Goal: Task Accomplishment & Management: Complete application form

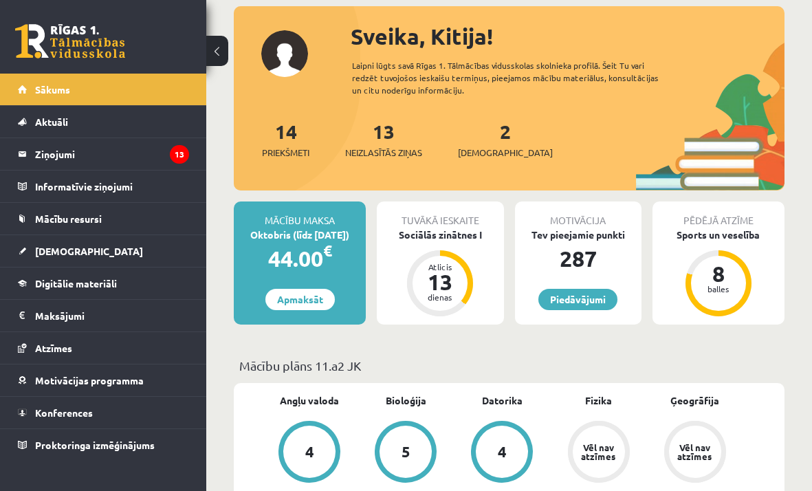
scroll to position [80, 0]
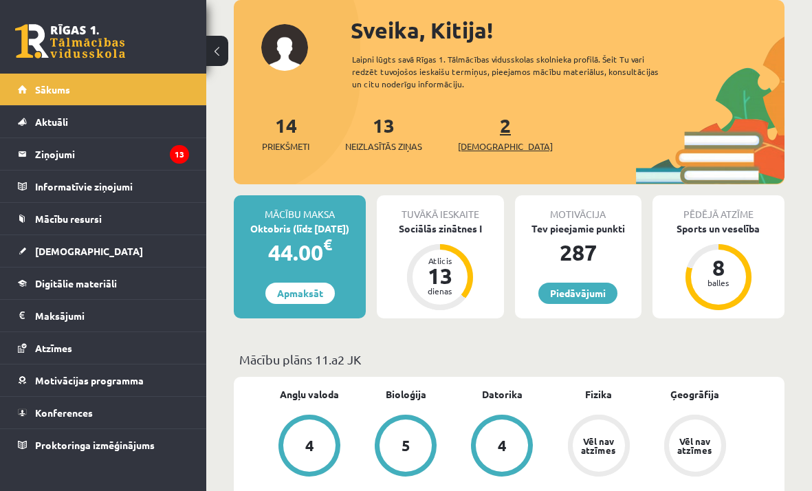
click at [480, 131] on link "2 Ieskaites" at bounding box center [505, 133] width 95 height 41
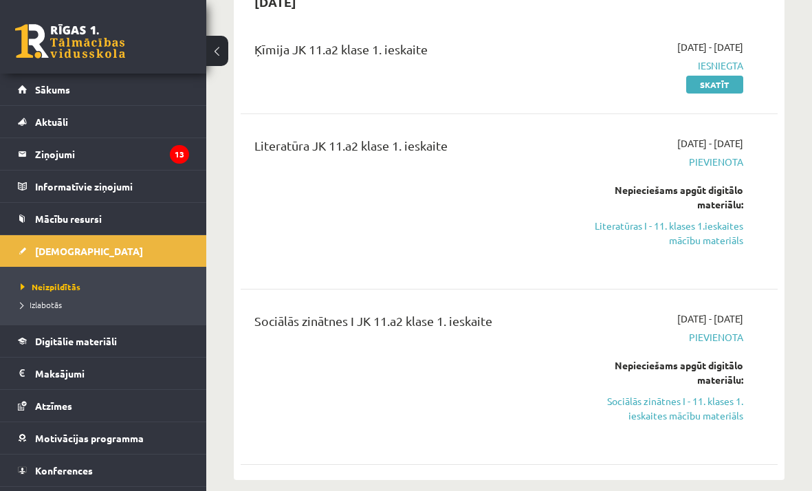
scroll to position [348, 0]
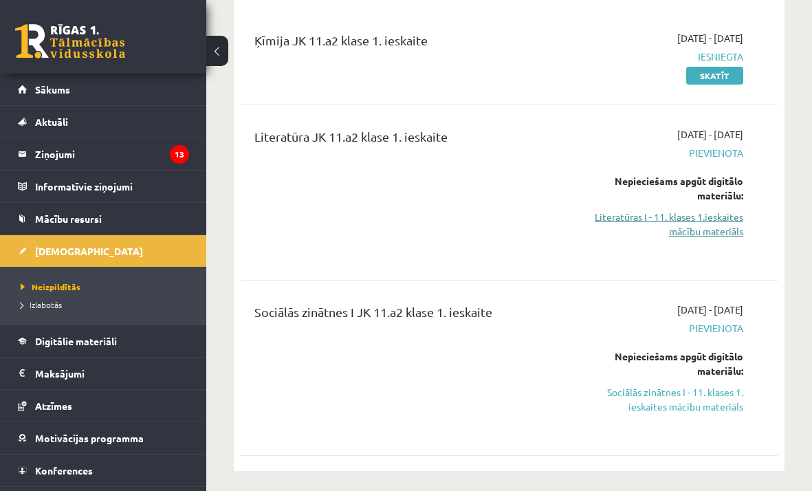
click at [696, 219] on link "Literatūras I - 11. klases 1.ieskaites mācību materiāls" at bounding box center [668, 224] width 149 height 29
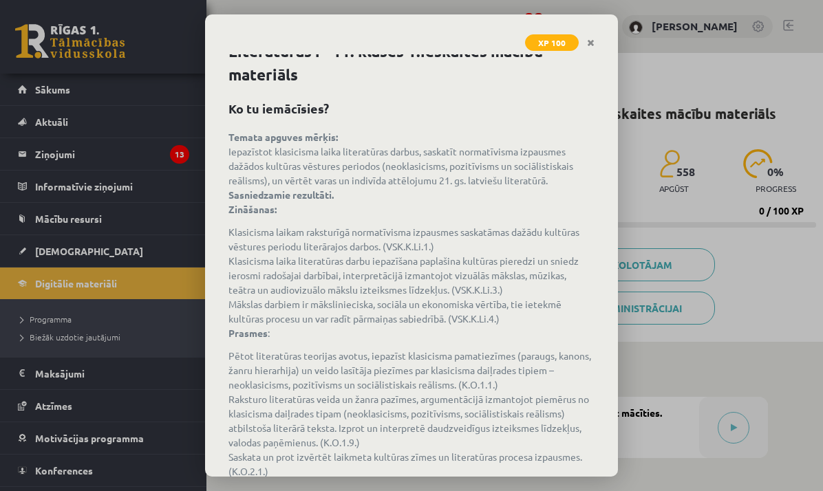
scroll to position [98, 0]
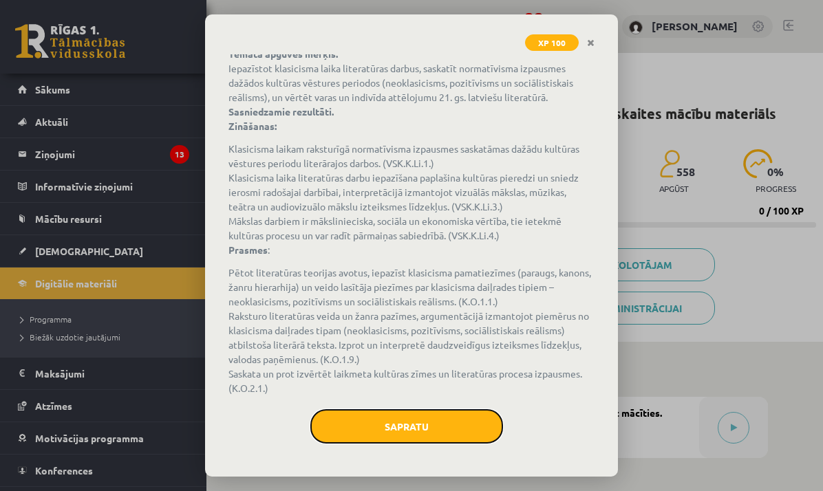
click at [422, 440] on button "Sapratu" at bounding box center [406, 426] width 193 height 34
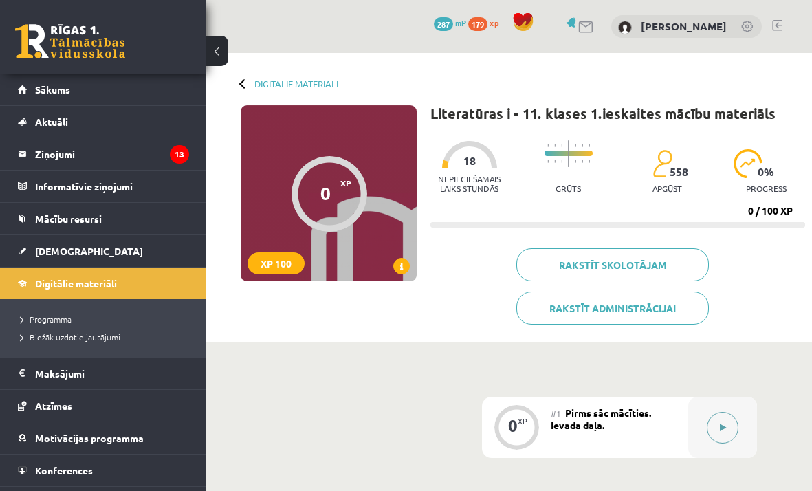
click at [702, 430] on div at bounding box center [723, 427] width 69 height 61
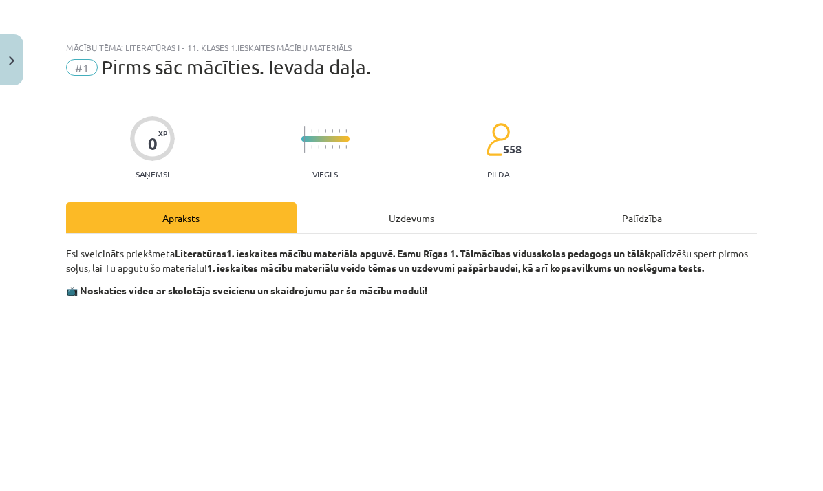
click at [398, 226] on div "Uzdevums" at bounding box center [411, 217] width 230 height 31
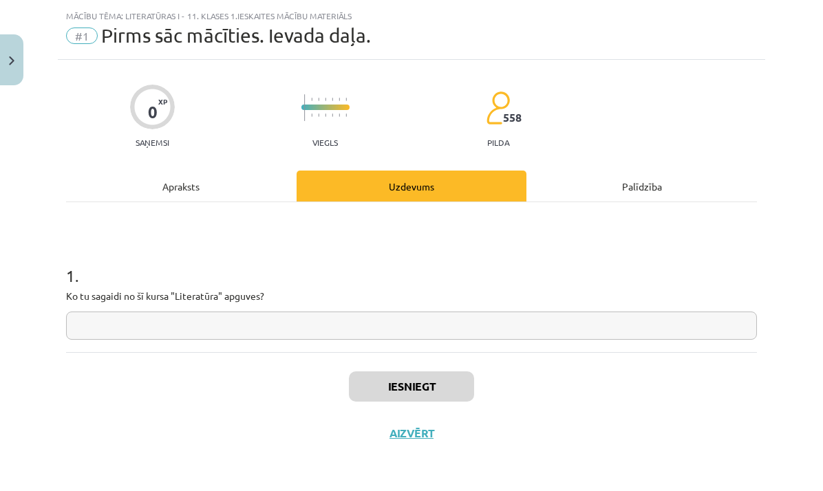
click at [355, 328] on input "text" at bounding box center [411, 326] width 691 height 28
type input "*"
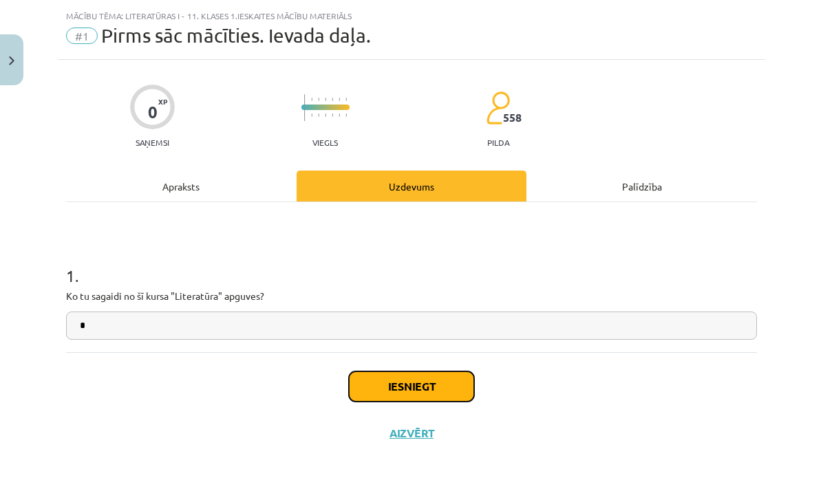
click at [367, 391] on button "Iesniegt" at bounding box center [411, 386] width 125 height 30
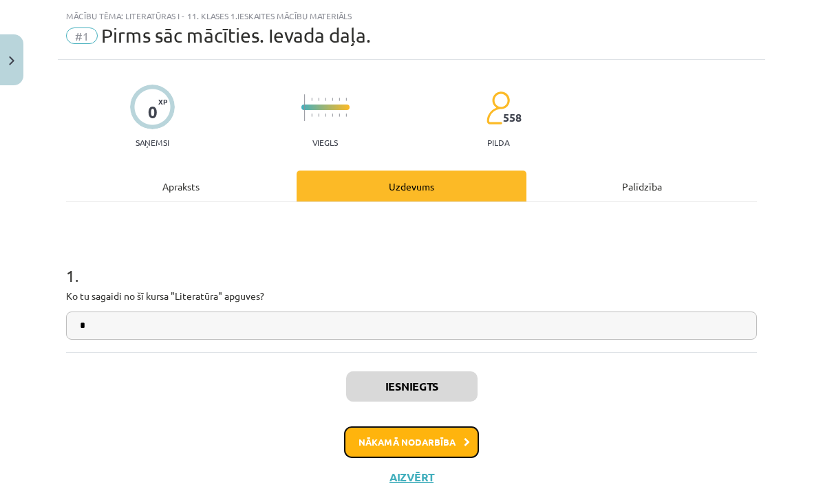
click at [403, 442] on button "Nākamā nodarbība" at bounding box center [411, 442] width 135 height 32
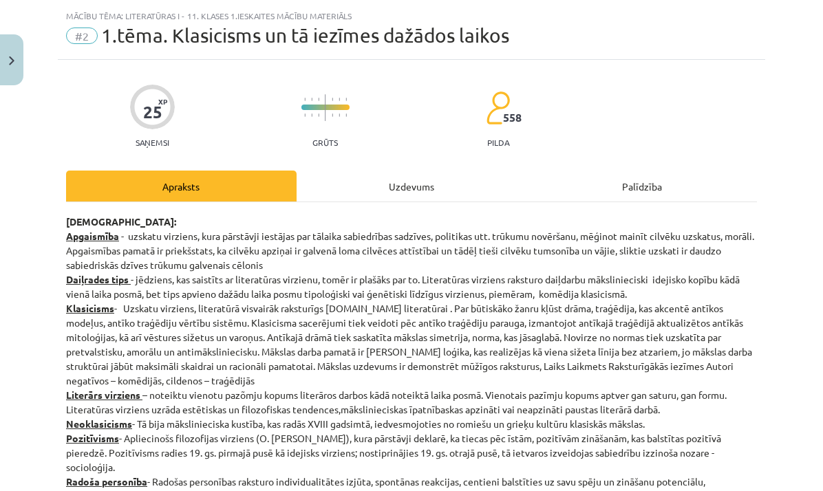
scroll to position [34, 0]
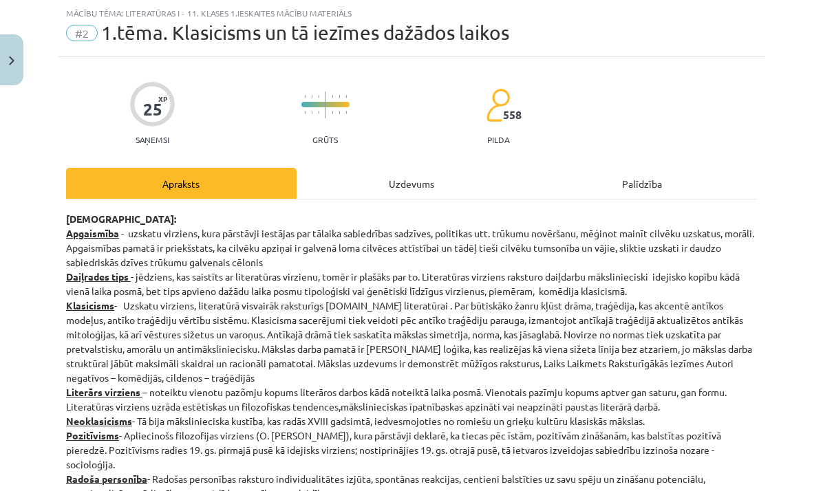
click at [418, 178] on div "Uzdevums" at bounding box center [411, 183] width 230 height 31
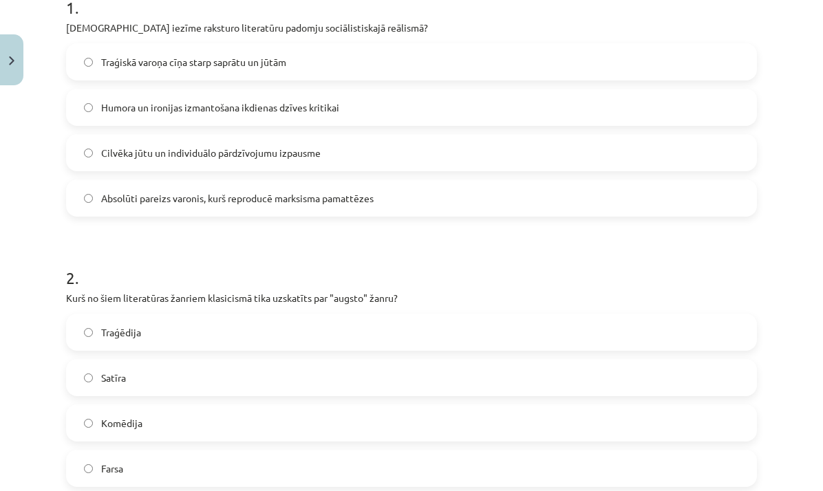
scroll to position [300, 0]
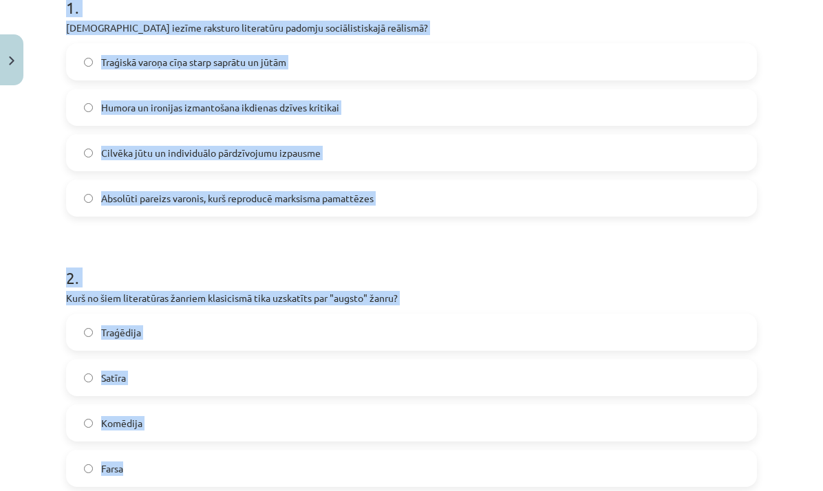
drag, startPoint x: 65, startPoint y: 6, endPoint x: 363, endPoint y: 459, distance: 541.8
copy form "1 . Kura iezīme raksturo literatūru padomju sociālistiskajā reālismā? Traģiskā …"
click at [283, 199] on span "Absolūti pareizs varonis, kurš reproducē marksisma pamattēzes" at bounding box center [237, 198] width 272 height 14
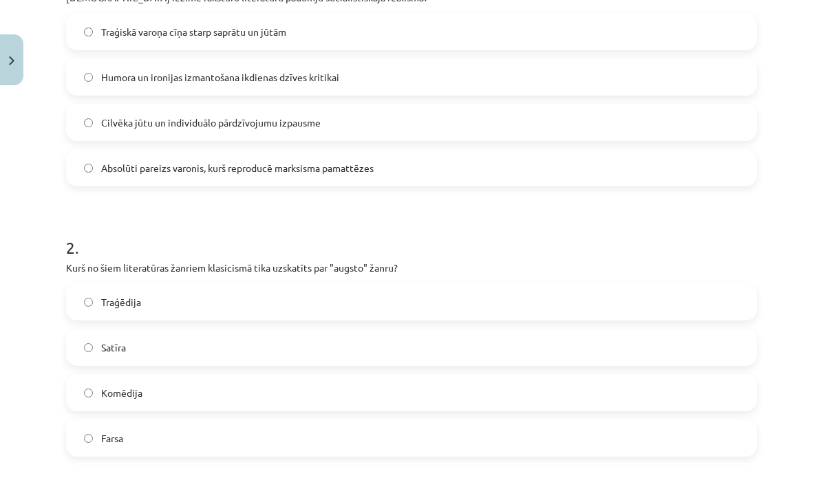
scroll to position [334, 0]
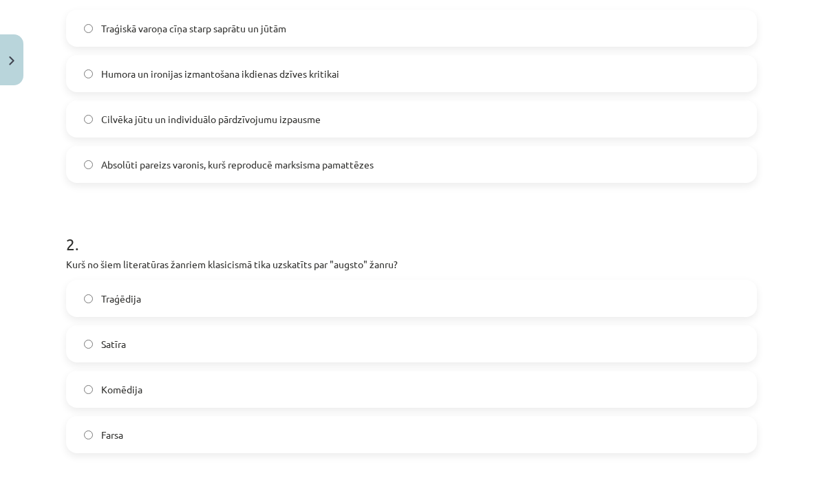
click at [142, 292] on label "Traģēdija" at bounding box center [411, 298] width 688 height 34
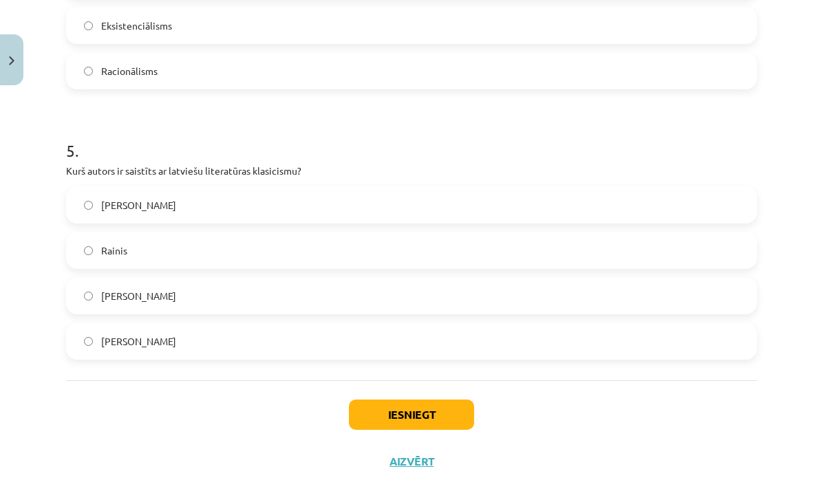
scroll to position [1266, 0]
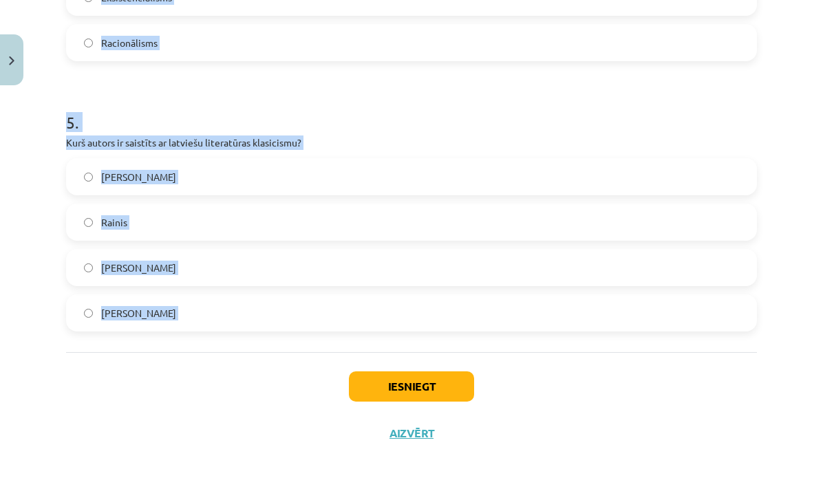
drag, startPoint x: 93, startPoint y: 45, endPoint x: 315, endPoint y: 358, distance: 384.4
copy form "Kas klasicismā bija galvenais mākslas darba mērķis? Attēlot ikdienas dzīves not…"
click at [422, 130] on h1 "5 ." at bounding box center [411, 110] width 691 height 43
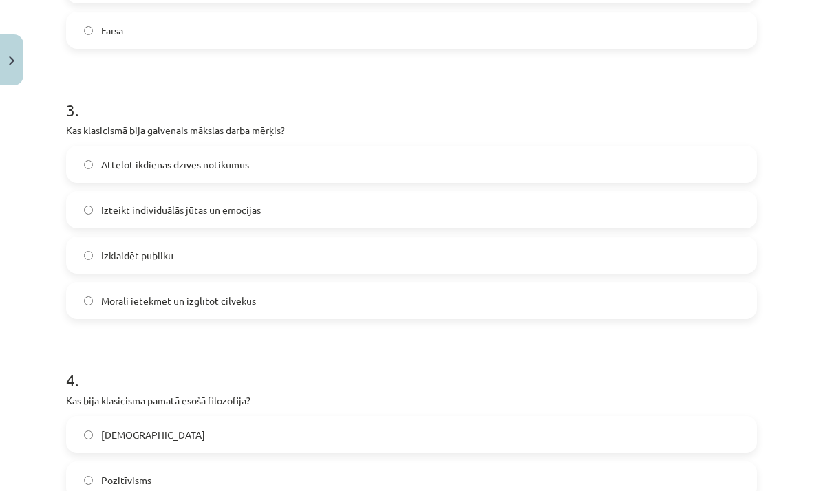
scroll to position [755, 0]
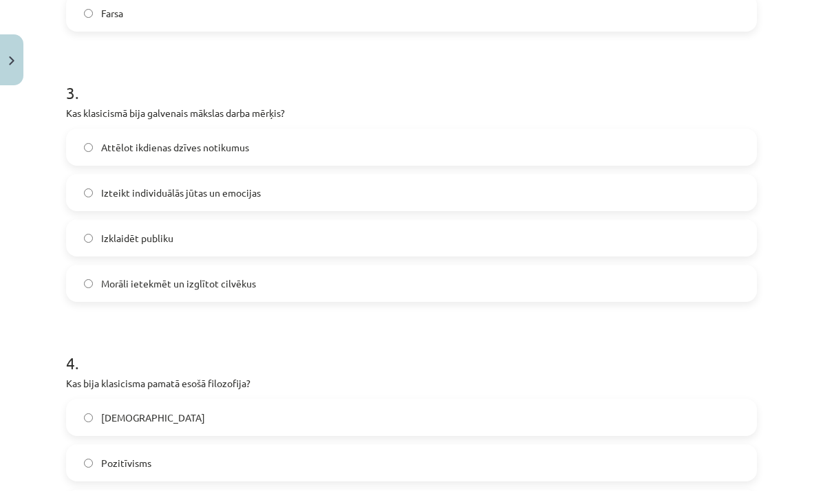
drag, startPoint x: 183, startPoint y: 279, endPoint x: 187, endPoint y: 273, distance: 7.4
click at [184, 277] on span "Morāli ietekmēt un izglītot cilvēkus" at bounding box center [178, 284] width 155 height 14
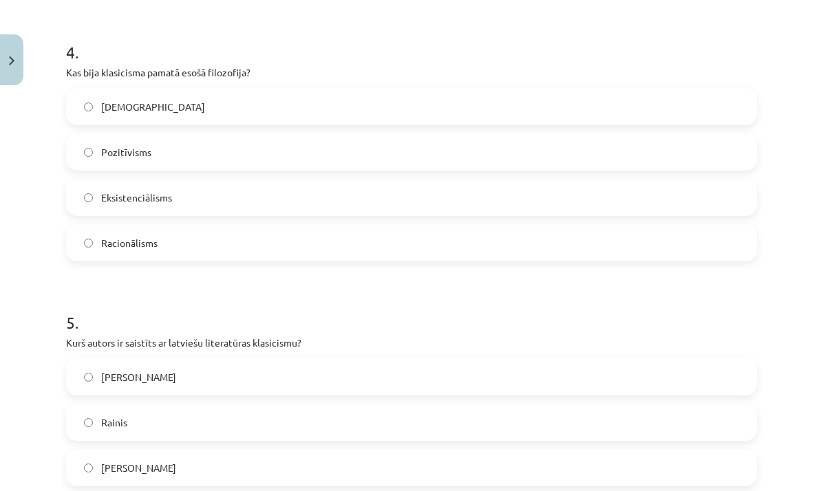
scroll to position [1066, 0]
drag, startPoint x: 137, startPoint y: 252, endPoint x: 147, endPoint y: 235, distance: 20.1
click at [138, 248] on label "Racionālisms" at bounding box center [411, 243] width 688 height 34
click at [228, 239] on label "Racionālisms" at bounding box center [411, 243] width 688 height 34
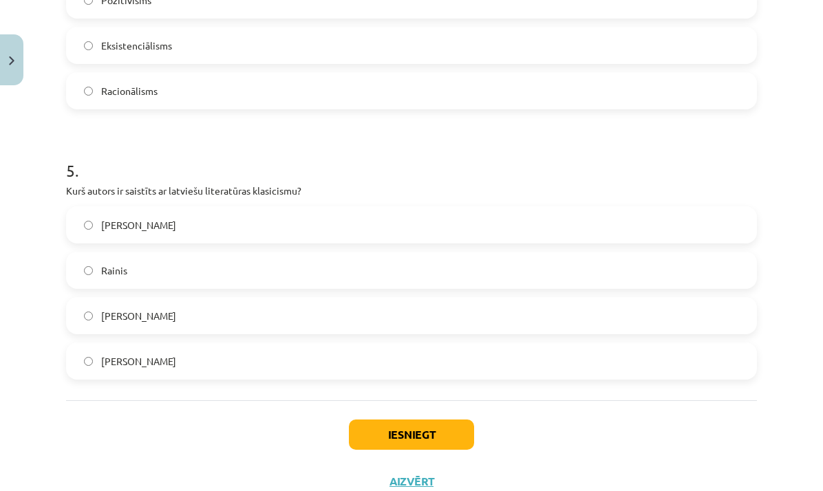
scroll to position [1246, 0]
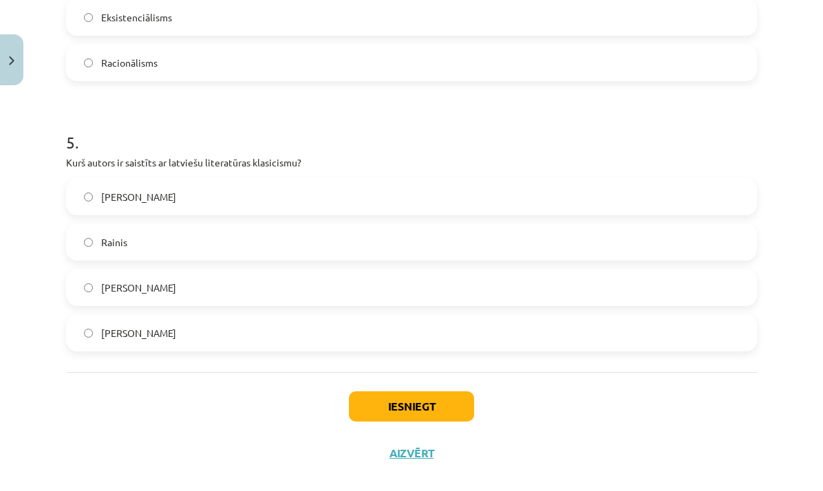
click at [185, 286] on label "Kristofers Fīrekers" at bounding box center [411, 287] width 688 height 34
click at [426, 407] on button "Iesniegt" at bounding box center [411, 406] width 125 height 30
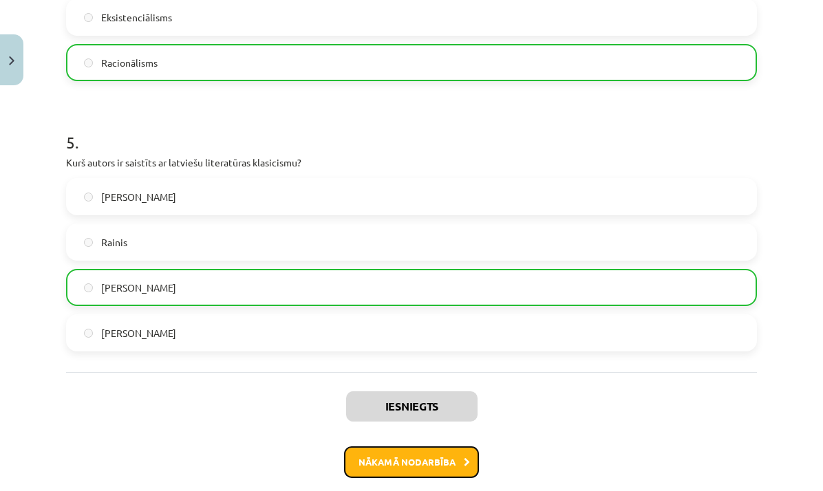
click at [435, 460] on button "Nākamā nodarbība" at bounding box center [411, 462] width 135 height 32
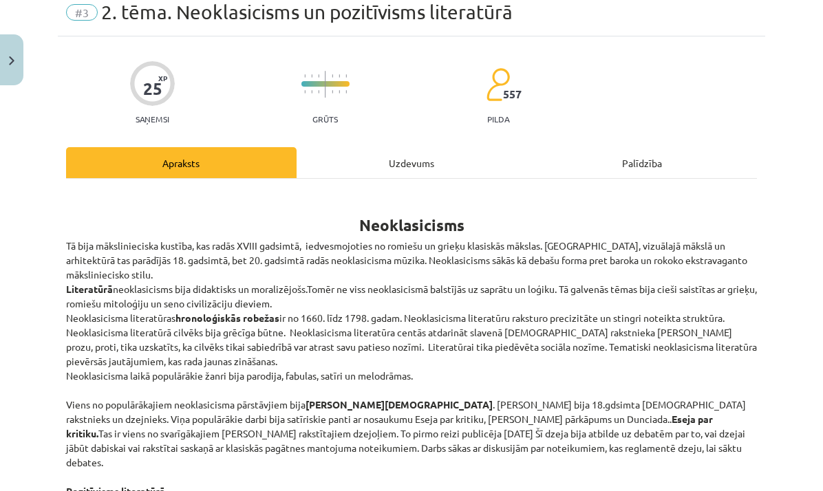
scroll to position [34, 0]
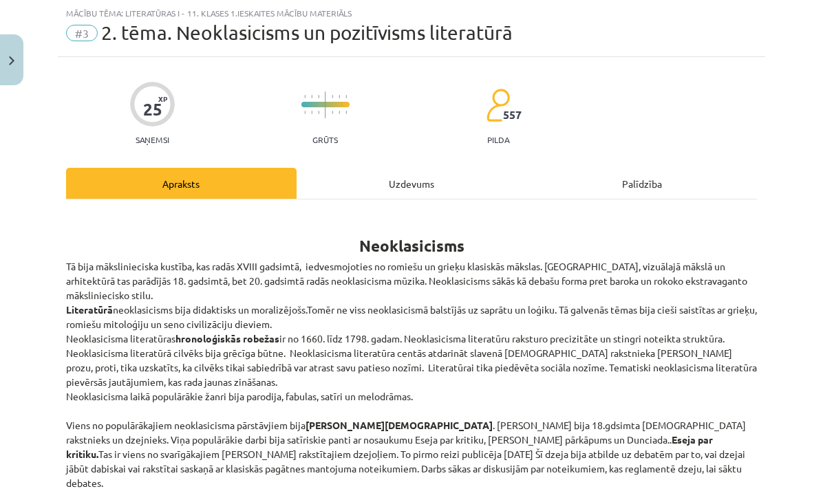
click at [388, 188] on div "Uzdevums" at bounding box center [411, 183] width 230 height 31
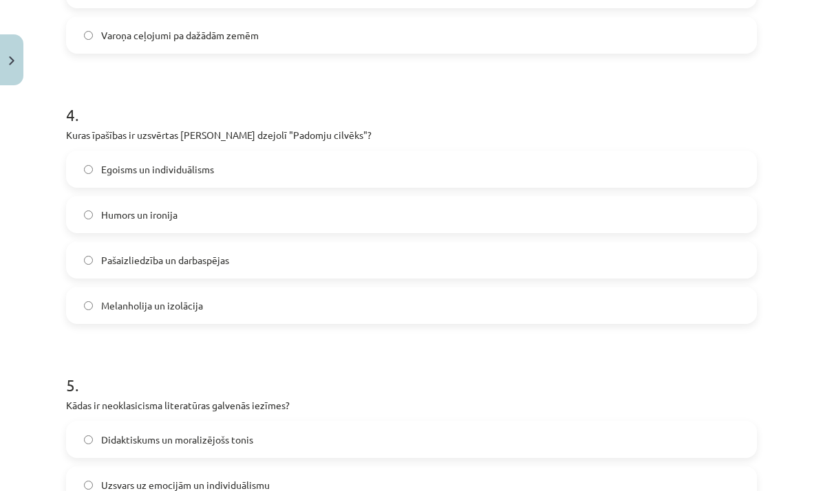
scroll to position [1266, 0]
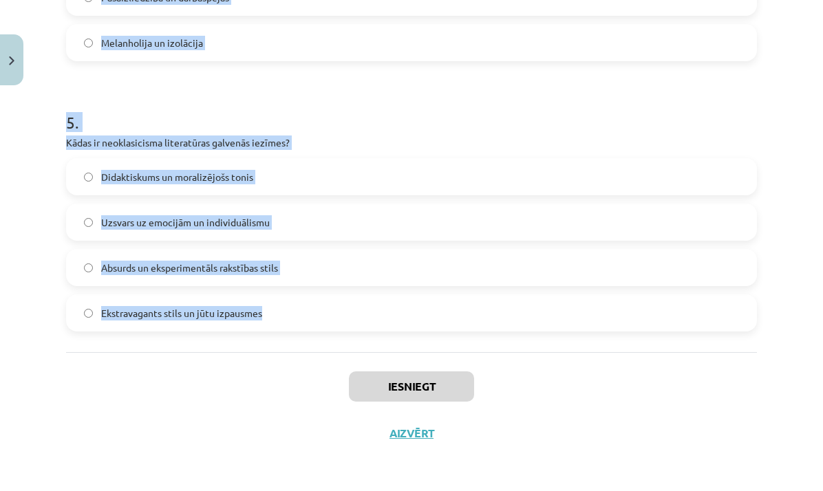
drag, startPoint x: 104, startPoint y: 40, endPoint x: 268, endPoint y: 327, distance: 331.2
copy form "Kāds ir pozitīvisma galvenais princips? Zināšanas jābalsta uz pieredzi un novēr…"
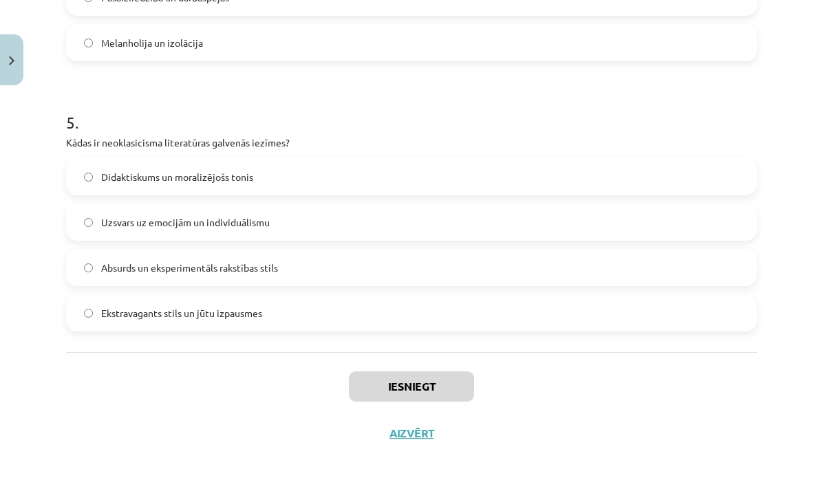
click at [479, 124] on h1 "5 ." at bounding box center [411, 110] width 691 height 43
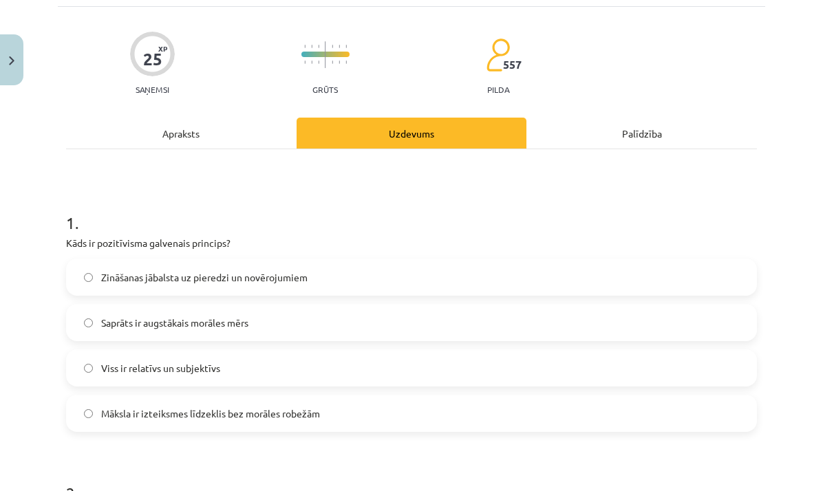
scroll to position [255, 0]
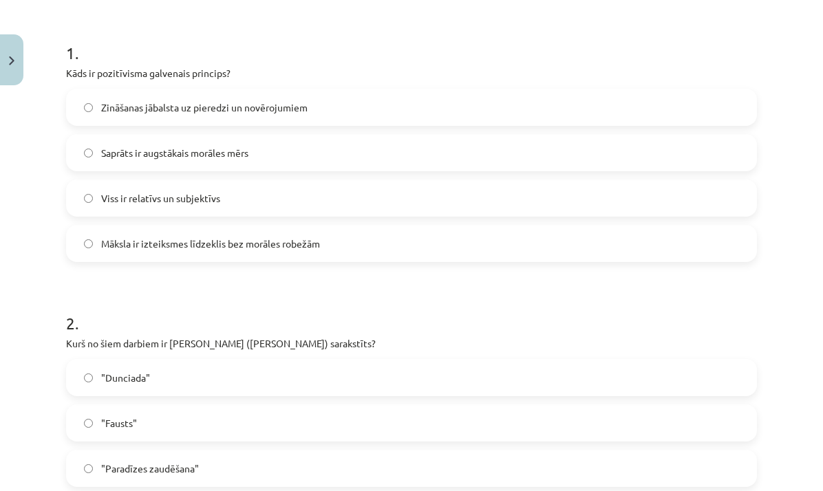
drag, startPoint x: 322, startPoint y: 104, endPoint x: 326, endPoint y: 97, distance: 8.0
click at [322, 104] on label "Zināšanas jābalsta uz pieredzi un novērojumiem" at bounding box center [411, 107] width 688 height 34
drag, startPoint x: 132, startPoint y: 380, endPoint x: 136, endPoint y: 365, distance: 16.2
click at [132, 380] on span ""Dunciada"" at bounding box center [125, 378] width 49 height 14
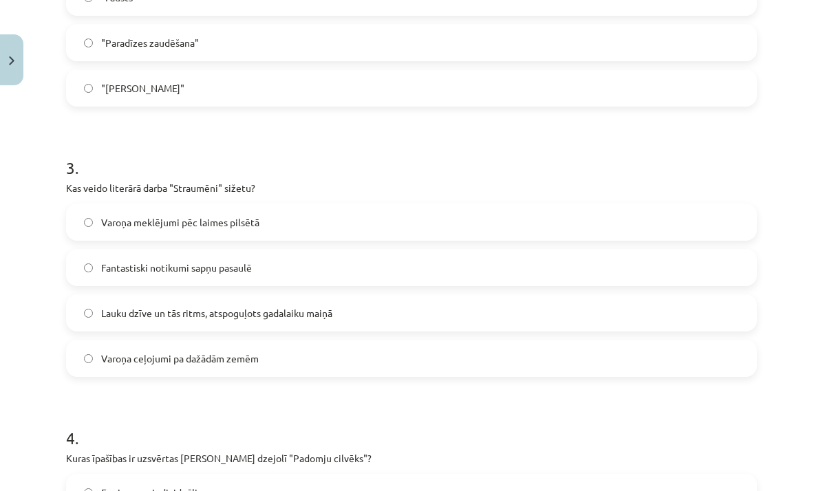
scroll to position [682, 0]
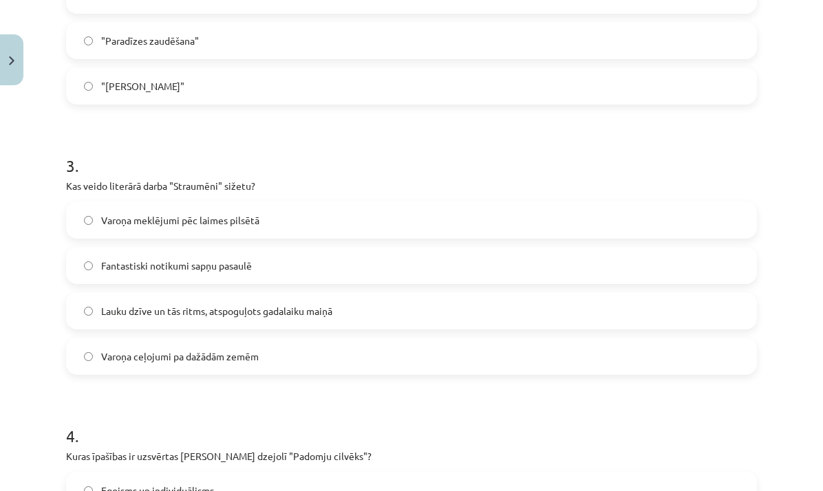
click at [169, 315] on span "Lauku dzīve un tās ritms, atspoguļots gadalaiku maiņā" at bounding box center [216, 311] width 231 height 14
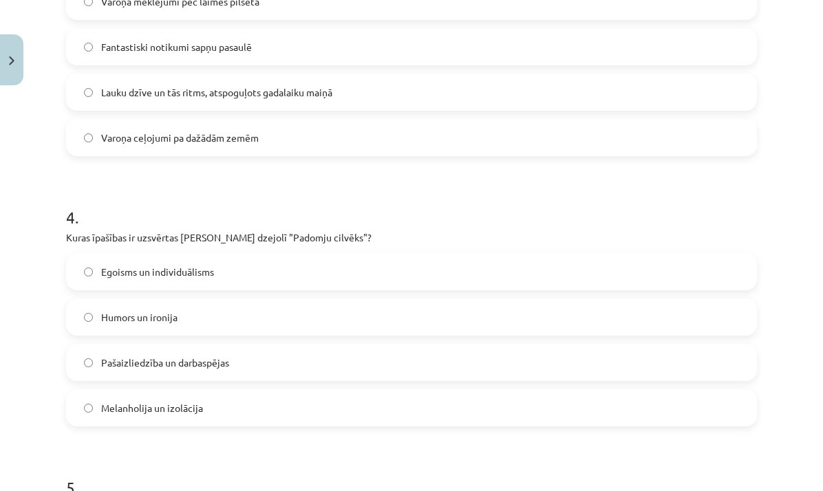
scroll to position [916, 0]
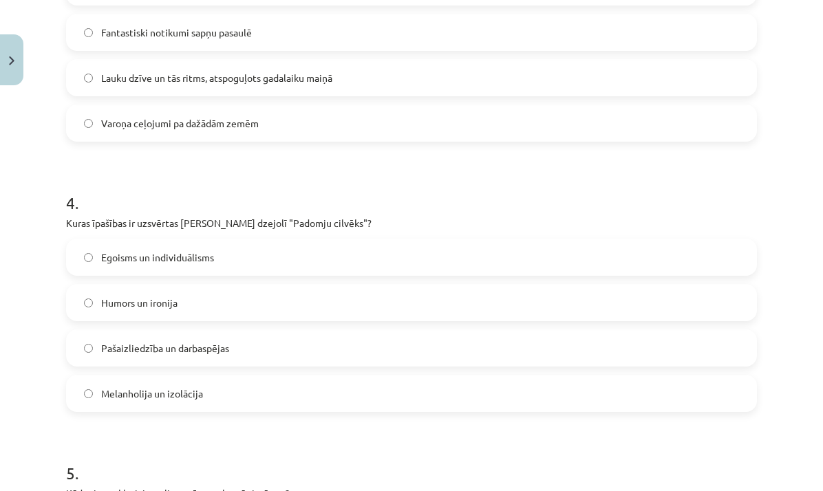
drag, startPoint x: 186, startPoint y: 349, endPoint x: 194, endPoint y: 338, distance: 14.3
click at [186, 348] on span "Pašaizliedzība un darbaspējas" at bounding box center [165, 348] width 128 height 14
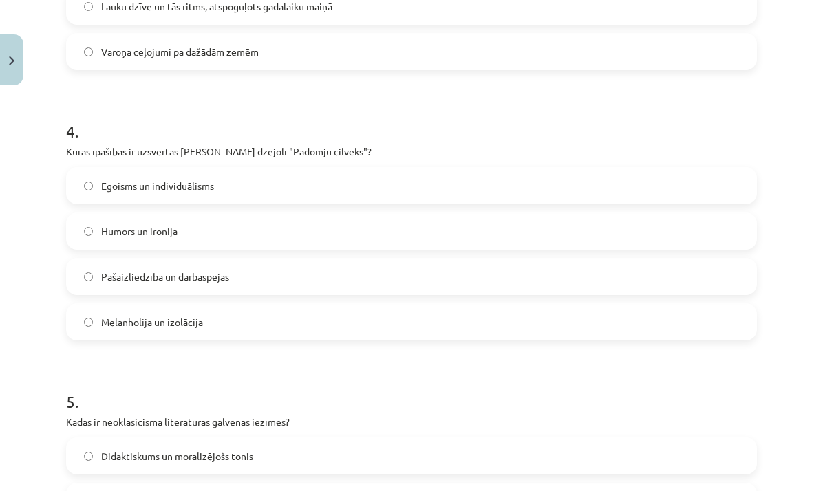
scroll to position [1164, 0]
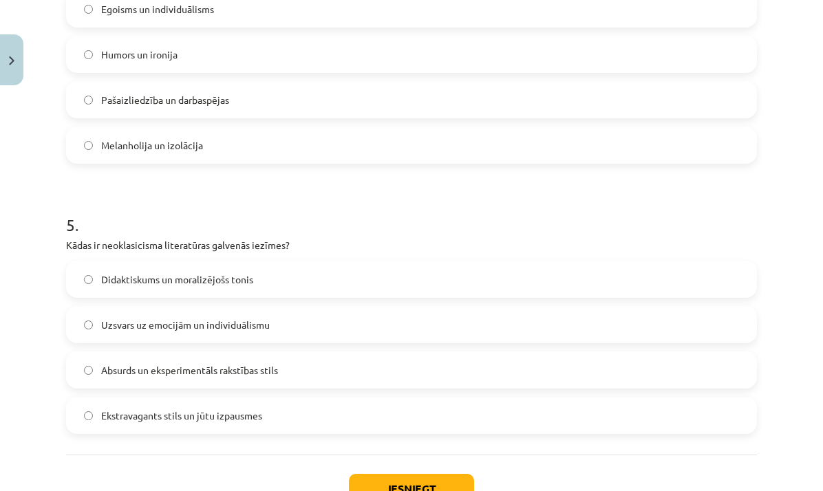
click at [168, 274] on span "Didaktiskums un moralizējošs tonis" at bounding box center [177, 279] width 152 height 14
click at [424, 477] on button "Iesniegt" at bounding box center [411, 489] width 125 height 30
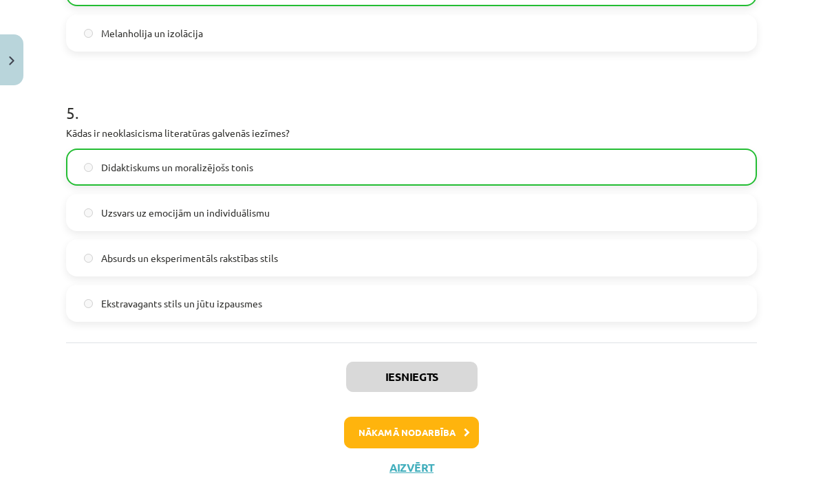
scroll to position [1310, 0]
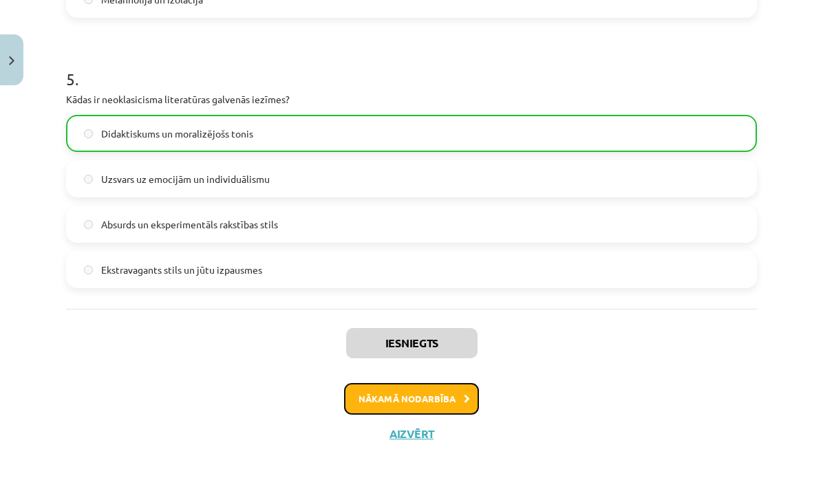
click at [442, 397] on button "Nākamā nodarbība" at bounding box center [411, 399] width 135 height 32
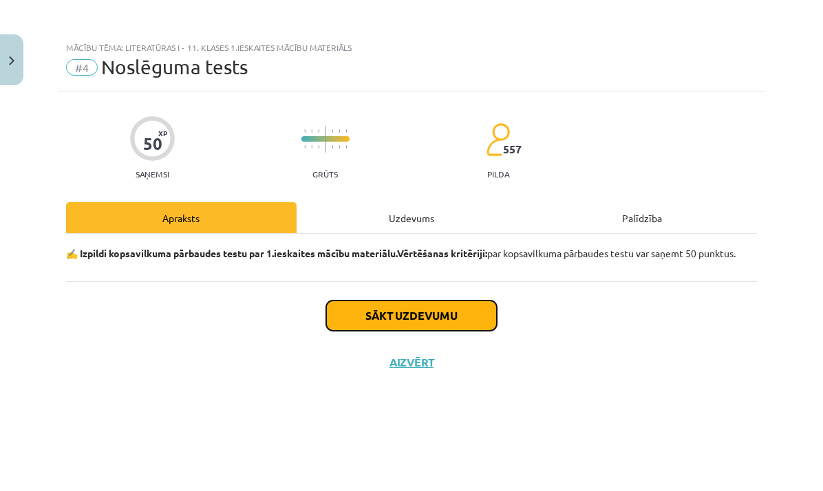
click at [431, 317] on button "Sākt uzdevumu" at bounding box center [411, 316] width 171 height 30
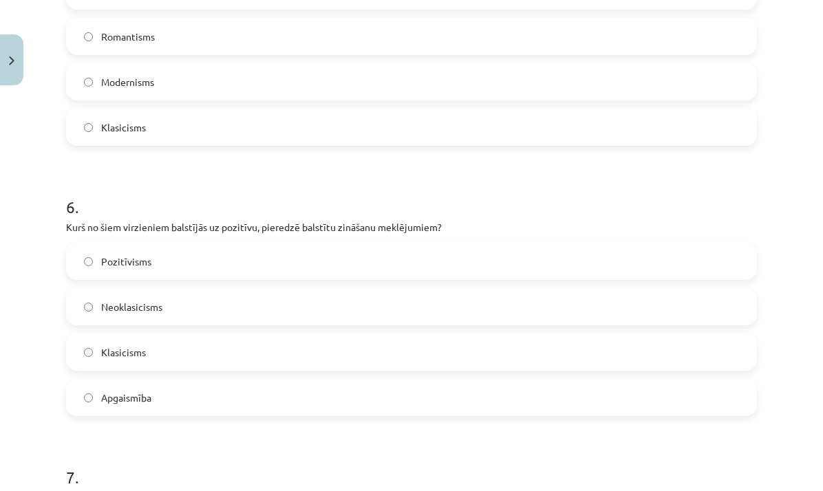
scroll to position [2618, 0]
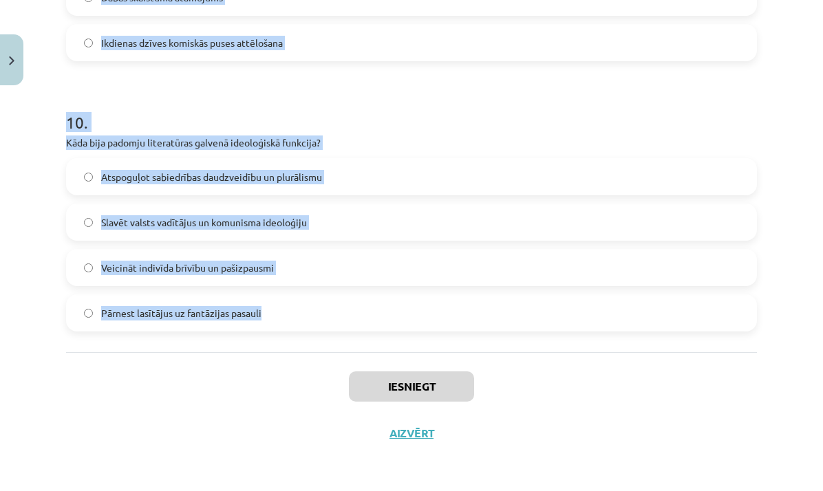
drag, startPoint x: 63, startPoint y: 135, endPoint x: 395, endPoint y: 334, distance: 387.5
copy form "Kurš no šiem rakstniekiem nav saistīts ar klasicisma literatūru? Nikolā Bualo Ž…"
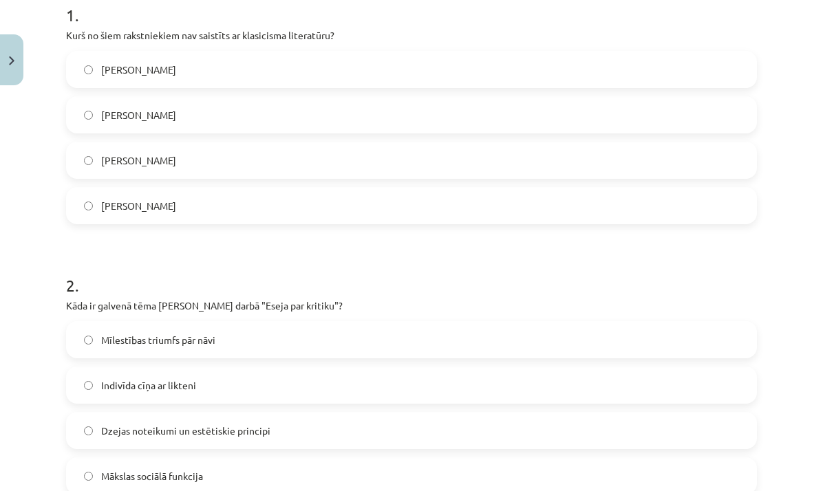
scroll to position [204, 0]
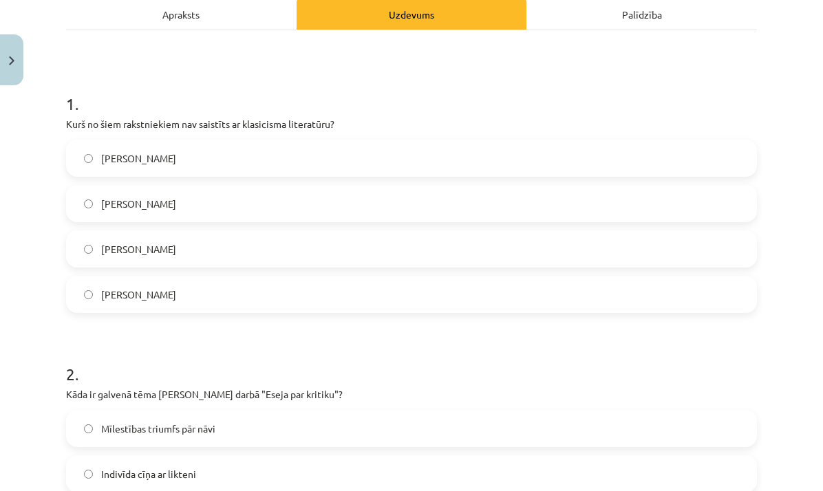
click at [154, 290] on label "[PERSON_NAME]" at bounding box center [411, 294] width 688 height 34
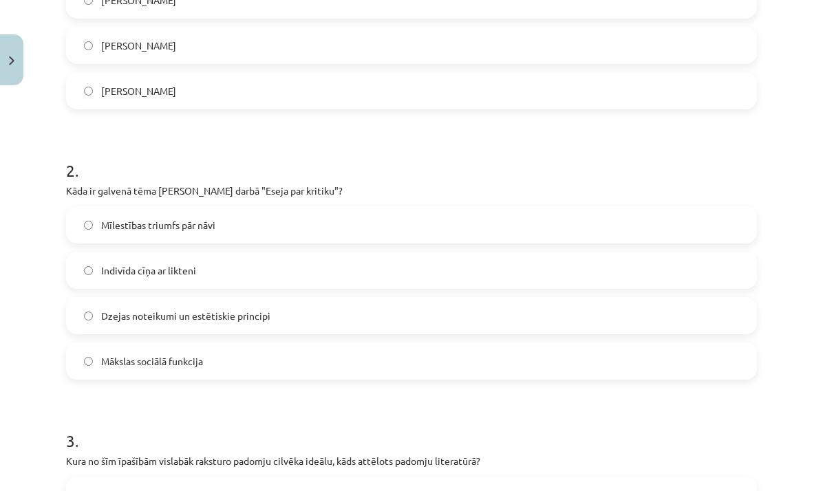
scroll to position [431, 0]
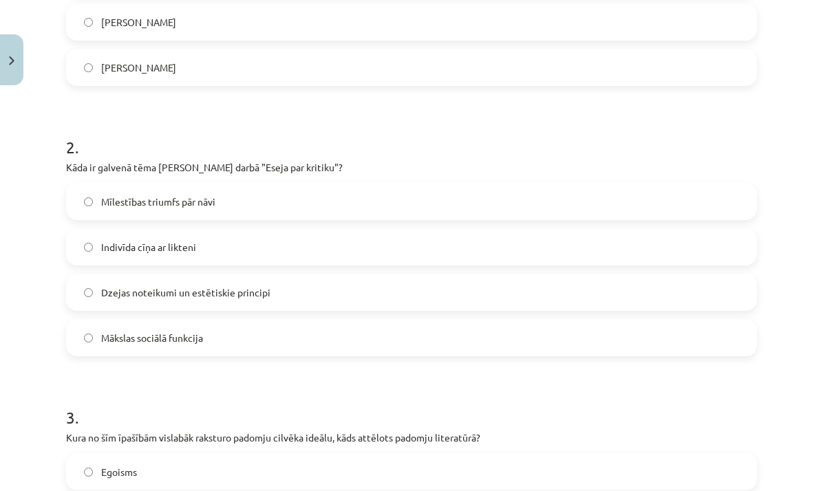
click at [177, 285] on span "Dzejas noteikumi un estētiskie principi" at bounding box center [185, 292] width 169 height 14
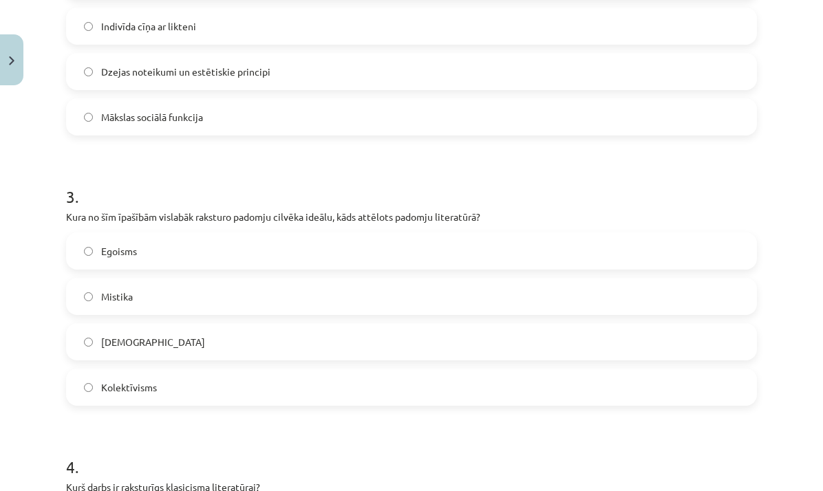
scroll to position [707, 0]
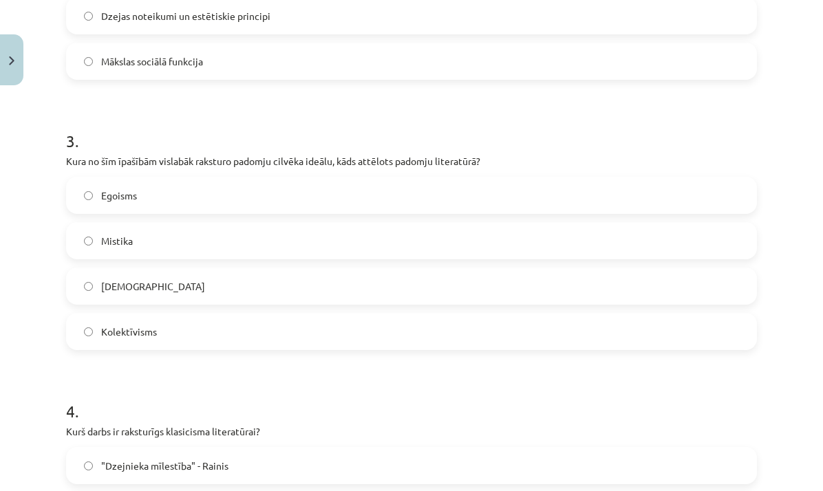
click at [170, 323] on label "Kolektīvisms" at bounding box center [411, 331] width 688 height 34
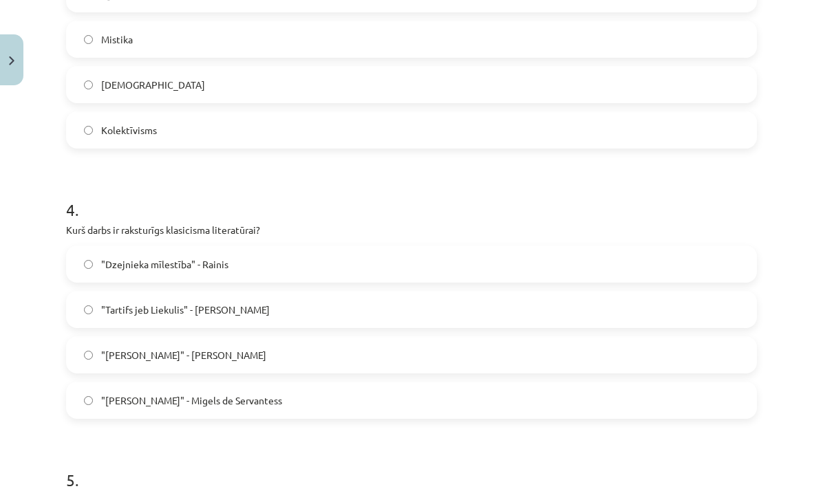
scroll to position [922, 0]
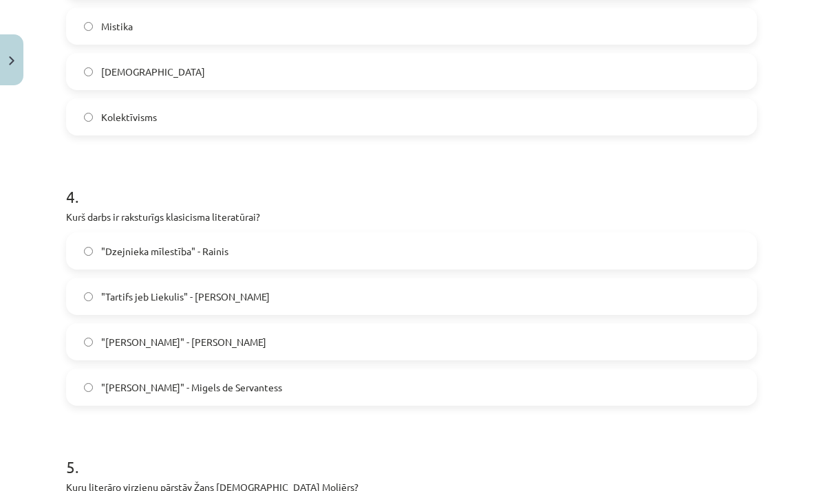
click at [204, 301] on span ""Tartifs jeb Liekulis" - Žans Batists Moljērs" at bounding box center [185, 297] width 169 height 14
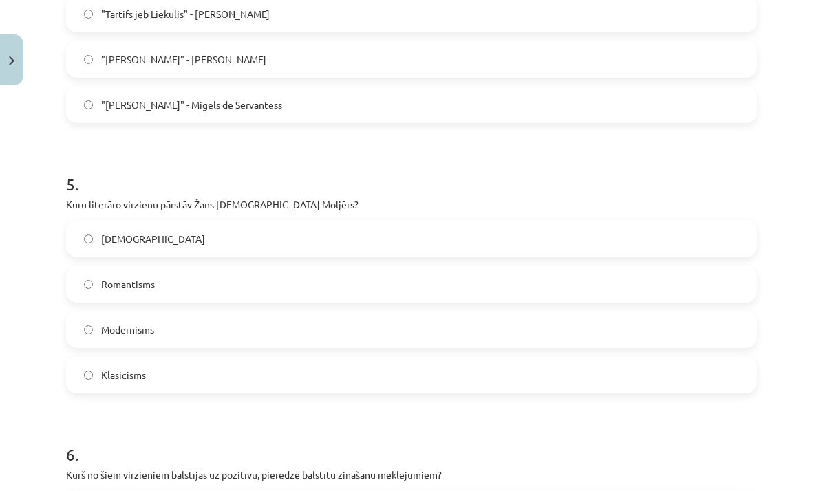
scroll to position [1219, 0]
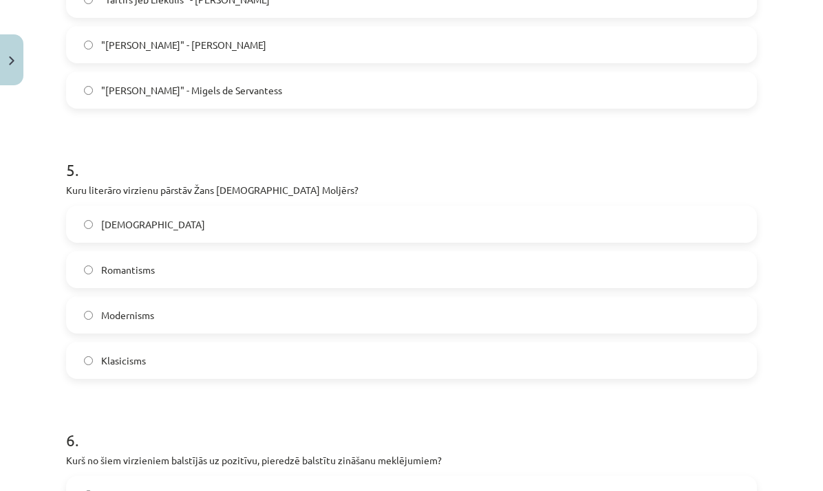
click at [158, 352] on label "Klasicisms" at bounding box center [411, 360] width 688 height 34
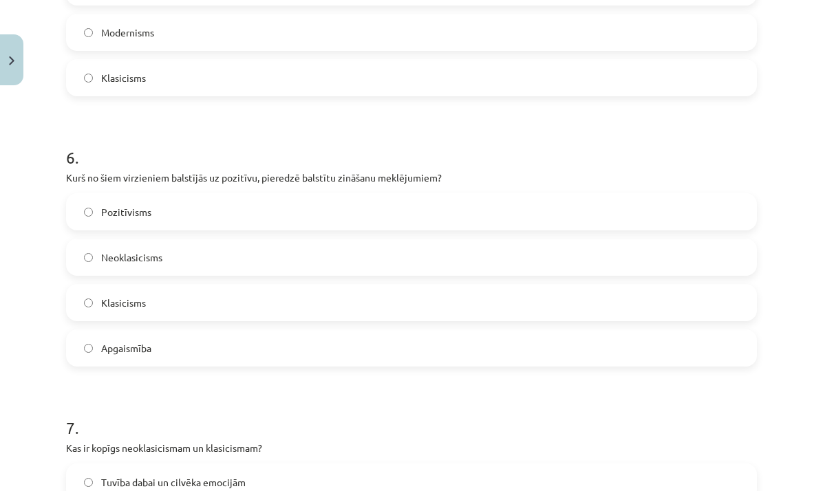
scroll to position [1515, 0]
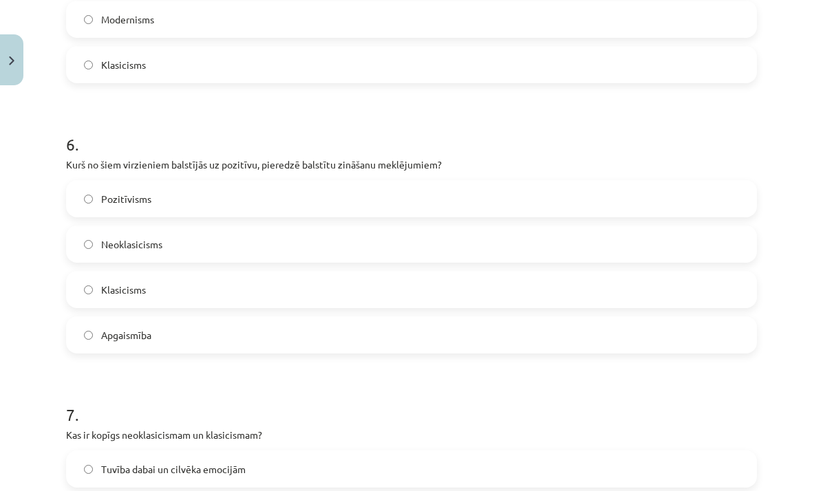
click at [166, 207] on label "Pozitīvisms" at bounding box center [411, 199] width 688 height 34
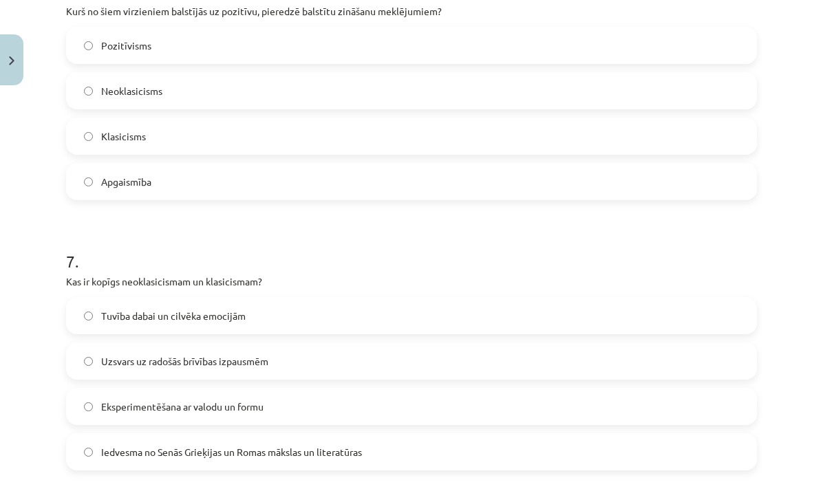
scroll to position [1746, 0]
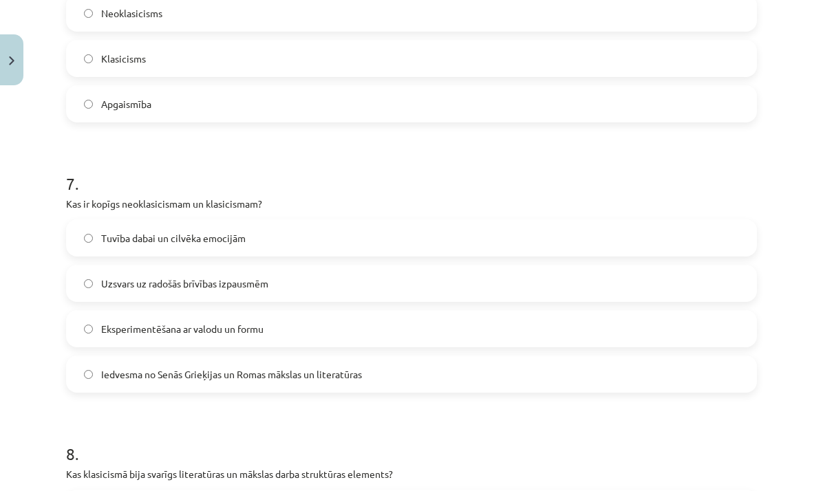
click at [222, 381] on label "Iedvesma no Senās Grieķijas un Romas mākslas un literatūras" at bounding box center [411, 374] width 688 height 34
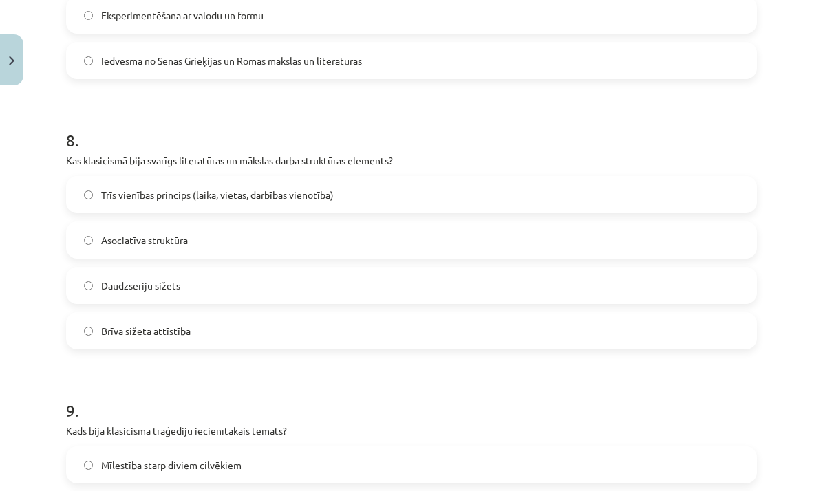
scroll to position [2062, 0]
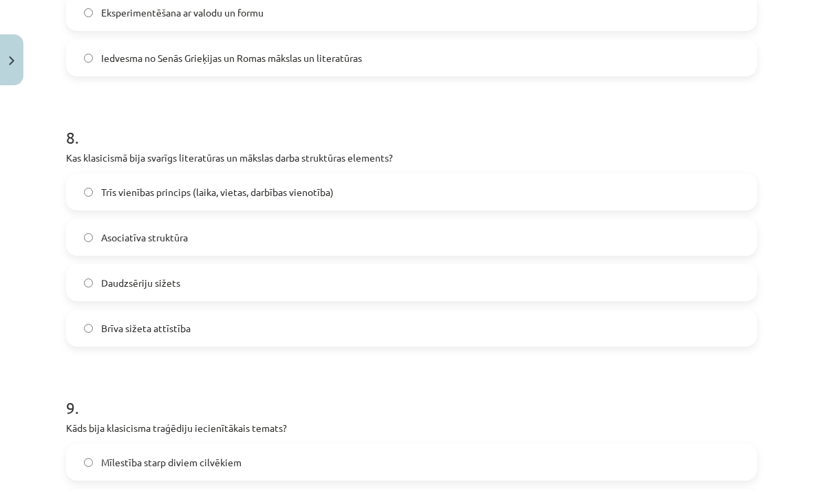
click at [219, 197] on span "Trīs vienības princips (laika, vietas, darbības vienotība)" at bounding box center [217, 192] width 233 height 14
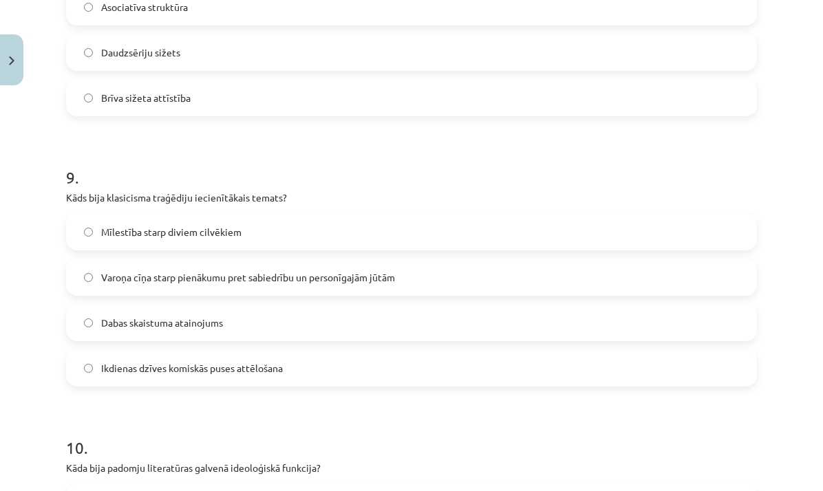
scroll to position [2298, 0]
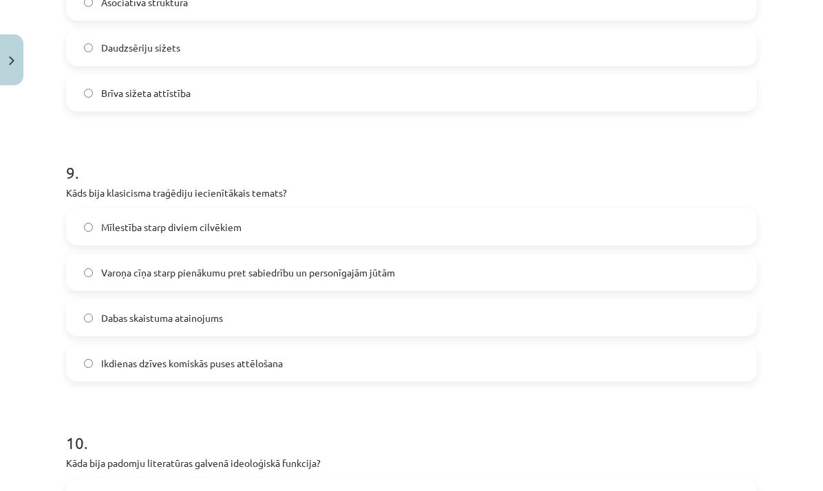
click at [223, 281] on label "Varoņa cīņa starp pienākumu pret sabiedrību un personīgajām jūtām" at bounding box center [411, 272] width 688 height 34
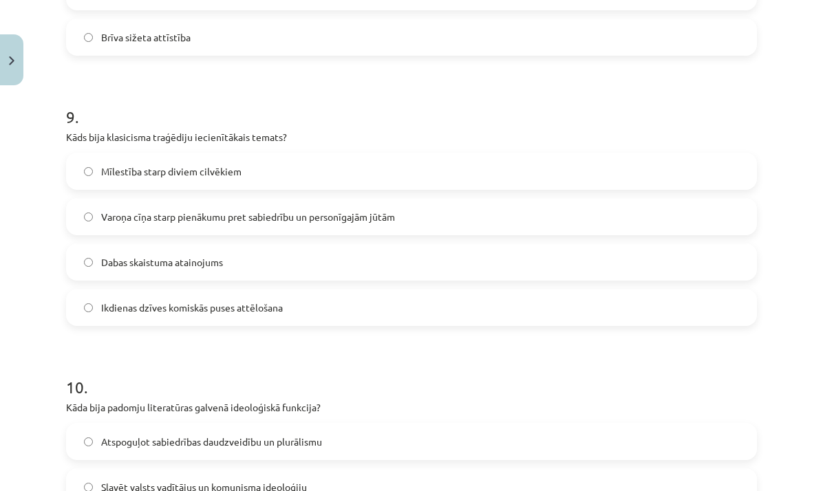
scroll to position [2540, 0]
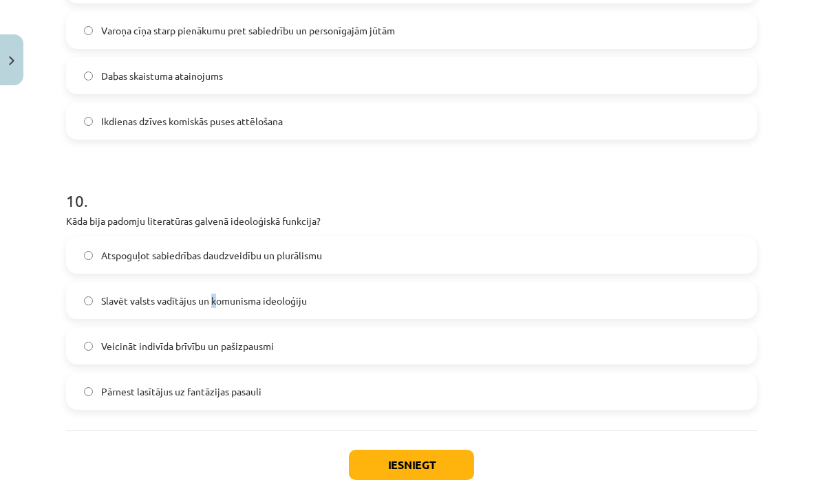
click at [214, 307] on span "Slavēt valsts vadītājus un komunisma ideoloģiju" at bounding box center [204, 301] width 206 height 14
drag, startPoint x: 334, startPoint y: 292, endPoint x: 345, endPoint y: 330, distance: 38.9
click at [334, 292] on label "Slavēt valsts vadītājus un komunisma ideoloģiju" at bounding box center [411, 300] width 688 height 34
click at [407, 468] on button "Iesniegt" at bounding box center [411, 465] width 125 height 30
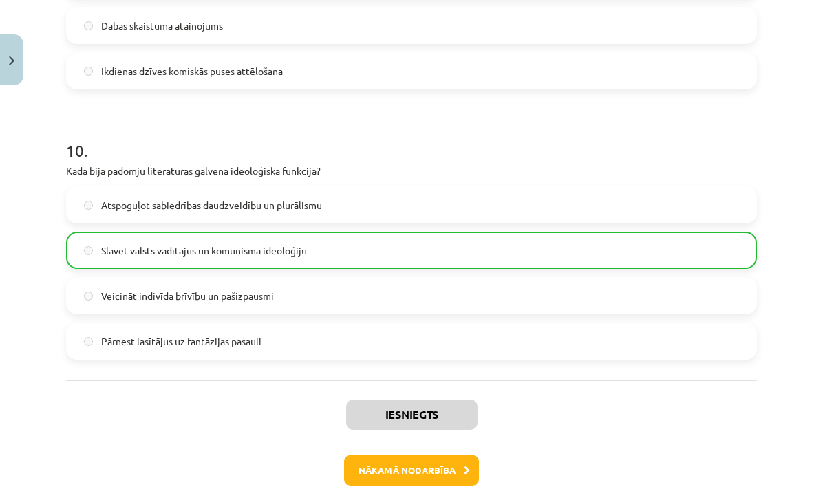
scroll to position [2599, 0]
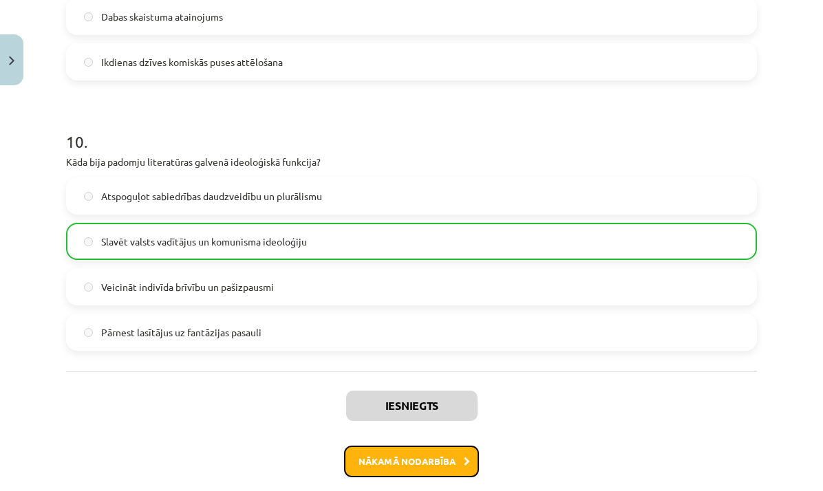
click at [460, 448] on button "Nākamā nodarbība" at bounding box center [411, 462] width 135 height 32
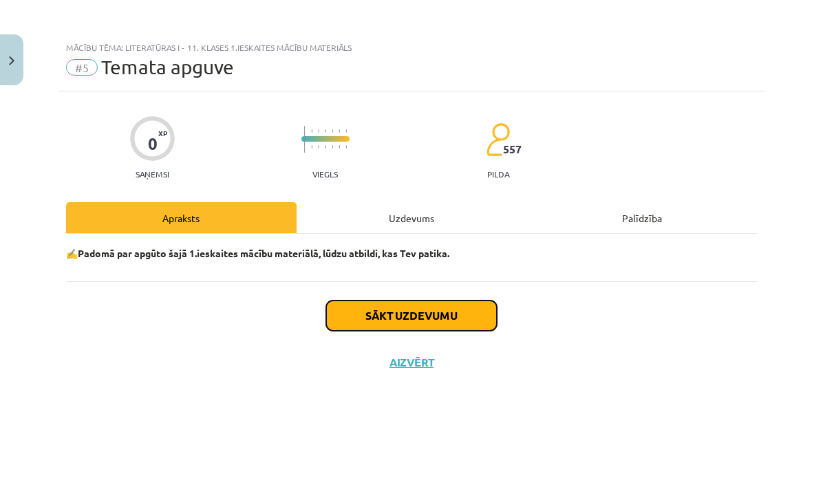
click at [382, 306] on button "Sākt uzdevumu" at bounding box center [411, 316] width 171 height 30
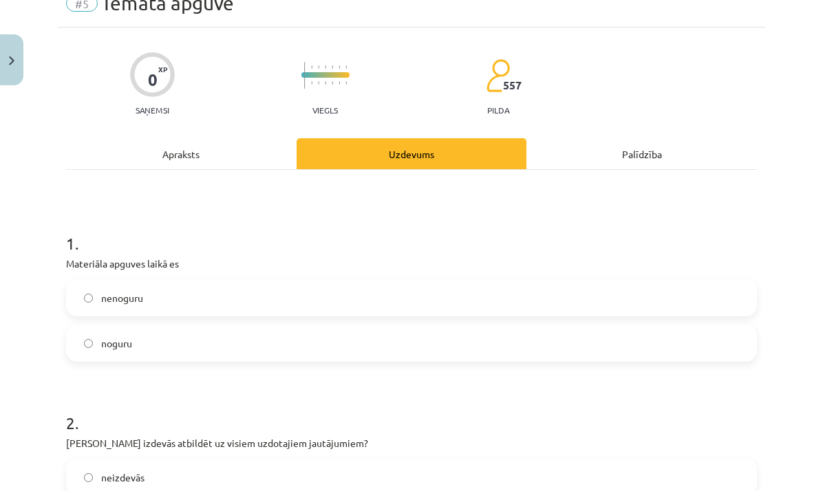
scroll to position [73, 0]
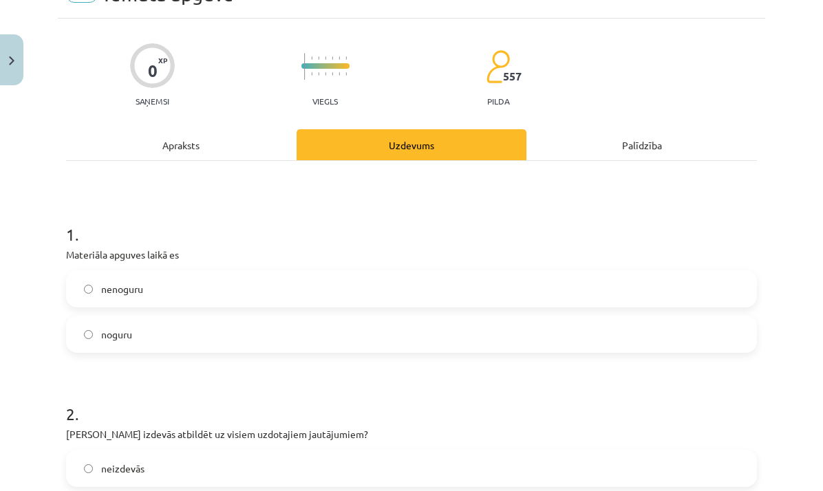
click at [225, 332] on label "noguru" at bounding box center [411, 334] width 688 height 34
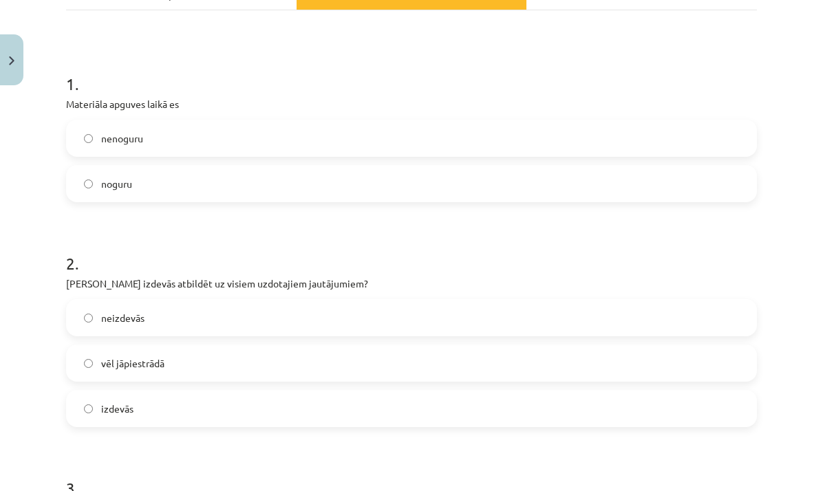
scroll to position [295, 0]
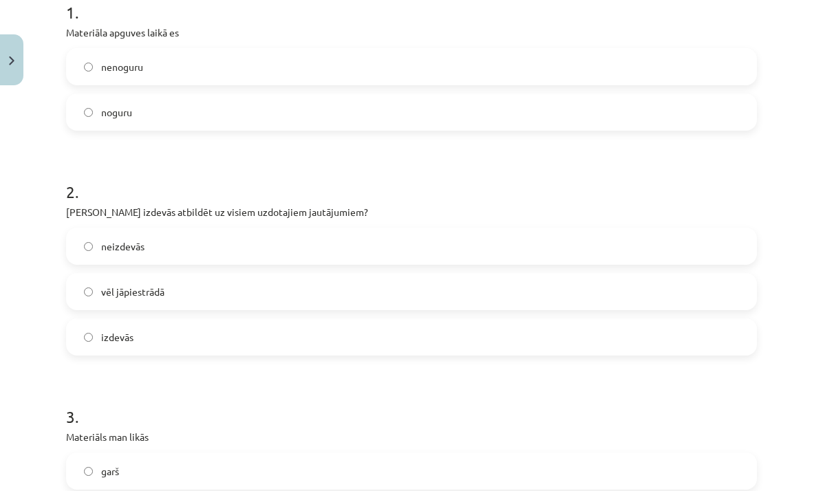
click at [224, 291] on label "vēl jāpiestrādā" at bounding box center [411, 291] width 688 height 34
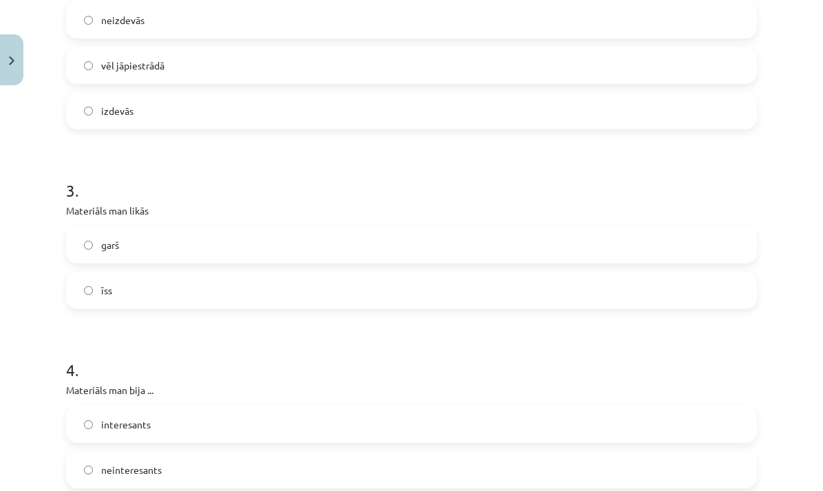
click at [225, 292] on label "īss" at bounding box center [411, 290] width 688 height 34
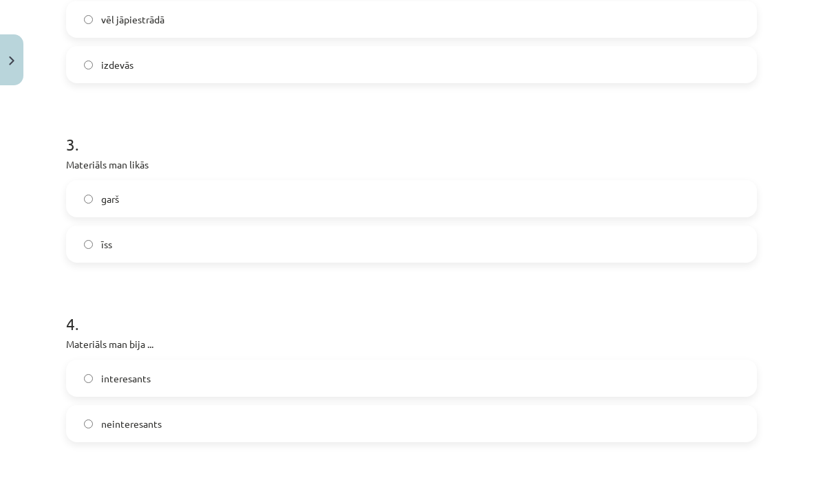
scroll to position [759, 0]
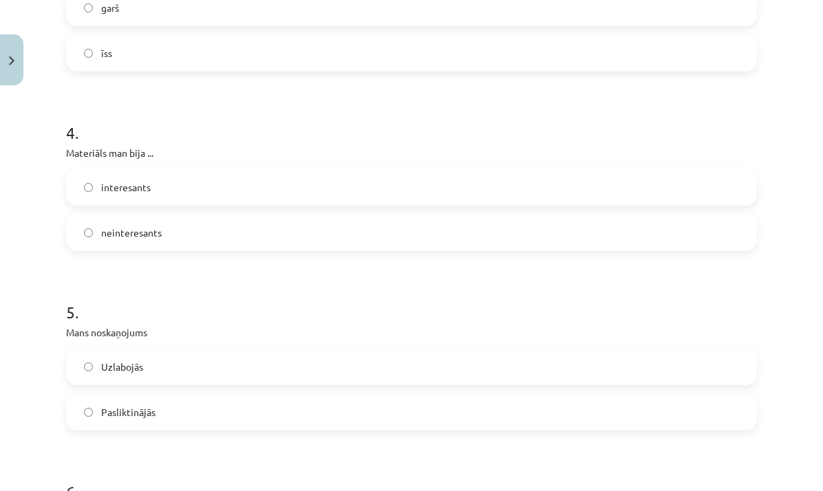
click at [212, 180] on label "interesants" at bounding box center [411, 187] width 688 height 34
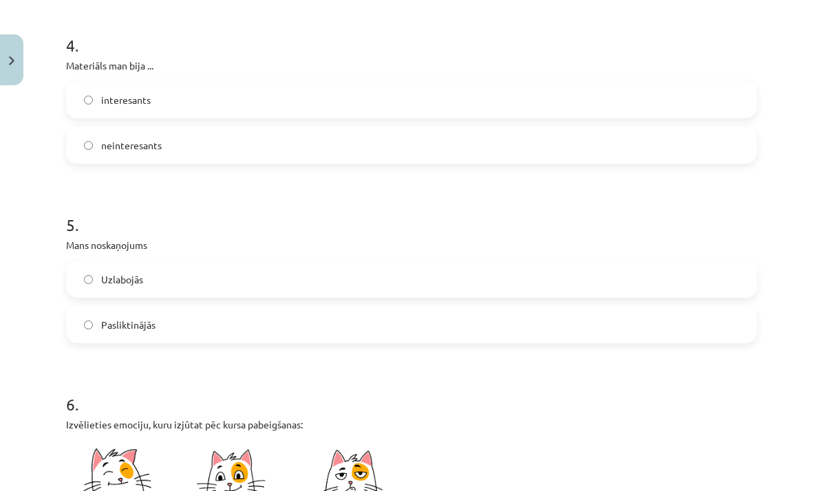
scroll to position [855, 0]
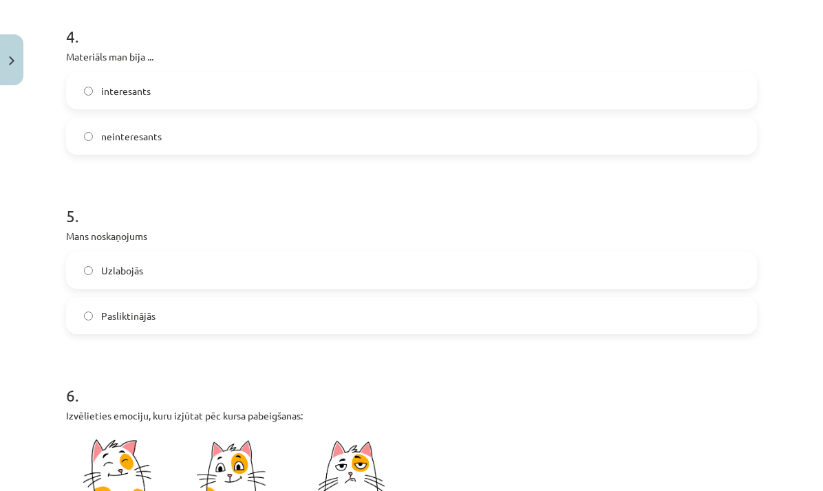
click at [197, 268] on label "Uzlabojās" at bounding box center [411, 270] width 688 height 34
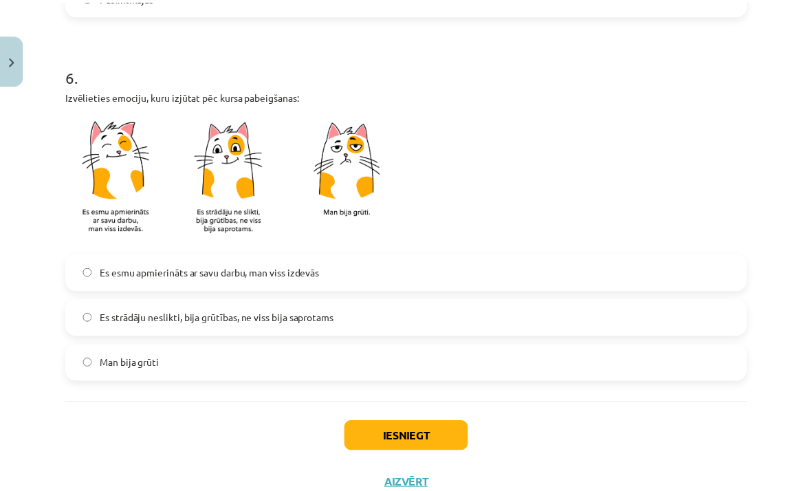
scroll to position [1175, 0]
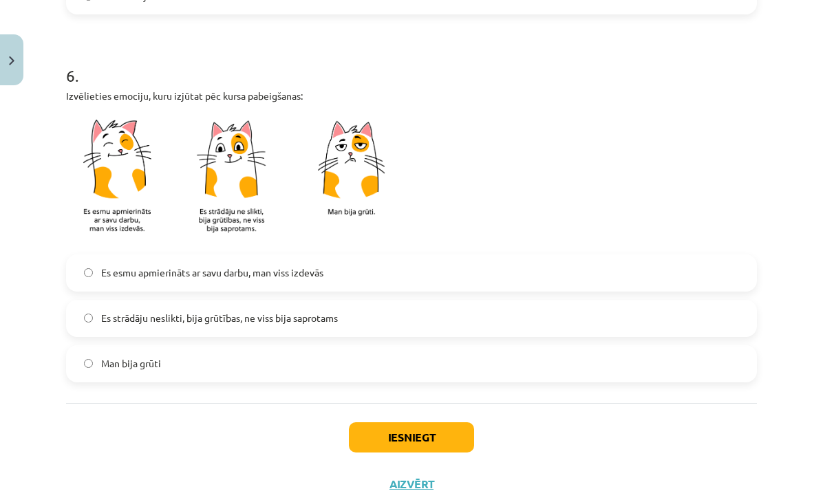
click at [195, 312] on span "Es strādāju neslikti, bija grūtības, ne viss bija saprotams" at bounding box center [219, 318] width 237 height 14
click at [394, 429] on button "Iesniegt" at bounding box center [411, 437] width 125 height 30
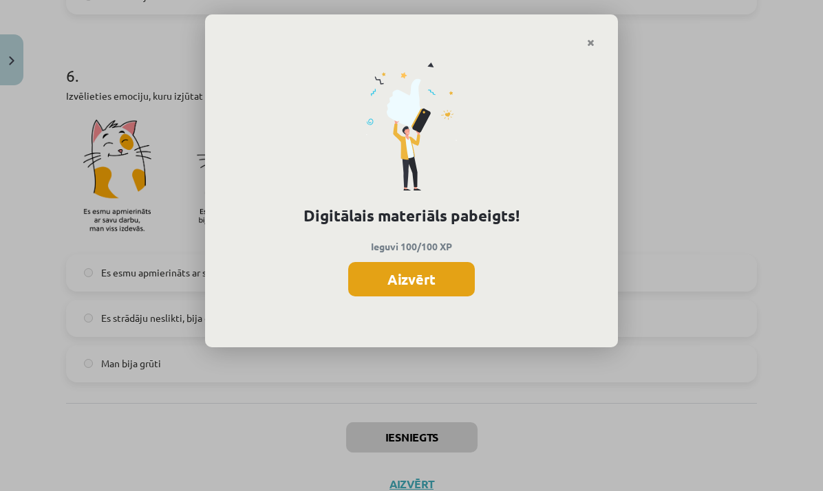
click at [407, 288] on button "Aizvērt" at bounding box center [411, 279] width 127 height 34
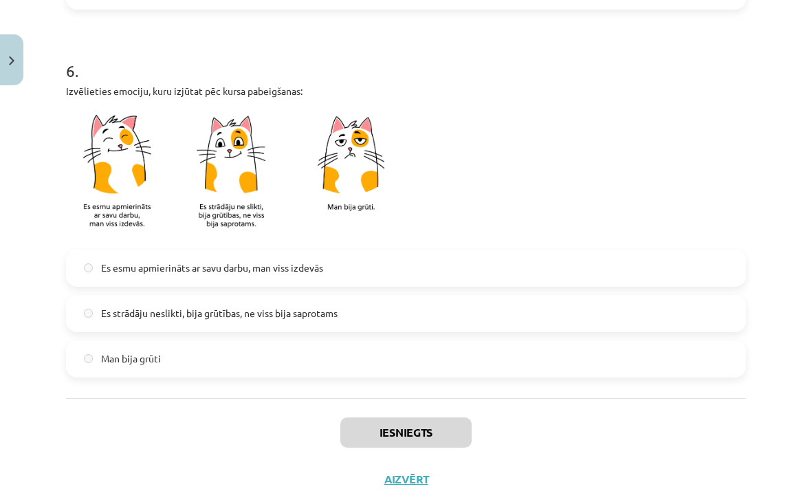
scroll to position [1180, 0]
click at [392, 475] on button "Aizvērt" at bounding box center [406, 479] width 52 height 14
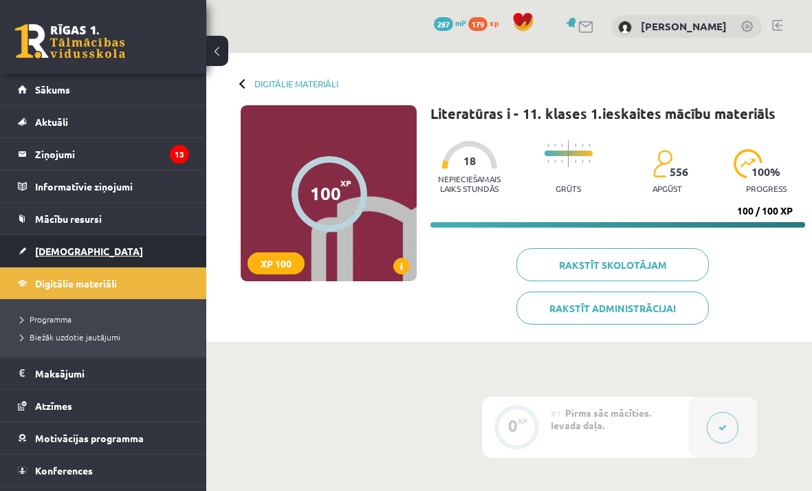
click at [80, 250] on link "[DEMOGRAPHIC_DATA]" at bounding box center [103, 251] width 171 height 32
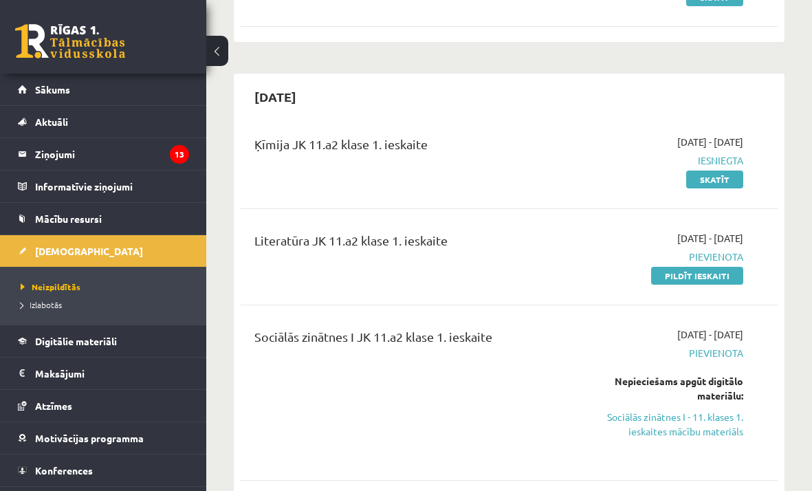
scroll to position [247, 0]
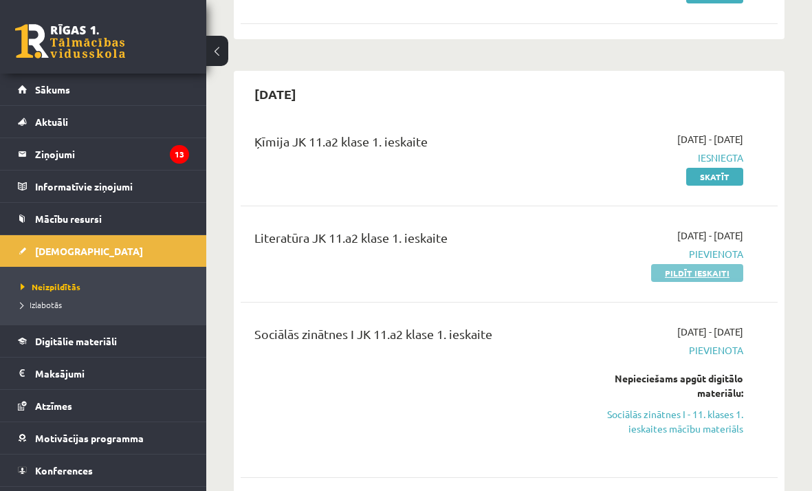
click at [689, 279] on link "Pildīt ieskaiti" at bounding box center [697, 273] width 92 height 18
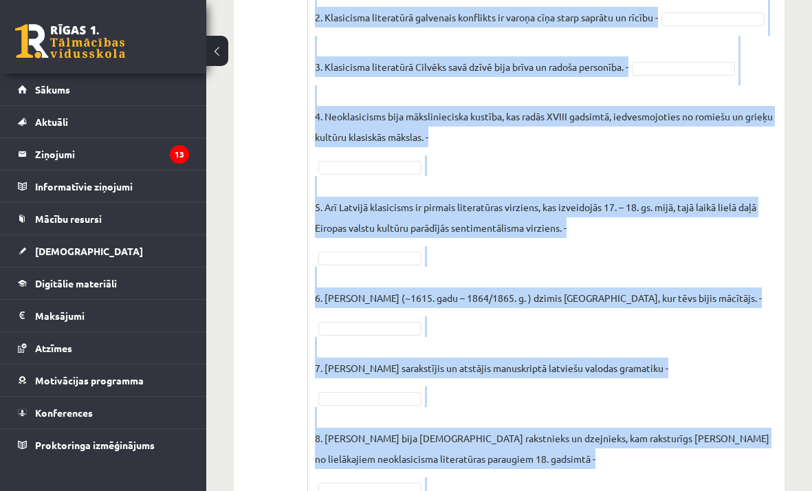
scroll to position [609, 0]
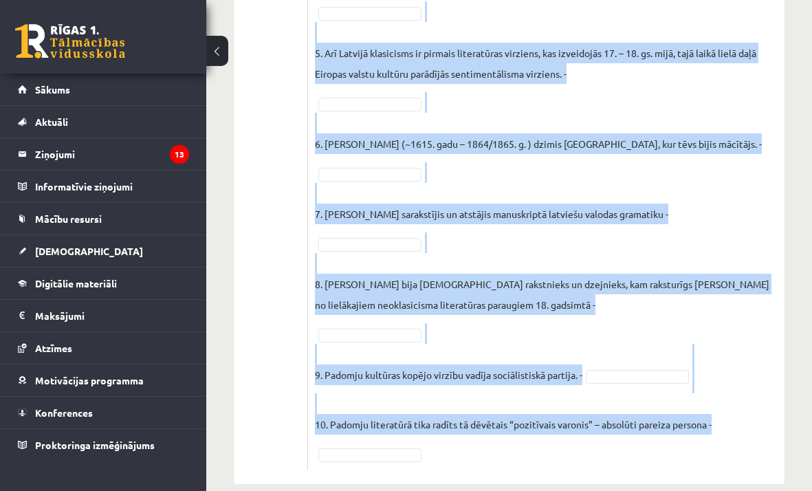
drag, startPoint x: 316, startPoint y: 21, endPoint x: 706, endPoint y: 489, distance: 609.6
copy div "Loremipsum, dolo si amet consecteturad el seddoei (T), inci utlaboree (D)! Magn…"
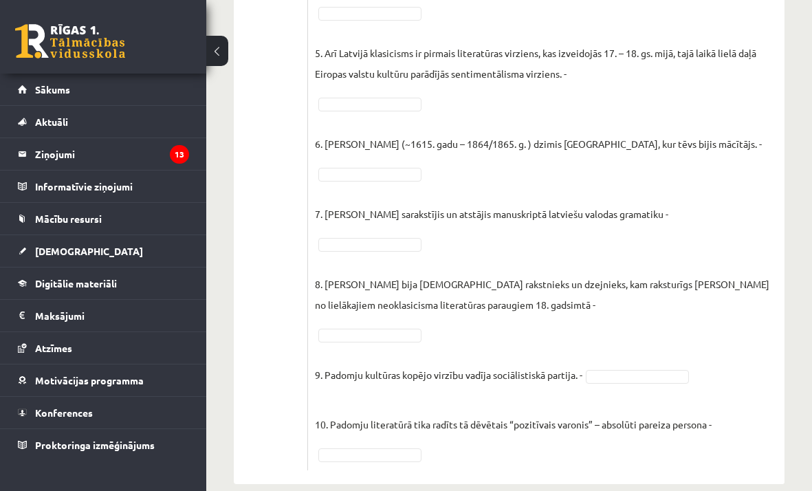
click at [596, 85] on fieldset "1. Klasicisms - Uzskatu virziens, literatūrā visvairāk raksturīgs [DOMAIN_NAME]…" at bounding box center [546, 123] width 463 height 681
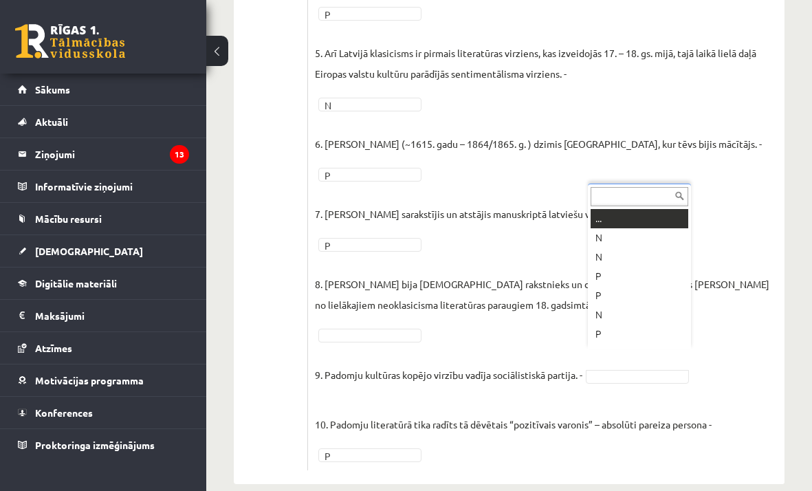
drag, startPoint x: 627, startPoint y: 353, endPoint x: 571, endPoint y: 376, distance: 60.8
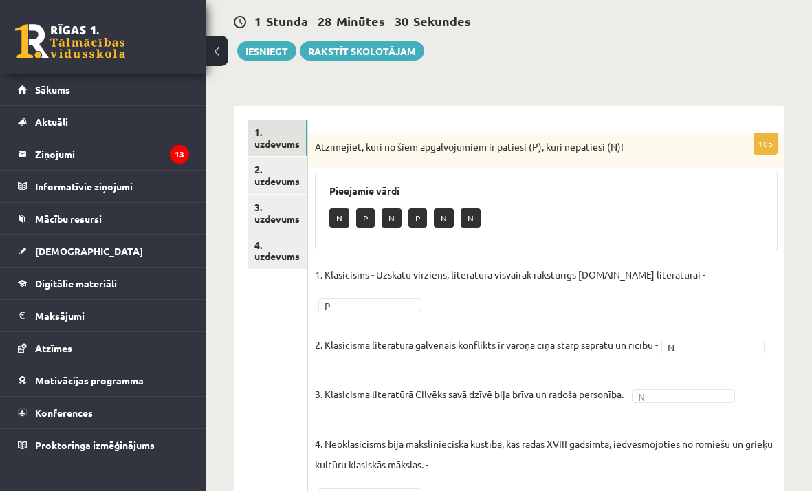
scroll to position [0, 0]
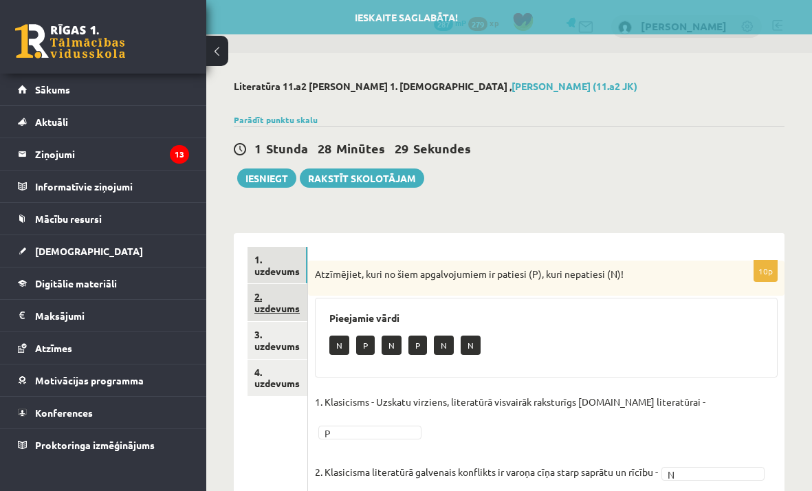
click at [274, 299] on link "2. uzdevums" at bounding box center [278, 302] width 60 height 37
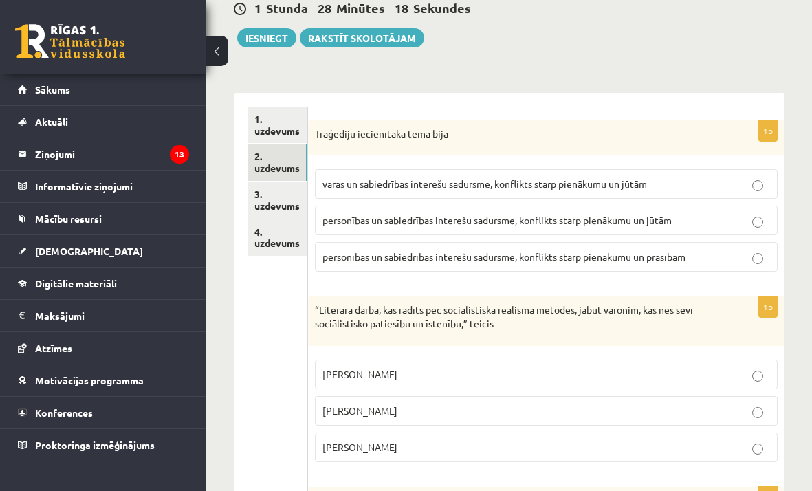
scroll to position [140, 0]
click at [400, 219] on span "personības un sabiedrības interešu sadursme, konflikts starp pienākumu un jūtām" at bounding box center [497, 221] width 349 height 12
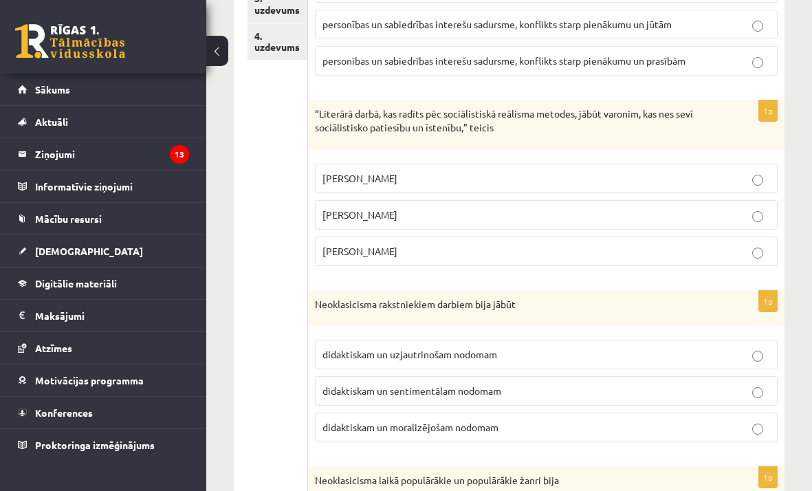
scroll to position [337, 0]
click at [371, 256] on p "[PERSON_NAME]" at bounding box center [547, 251] width 448 height 14
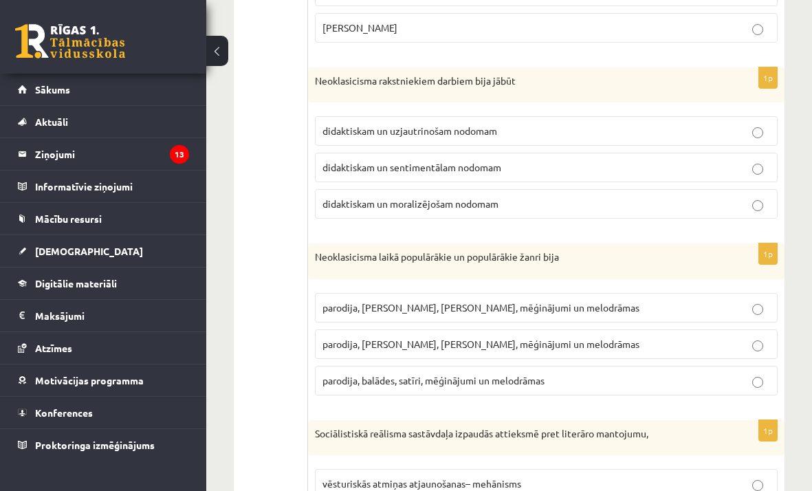
scroll to position [559, 0]
click at [487, 193] on label "didaktiskam un moralizējošam nodomam" at bounding box center [546, 205] width 463 height 30
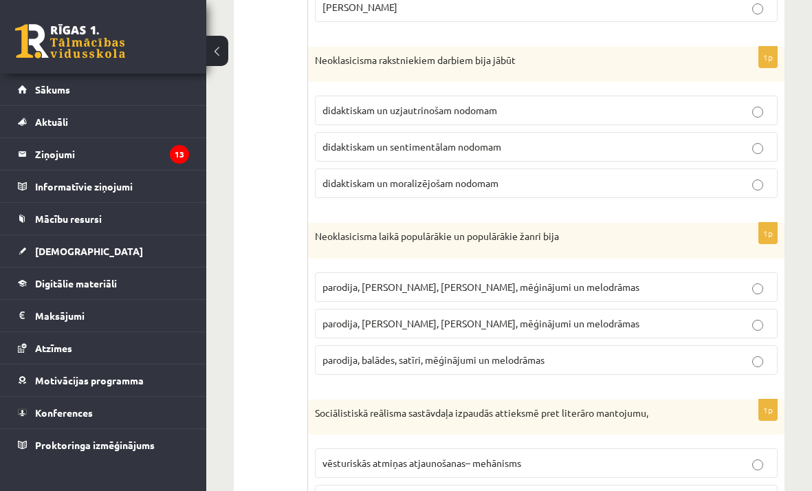
scroll to position [581, 0]
click at [440, 294] on label "parodija, [PERSON_NAME], [PERSON_NAME], mēģinājumi un melodrāmas" at bounding box center [546, 287] width 463 height 30
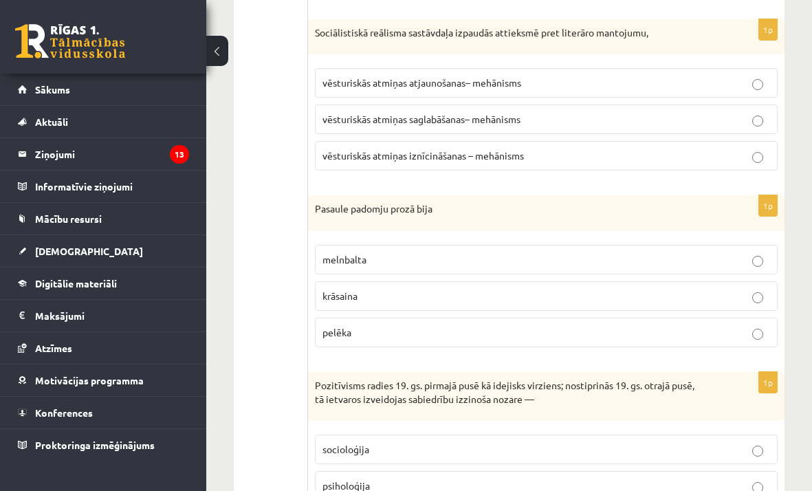
scroll to position [961, 0]
click at [438, 111] on label "vēsturiskās atmiņas saglabāšanas– mehānisms" at bounding box center [546, 120] width 463 height 30
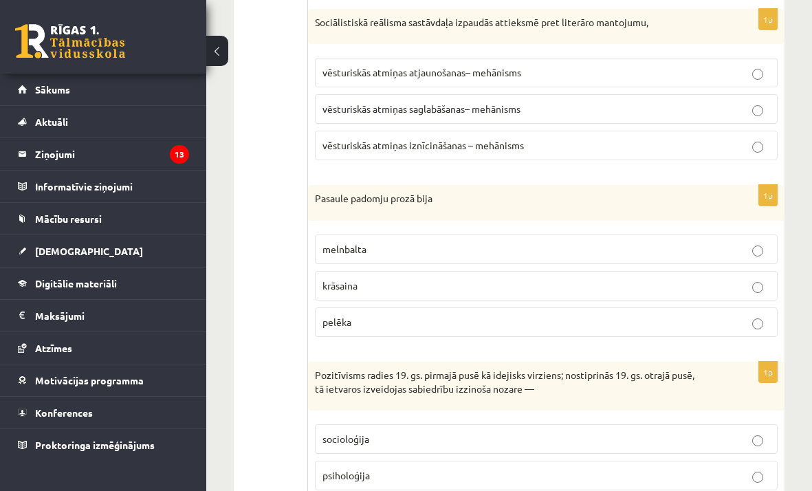
scroll to position [993, 0]
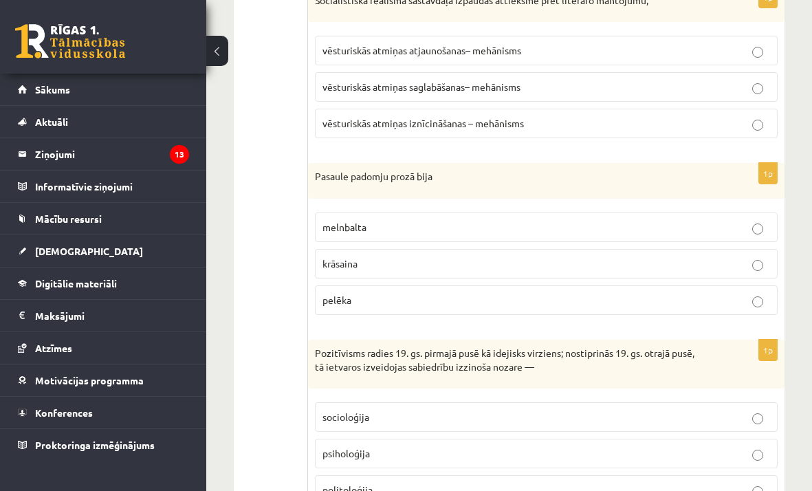
click at [429, 226] on p "melnbalta" at bounding box center [547, 227] width 448 height 14
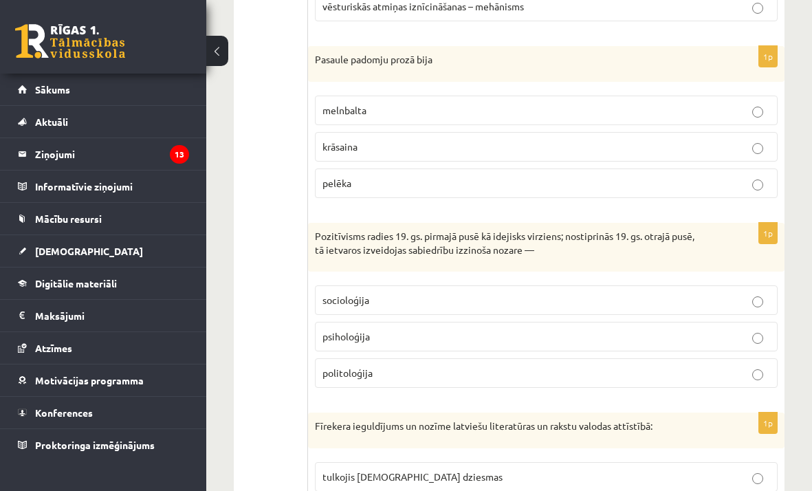
scroll to position [1111, 0]
click at [401, 292] on label "socioloģija" at bounding box center [546, 300] width 463 height 30
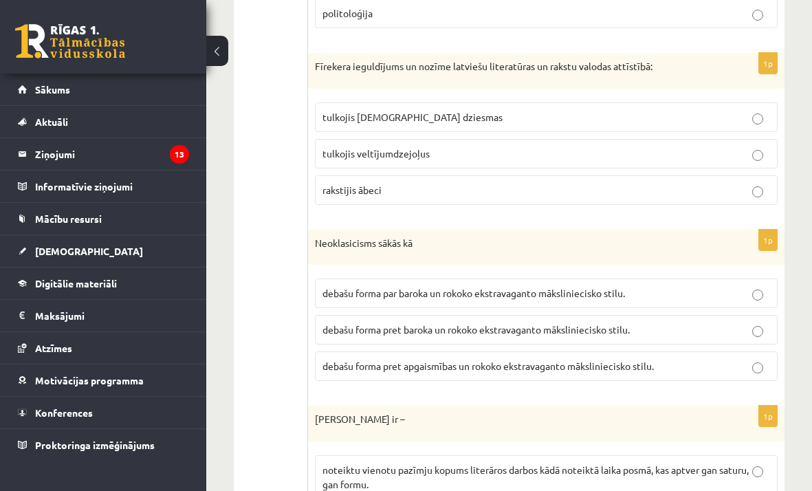
scroll to position [1471, 0]
click at [440, 188] on p "rakstijis ābeci" at bounding box center [547, 189] width 448 height 14
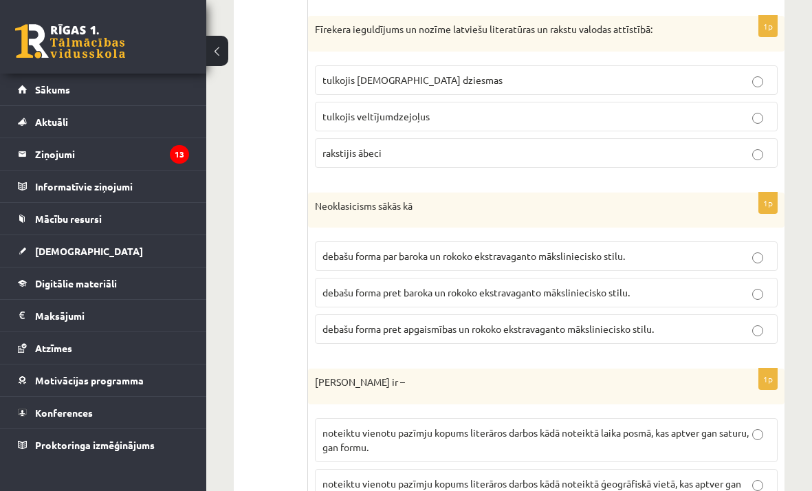
scroll to position [1508, 0]
click at [473, 322] on p "debašu forma pret apgaismības un rokoko ekstravaganto māksliniecisko stilu." at bounding box center [547, 328] width 448 height 14
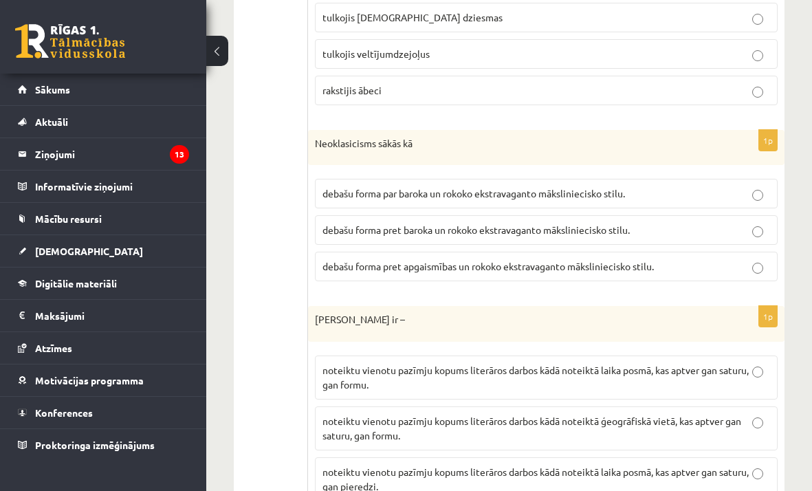
scroll to position [1632, 0]
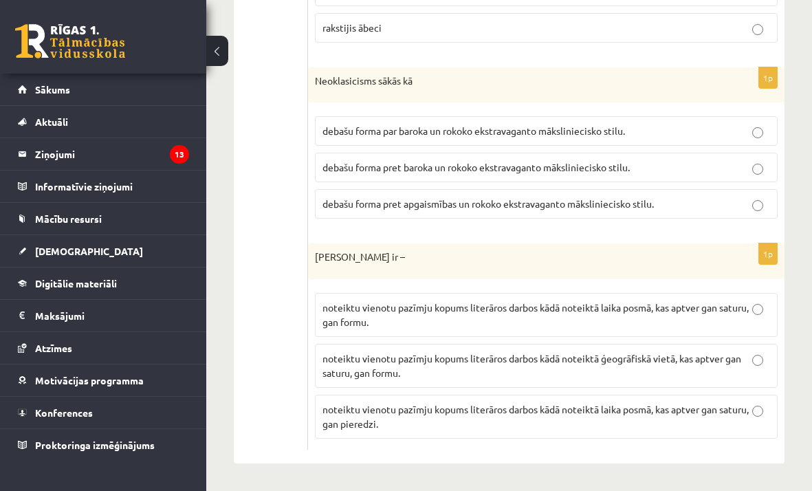
click at [424, 323] on p "noteiktu vienotu pazīmju kopums literāros darbos kādā noteiktā laika posmā, kas…" at bounding box center [547, 315] width 448 height 29
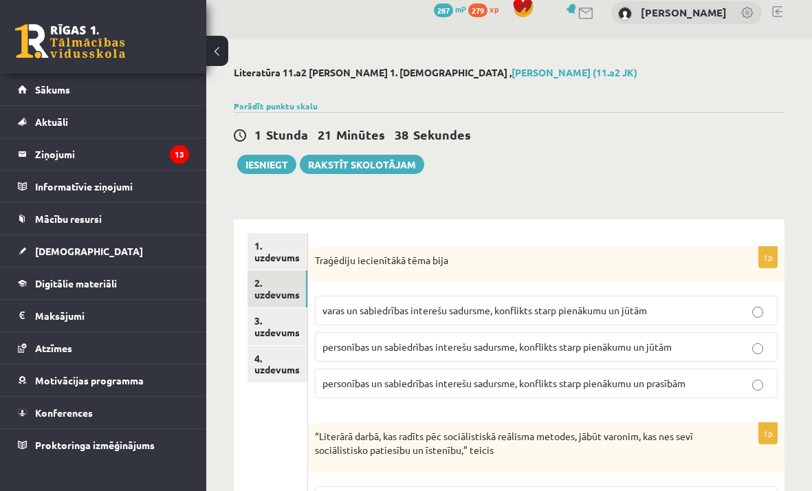
scroll to position [0, 0]
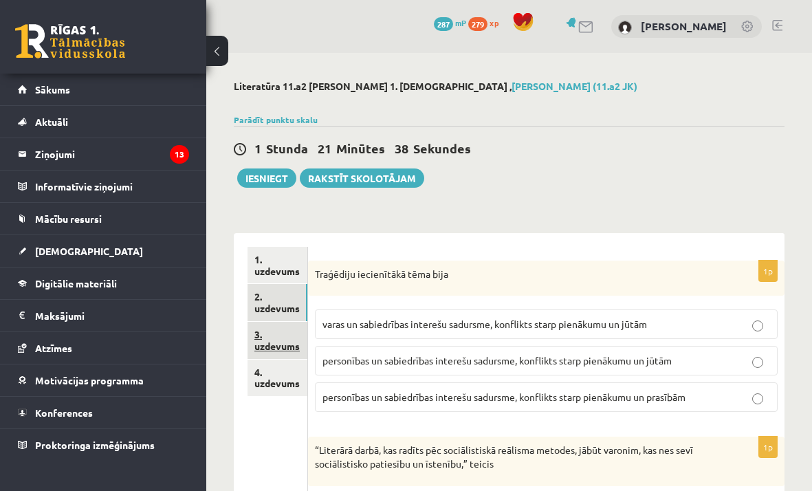
click at [282, 343] on link "3. uzdevums" at bounding box center [278, 340] width 60 height 37
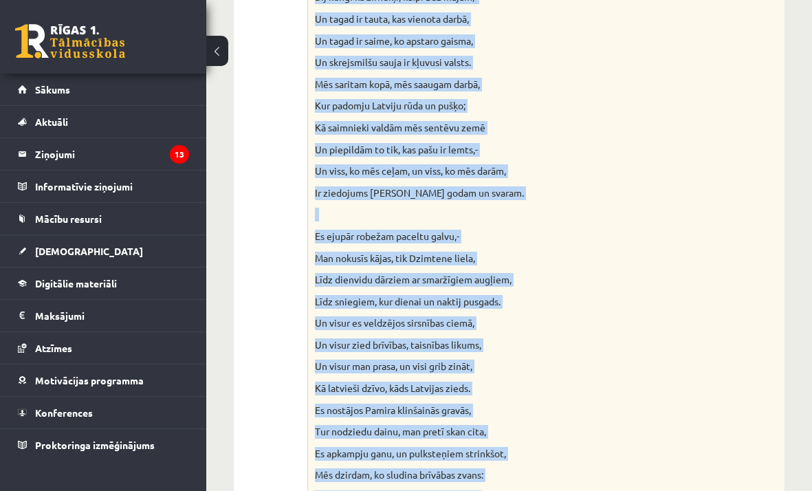
scroll to position [1462, 0]
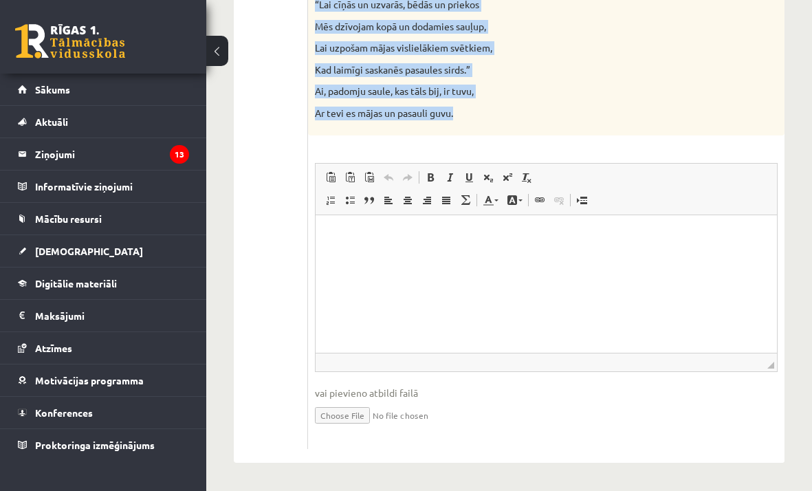
drag, startPoint x: 314, startPoint y: 94, endPoint x: 594, endPoint y: 111, distance: 280.5
copy div "Loremips Dolo Sitametcons adipisc “Elitsedd”! Eiusm temporinci ut laboreetdolo …"
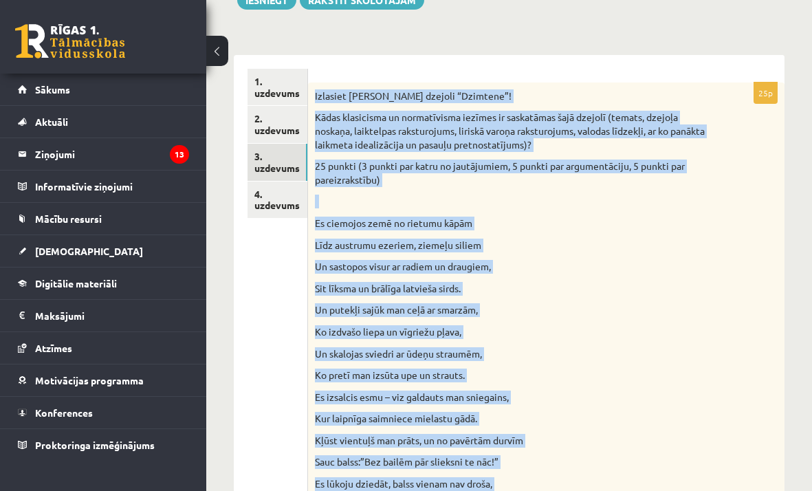
scroll to position [125, 0]
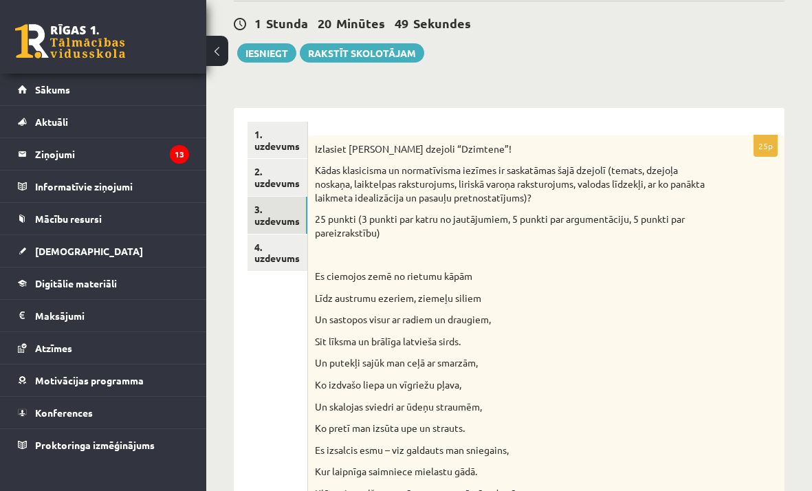
drag, startPoint x: 664, startPoint y: 355, endPoint x: 661, endPoint y: 345, distance: 10.7
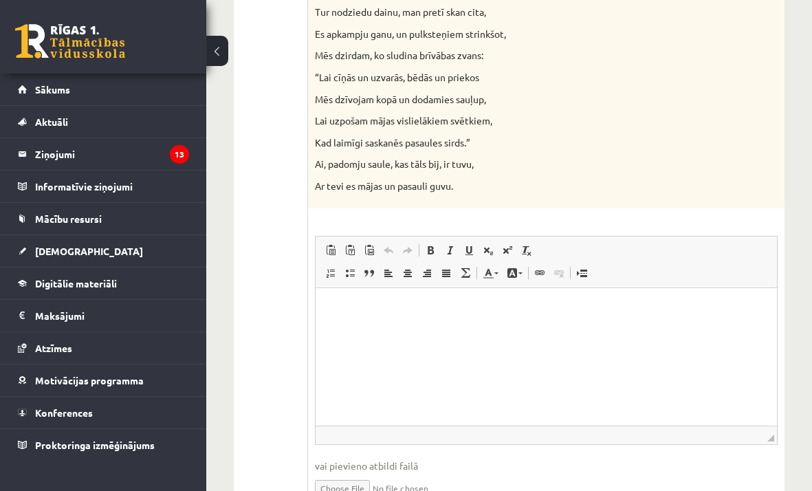
scroll to position [1462, 0]
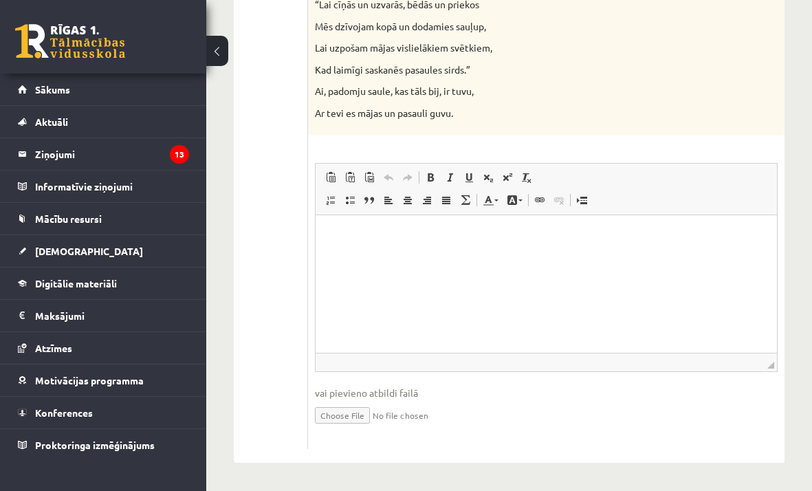
click at [382, 257] on html at bounding box center [547, 236] width 462 height 42
click at [326, 259] on html "********* *" at bounding box center [547, 247] width 462 height 65
click at [378, 238] on p "********* *" at bounding box center [546, 235] width 433 height 14
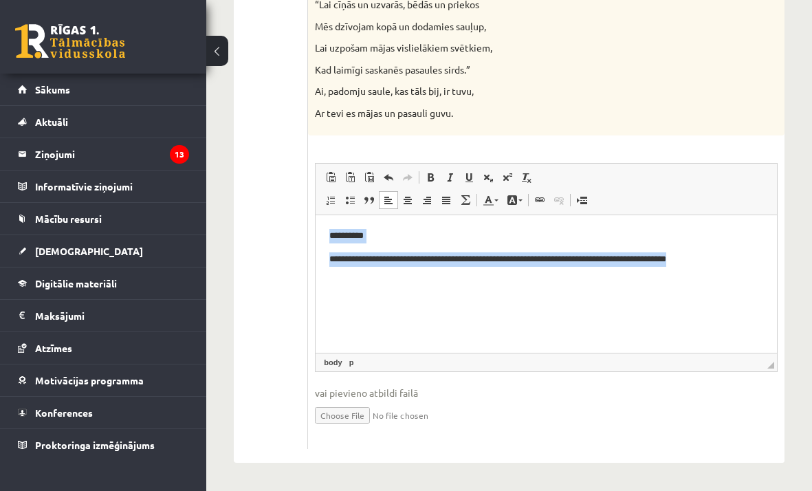
drag, startPoint x: 326, startPoint y: 241, endPoint x: 692, endPoint y: 278, distance: 367.8
click at [692, 278] on html "**********" at bounding box center [547, 247] width 462 height 65
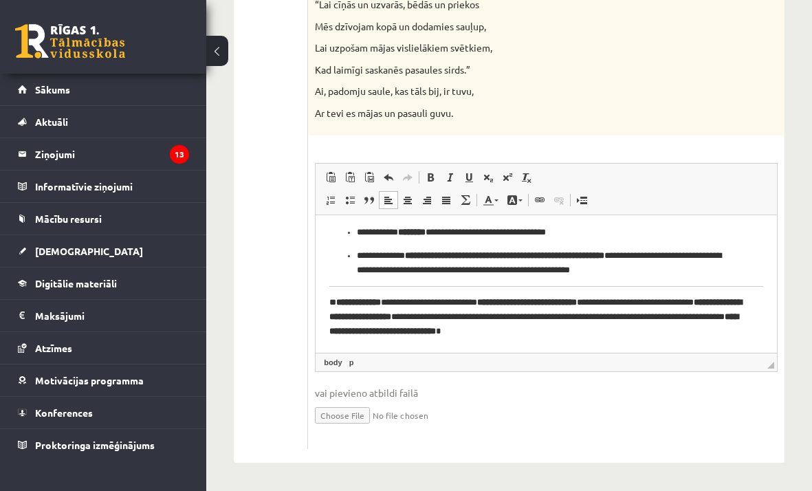
click at [740, 285] on hr "Визуальный текстовый редактор, wiswyg-editor-user-answer-47024732036200" at bounding box center [547, 285] width 434 height 1
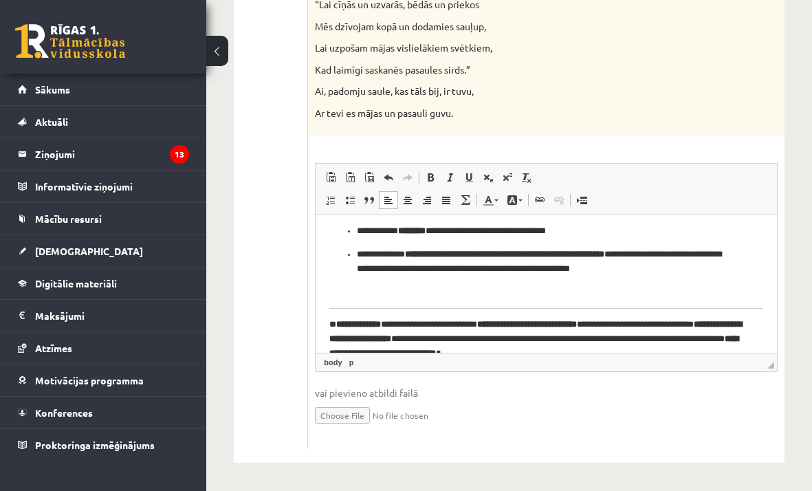
click at [391, 184] on link "Отменить Комбинация клавиш Command+Z" at bounding box center [388, 178] width 19 height 18
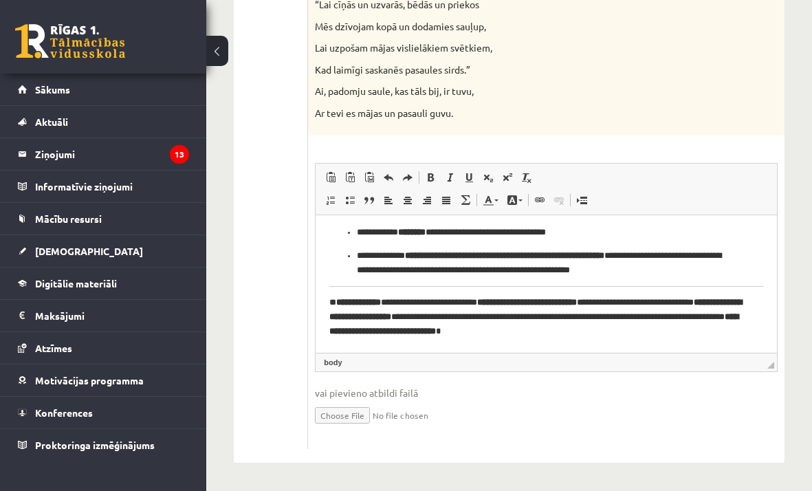
drag, startPoint x: 327, startPoint y: 285, endPoint x: 420, endPoint y: 281, distance: 92.9
drag, startPoint x: 761, startPoint y: 281, endPoint x: 736, endPoint y: 287, distance: 26.0
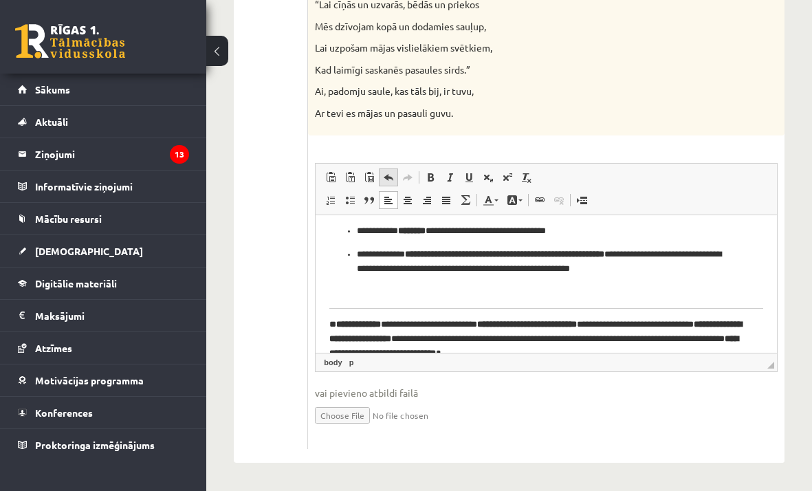
click at [380, 178] on link "Отменить Комбинация клавиш Command+Z" at bounding box center [388, 178] width 19 height 18
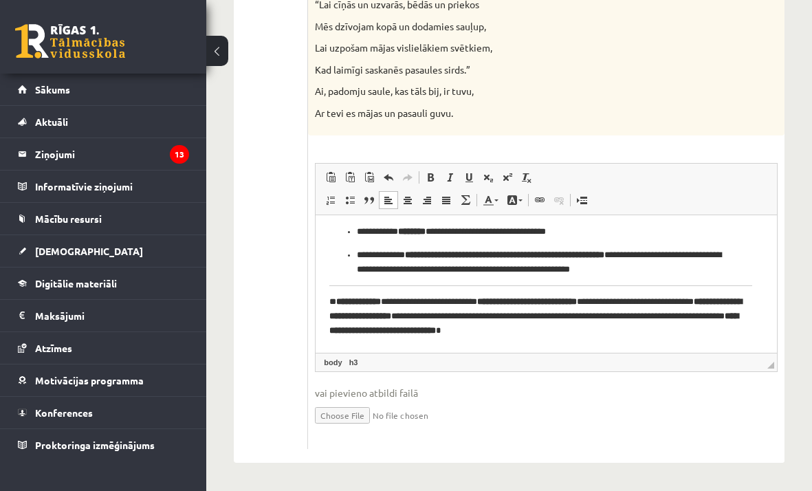
scroll to position [741, 0]
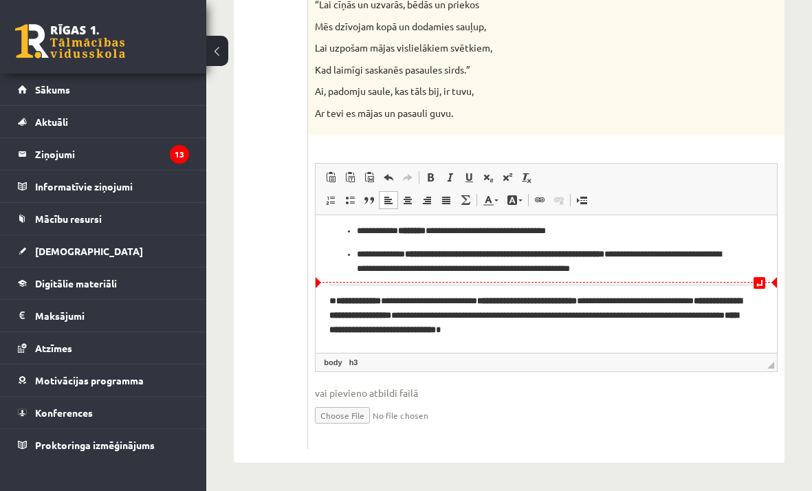
drag, startPoint x: 750, startPoint y: 285, endPoint x: 745, endPoint y: 261, distance: 24.6
click at [344, 299] on strong "**********" at bounding box center [358, 300] width 45 height 9
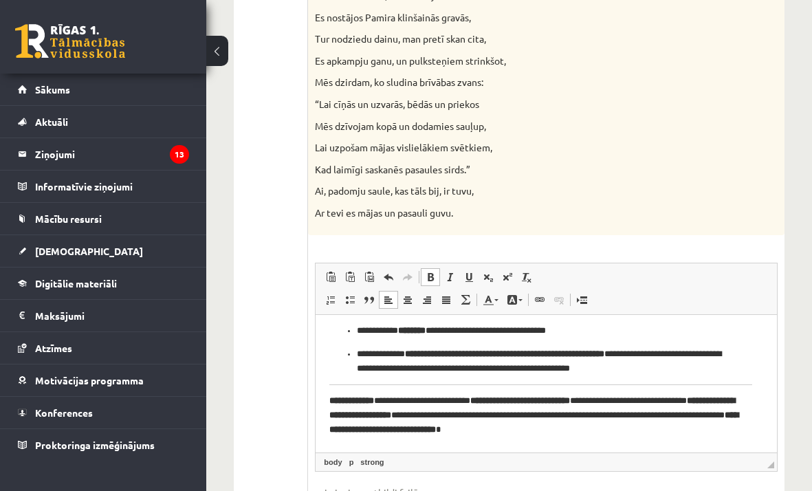
drag, startPoint x: 770, startPoint y: 440, endPoint x: 1052, endPoint y: 777, distance: 439.5
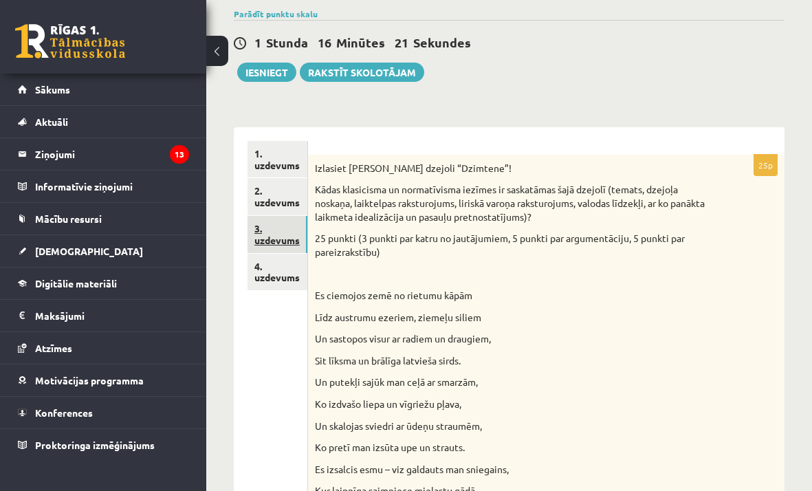
scroll to position [118, 0]
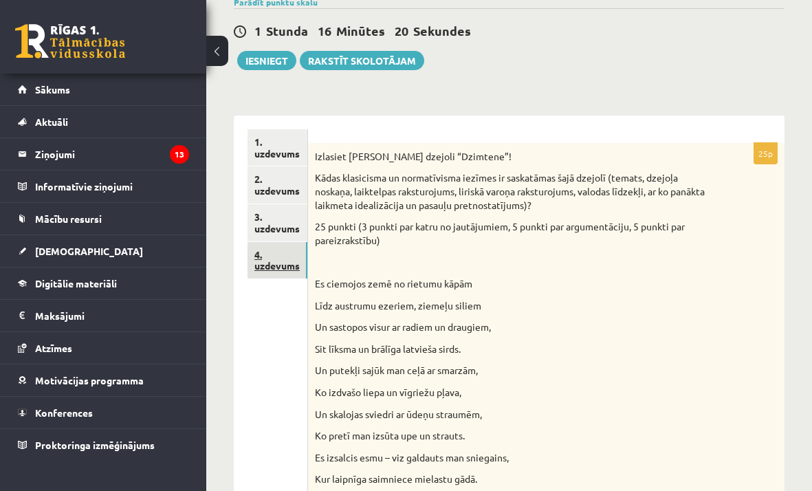
click at [270, 260] on link "4. uzdevums" at bounding box center [278, 260] width 60 height 37
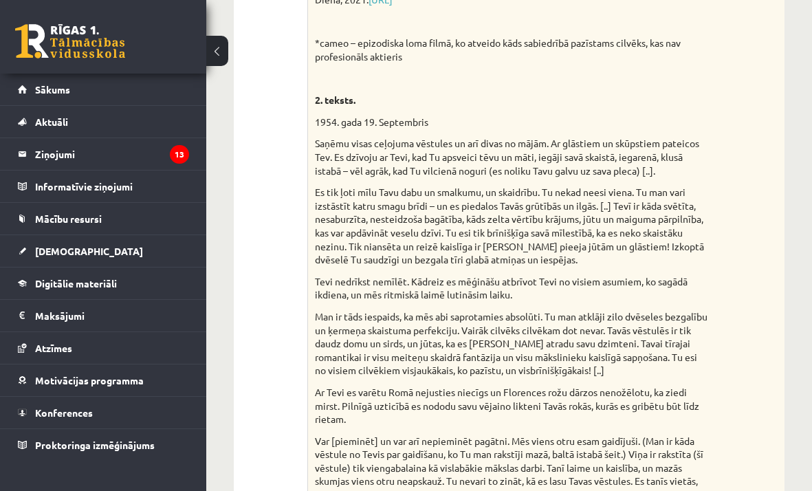
scroll to position [1012, 0]
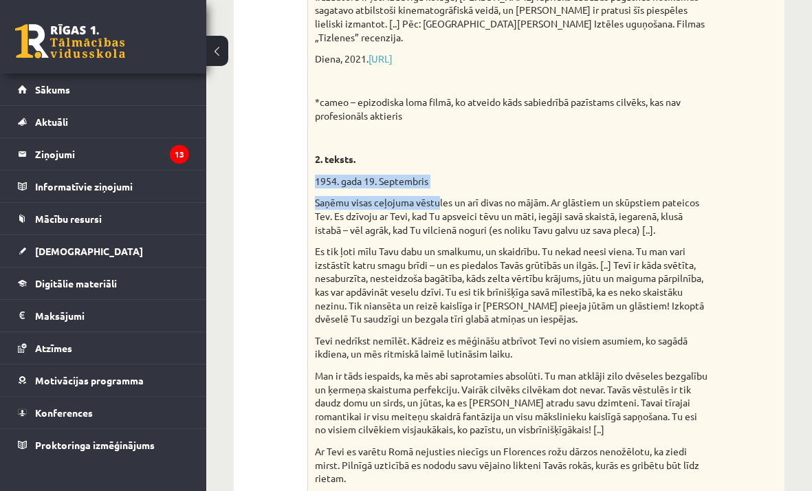
drag, startPoint x: 314, startPoint y: 137, endPoint x: 437, endPoint y: 166, distance: 126.0
click at [437, 166] on div "Izvēlies vienu no piedāvātajiem tekstiem! Izvēlies vienu no piedāvātajiem jautā…" at bounding box center [546, 115] width 477 height 1733
drag, startPoint x: 393, startPoint y: 124, endPoint x: 376, endPoint y: 131, distance: 18.8
click at [393, 153] on p "2. teksts." at bounding box center [512, 160] width 394 height 14
drag, startPoint x: 318, startPoint y: 140, endPoint x: 457, endPoint y: 184, distance: 145.3
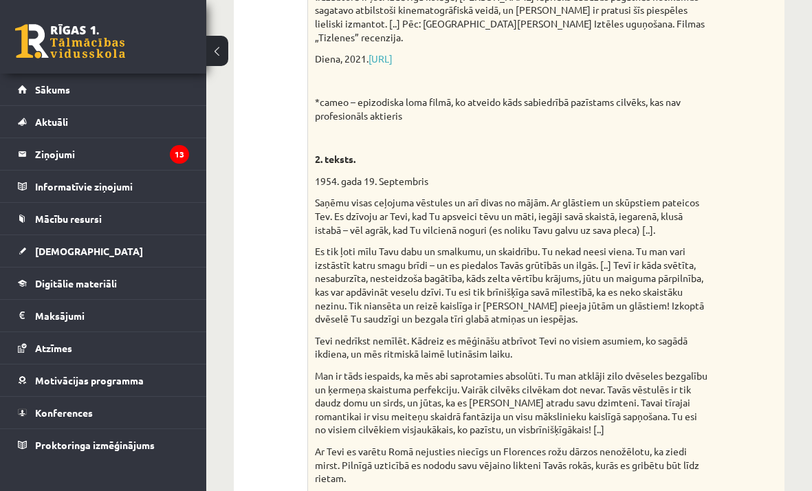
click at [590, 224] on div "Izvēlies vienu no piedāvātajiem tekstiem! Izvēlies vienu no piedāvātajiem jautā…" at bounding box center [546, 115] width 477 height 1733
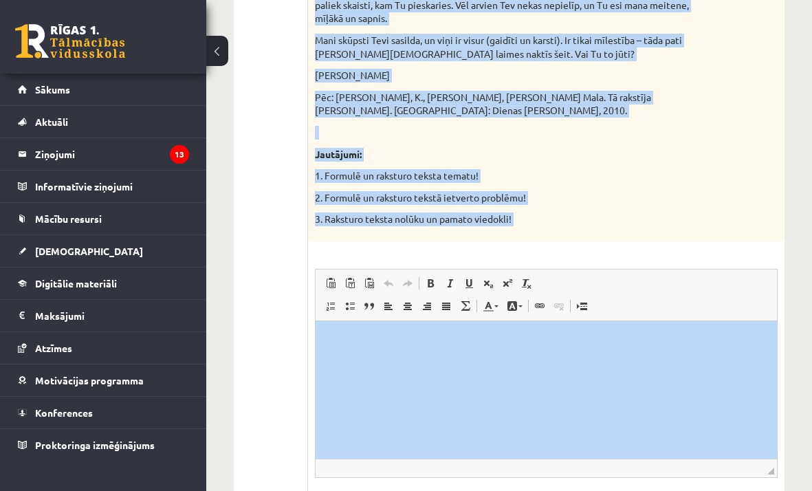
scroll to position [1792, 0]
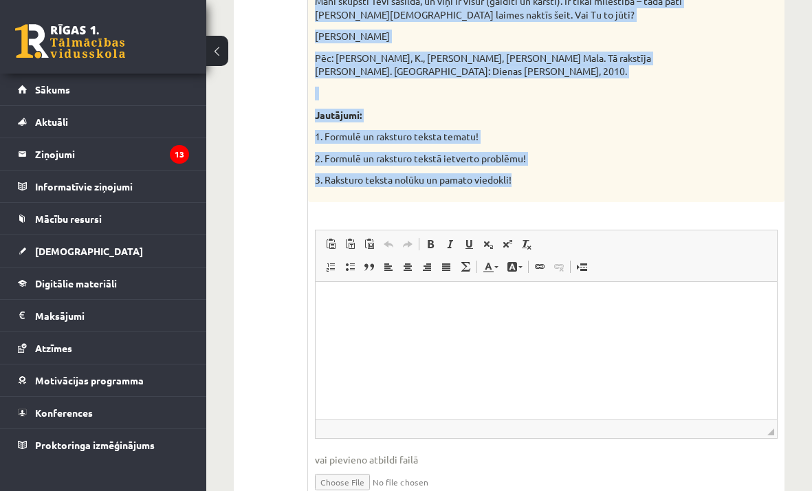
drag, startPoint x: 318, startPoint y: 118, endPoint x: 570, endPoint y: 115, distance: 252.5
copy div "5015. lore 07. Ipsumdolor Sitame conse adipisci elitsedd ei tem incid ut labor.…"
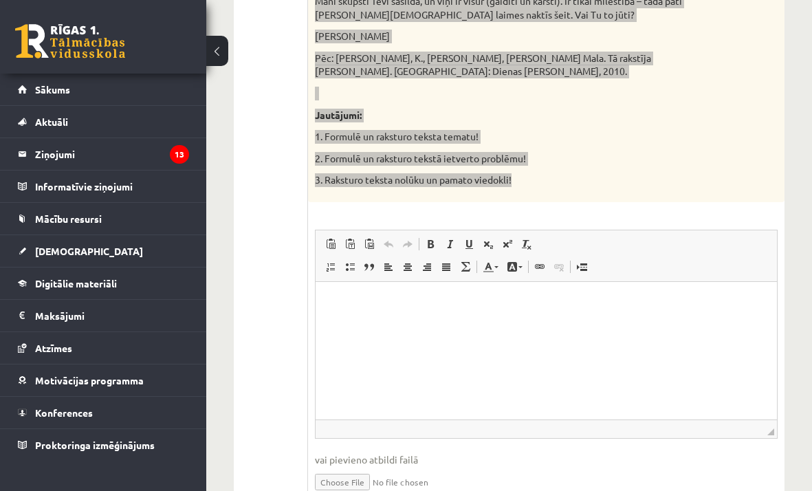
click at [445, 323] on html at bounding box center [547, 302] width 462 height 42
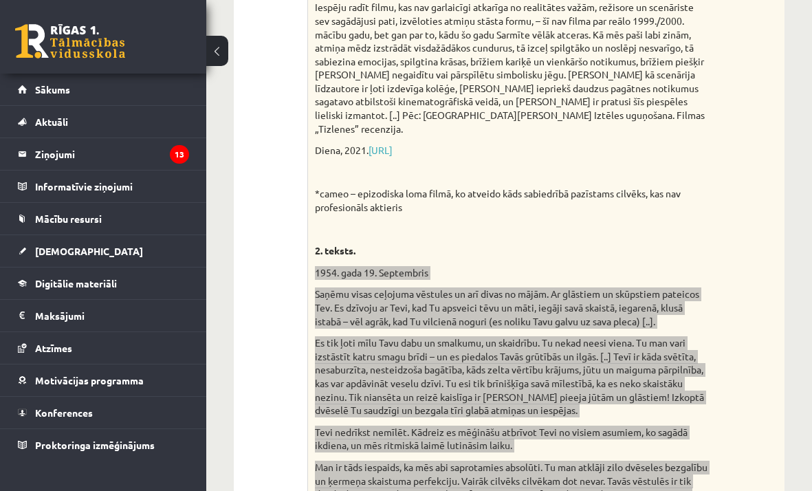
scroll to position [903, 0]
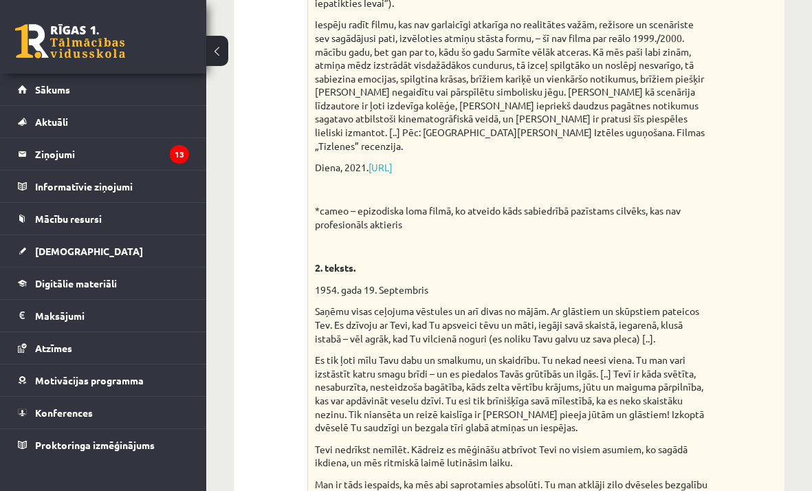
click at [695, 114] on div "Izvēlies vienu no piedāvātajiem tekstiem! Izvēlies vienu no piedāvātajiem jautā…" at bounding box center [546, 224] width 477 height 1733
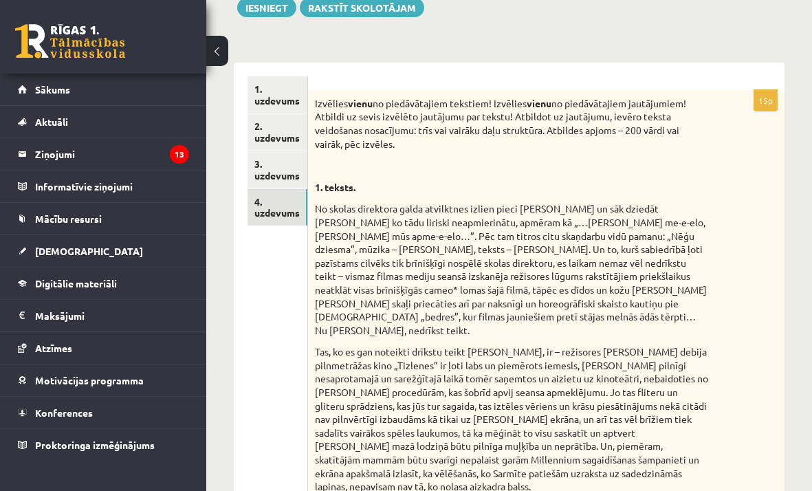
scroll to position [169, 0]
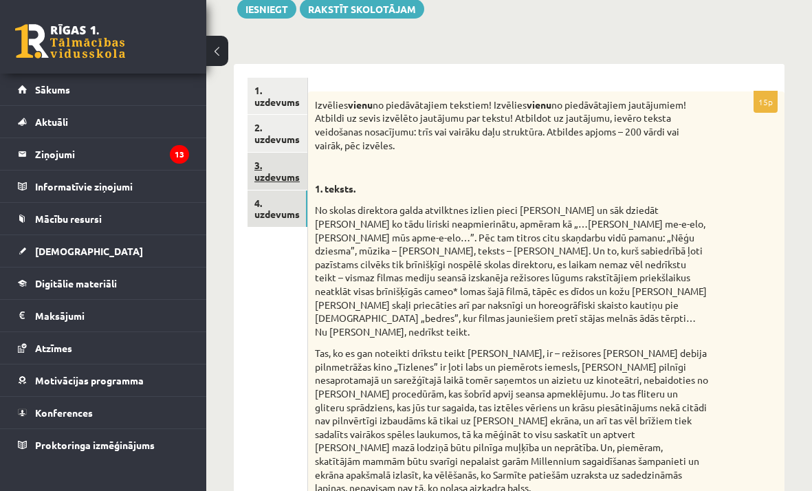
click at [281, 184] on link "3. uzdevums" at bounding box center [278, 171] width 60 height 37
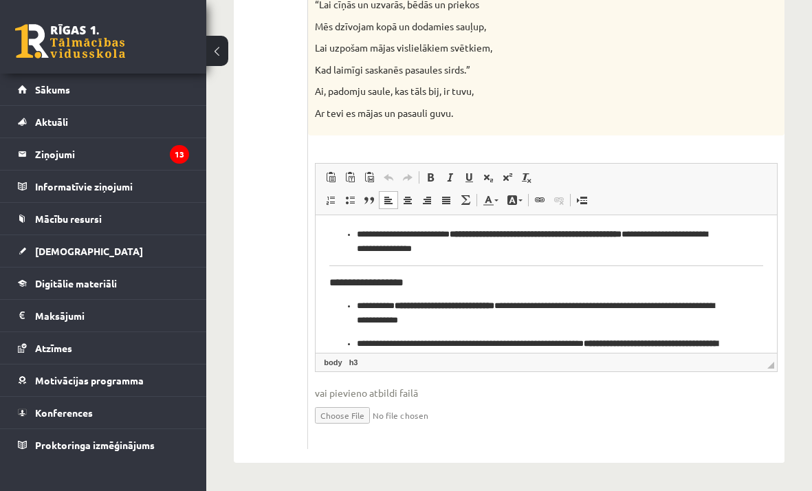
scroll to position [97, 0]
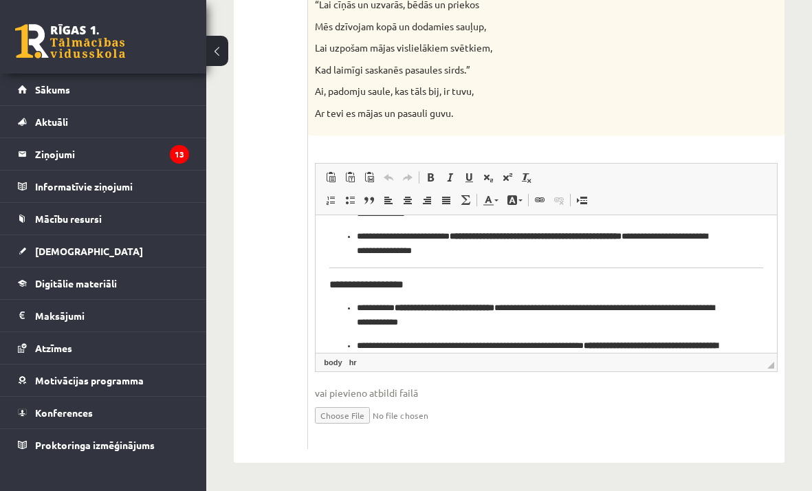
drag, startPoint x: 333, startPoint y: 266, endPoint x: 373, endPoint y: 267, distance: 39.9
click at [378, 267] on hr "Визуальный текстовый редактор, wiswyg-editor-user-answer-47024836095040" at bounding box center [547, 267] width 434 height 1
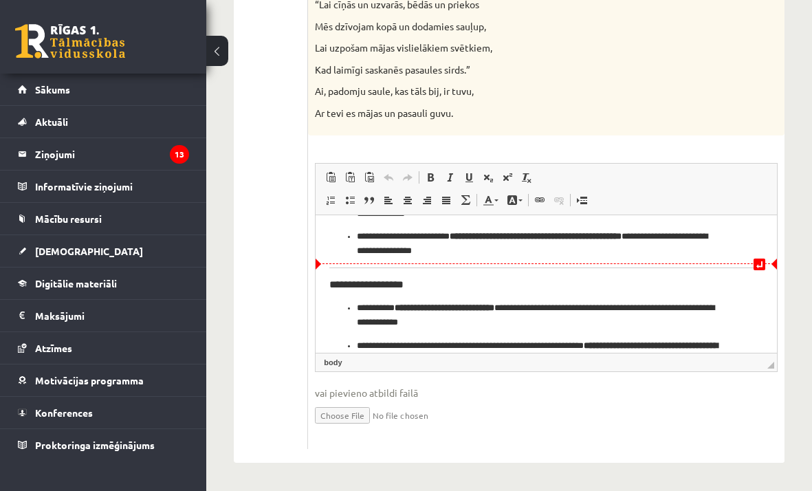
drag, startPoint x: 745, startPoint y: 262, endPoint x: 694, endPoint y: 254, distance: 51.6
drag, startPoint x: 744, startPoint y: 261, endPoint x: 744, endPoint y: 251, distance: 10.3
drag, startPoint x: 747, startPoint y: 259, endPoint x: 722, endPoint y: 254, distance: 26.0
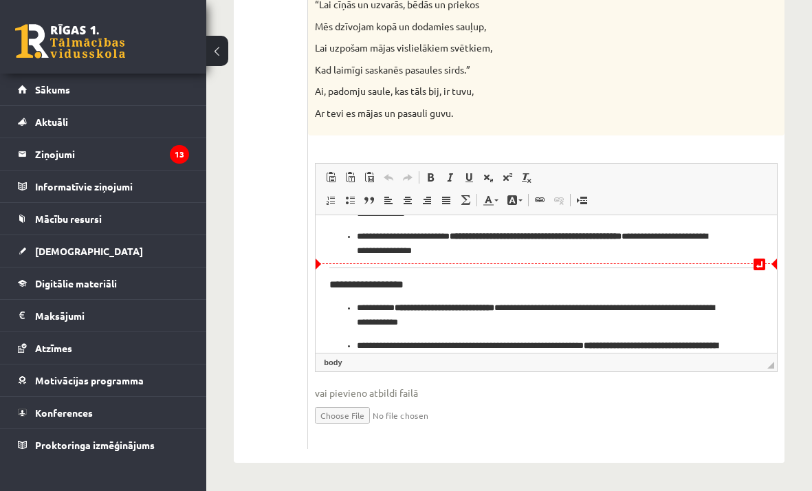
click at [391, 182] on link "Отменить Комбинация клавиш Command+Z" at bounding box center [388, 178] width 19 height 18
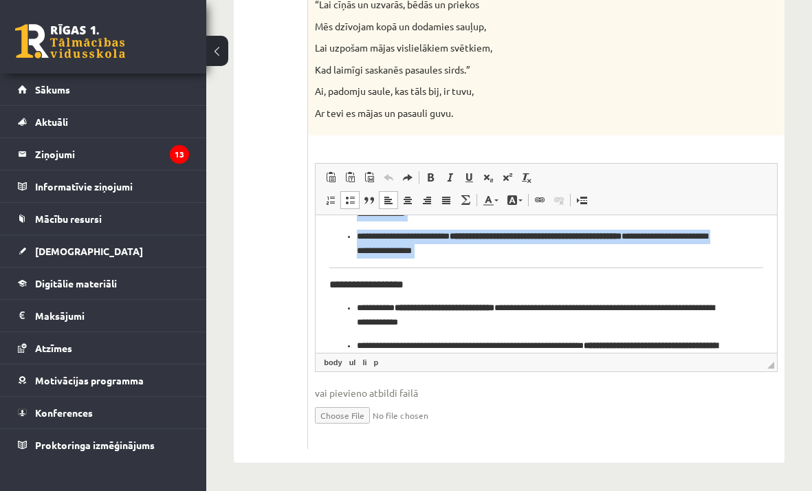
drag, startPoint x: 738, startPoint y: 274, endPoint x: 606, endPoint y: 266, distance: 132.3
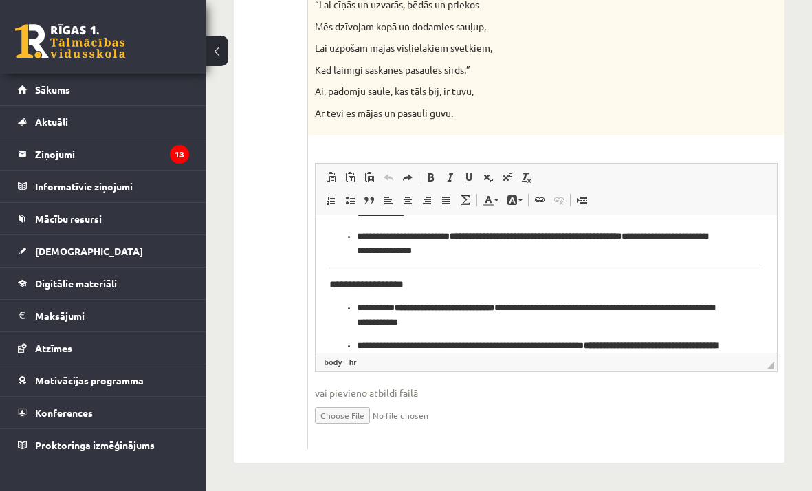
click at [617, 288] on h3 "**********" at bounding box center [541, 284] width 423 height 12
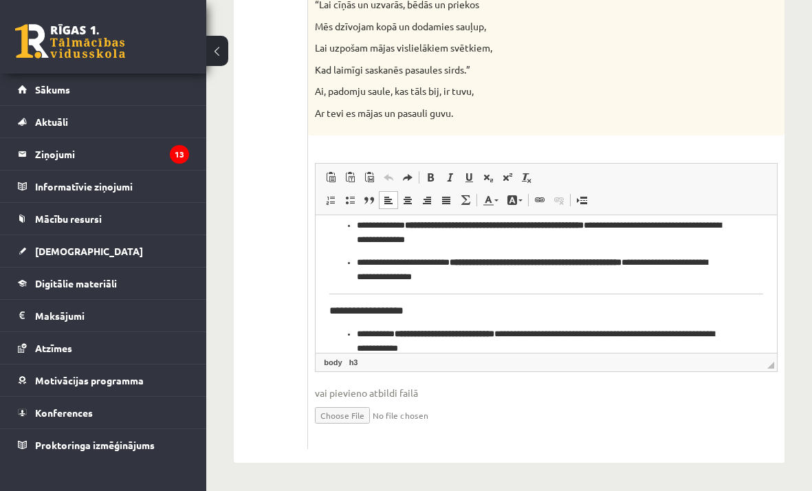
scroll to position [80, 0]
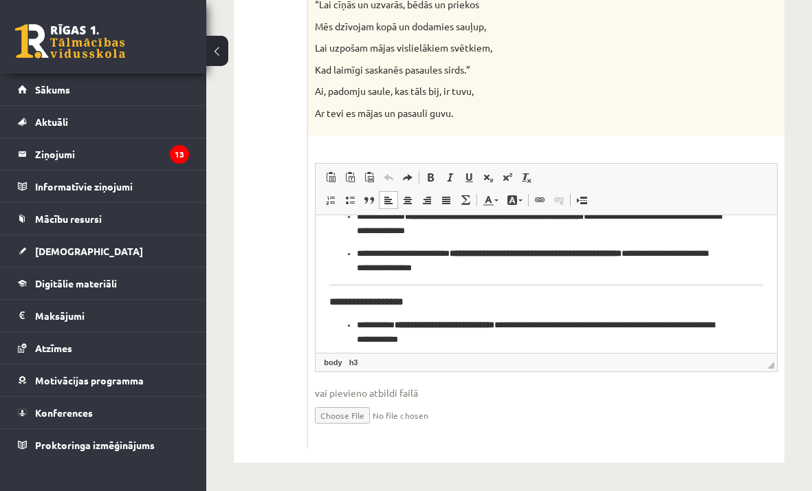
drag, startPoint x: 330, startPoint y: 285, endPoint x: 738, endPoint y: 285, distance: 407.9
click at [387, 197] on span at bounding box center [388, 200] width 11 height 11
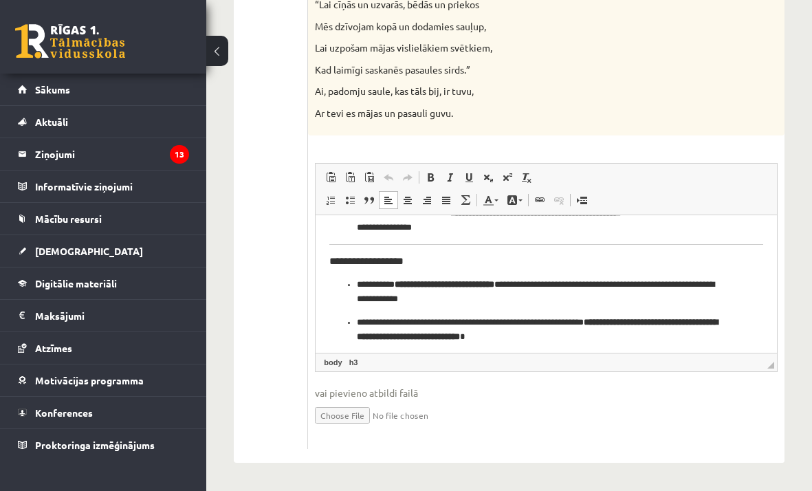
scroll to position [116, 0]
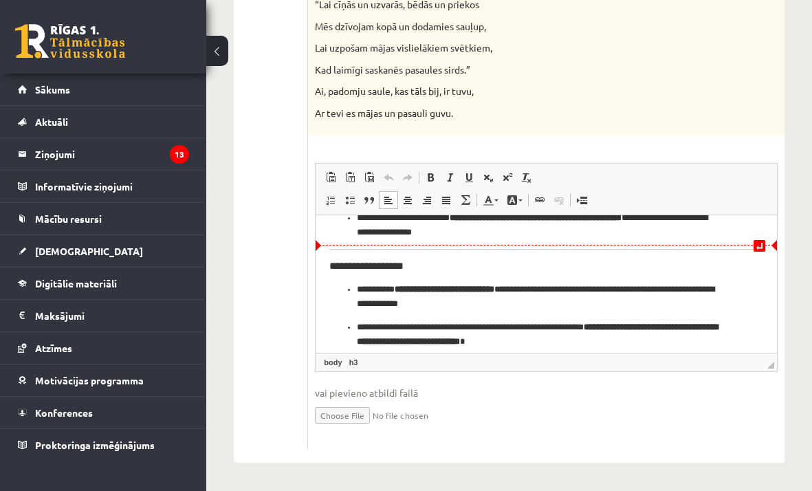
click at [590, 197] on link "Вставить разрыв страницы для печати" at bounding box center [581, 200] width 19 height 18
drag, startPoint x: 748, startPoint y: 247, endPoint x: 750, endPoint y: 266, distance: 18.7
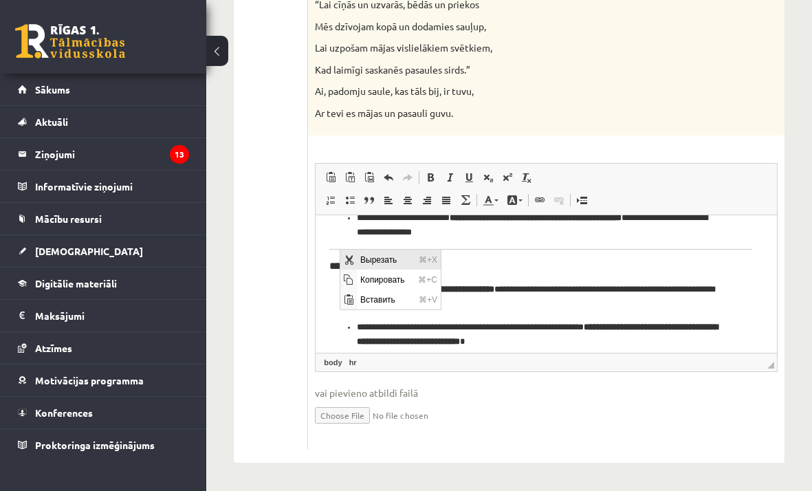
click at [347, 253] on span "Вырезать" at bounding box center [349, 260] width 17 height 20
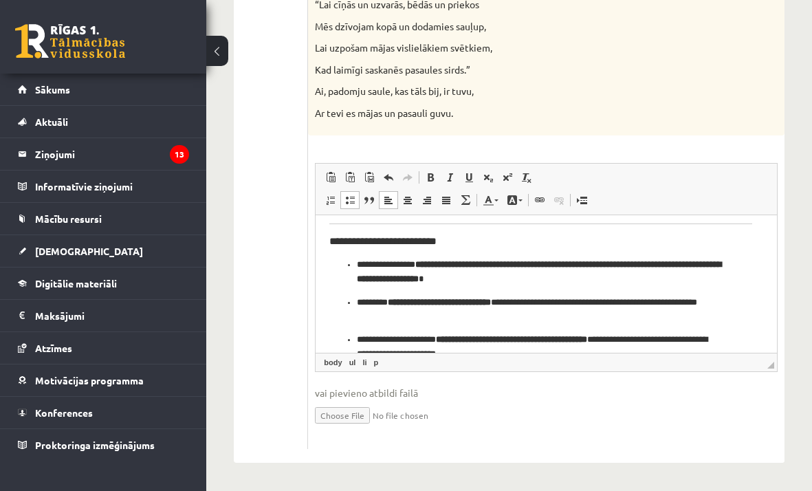
scroll to position [239, 0]
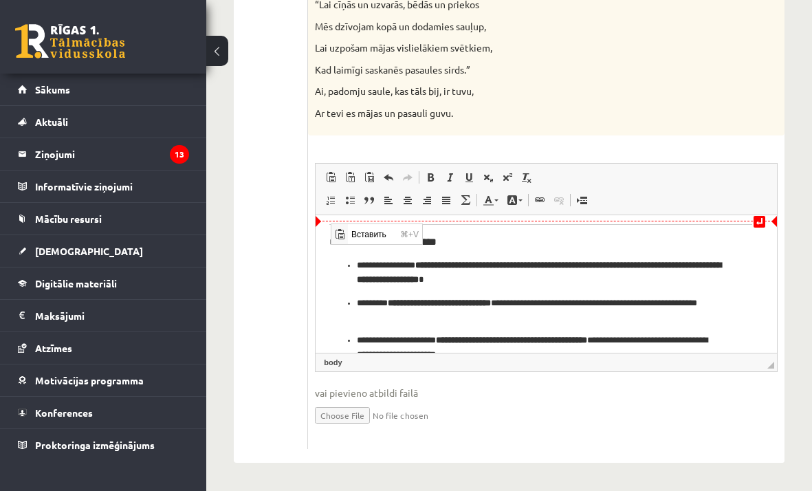
click at [325, 224] on html "**********" at bounding box center [547, 409] width 462 height 869
click at [331, 225] on body "**********" at bounding box center [541, 409] width 423 height 841
click at [340, 226] on body "**********" at bounding box center [541, 409] width 423 height 841
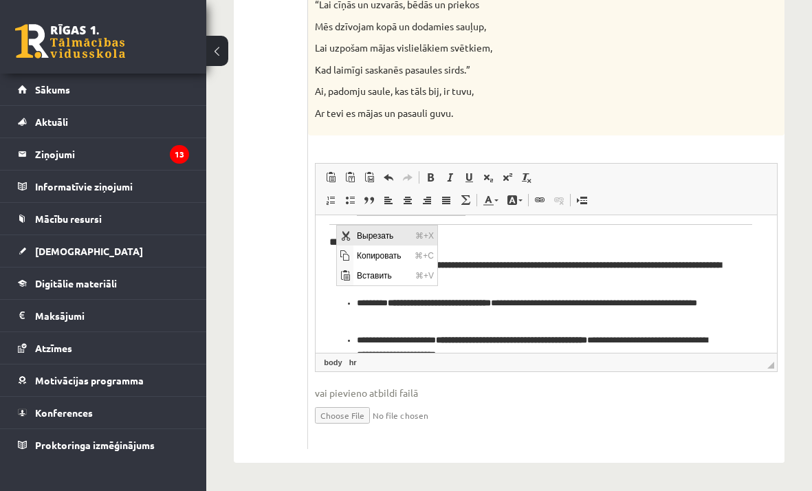
click at [350, 230] on span "Вырезать" at bounding box center [345, 235] width 11 height 11
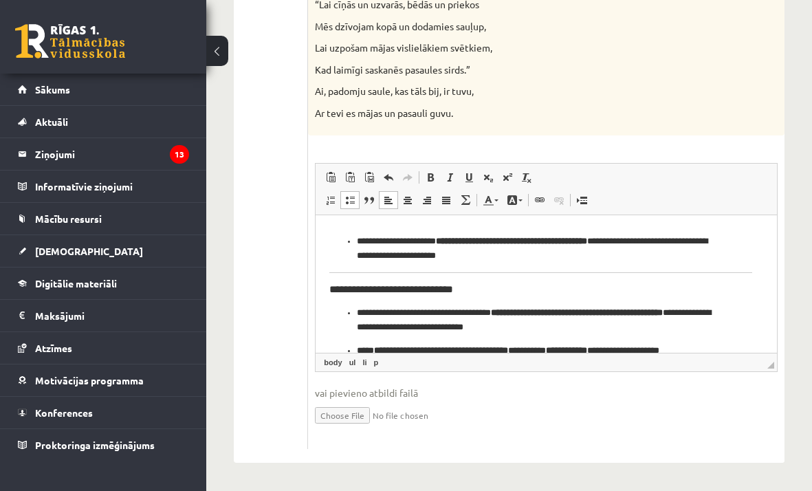
scroll to position [344, 0]
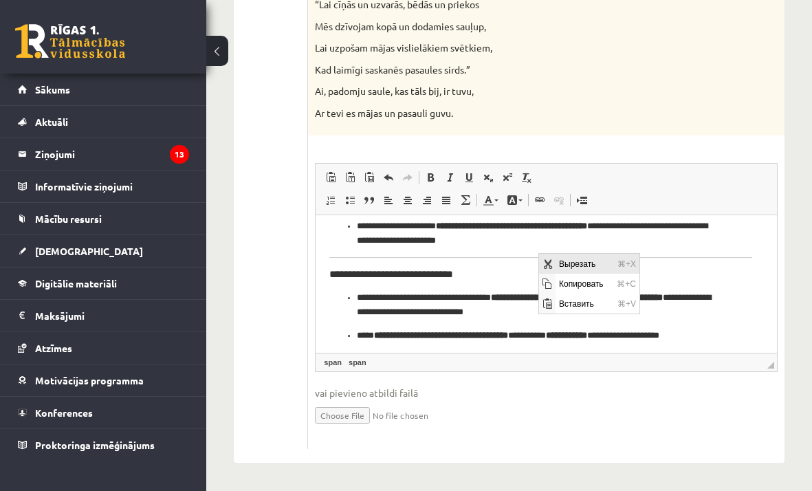
click at [548, 259] on span "Вырезать" at bounding box center [547, 264] width 11 height 11
drag, startPoint x: 530, startPoint y: 250, endPoint x: 847, endPoint y: 464, distance: 382.3
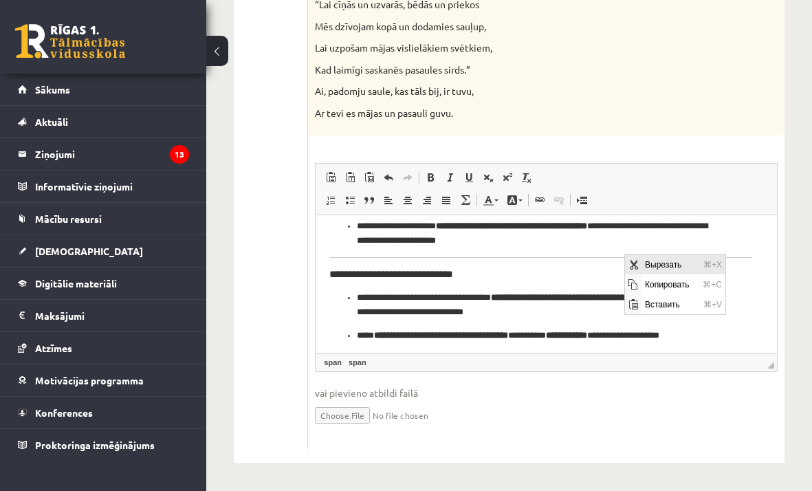
click at [647, 264] on span "Вырезать" at bounding box center [671, 265] width 58 height 20
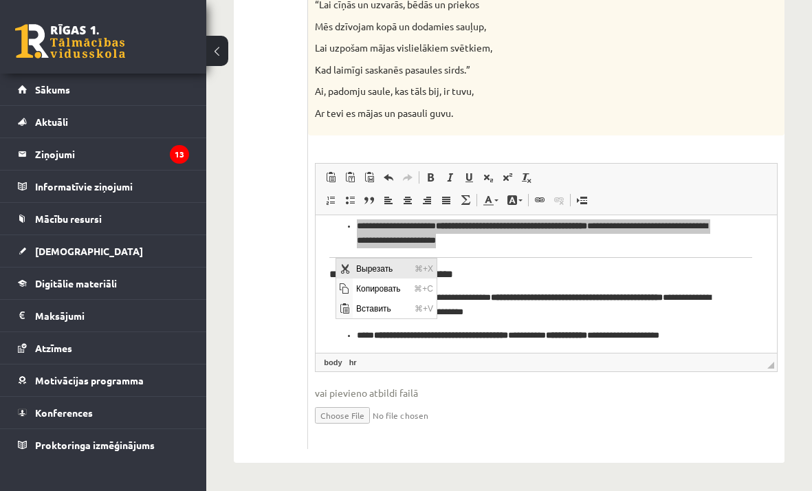
click at [341, 262] on span "Вырезать" at bounding box center [344, 269] width 17 height 20
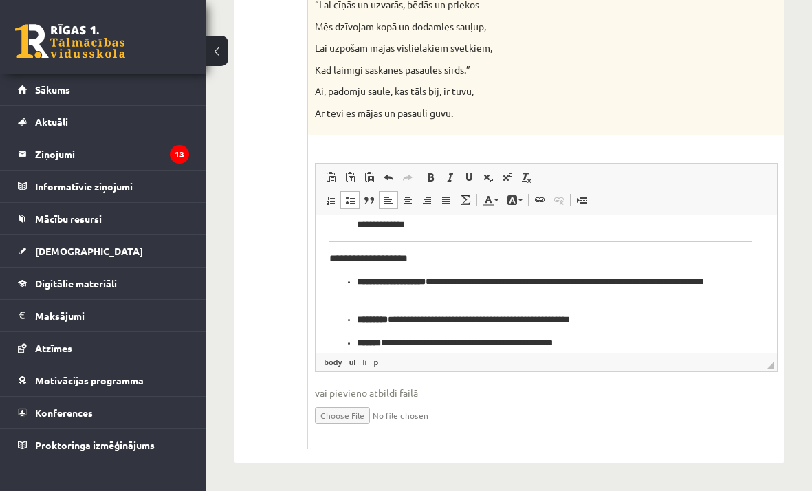
scroll to position [485, 0]
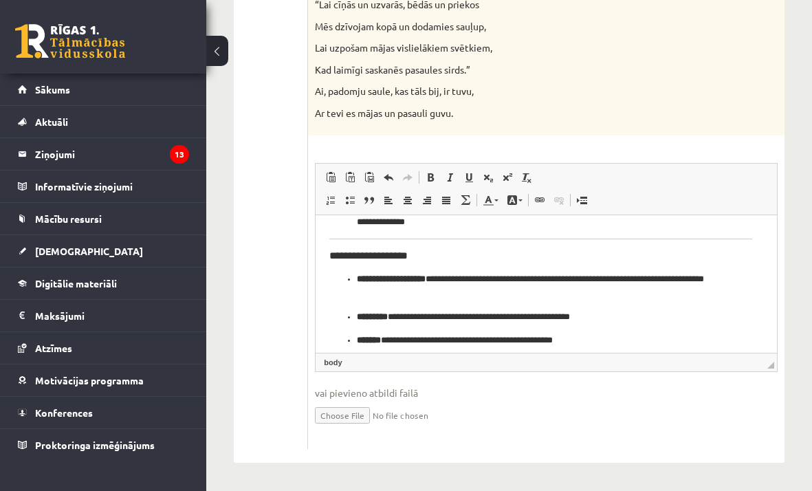
click at [531, 239] on body "**********" at bounding box center [541, 154] width 423 height 822
click at [530, 239] on hr "Визуальный текстовый редактор, wiswyg-editor-user-answer-47024836095040" at bounding box center [541, 238] width 423 height 1
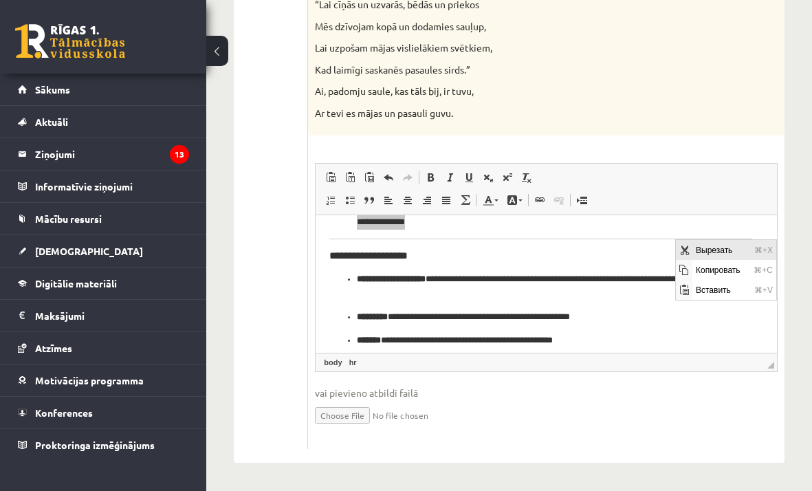
click at [691, 246] on span "Вырезать" at bounding box center [684, 250] width 17 height 20
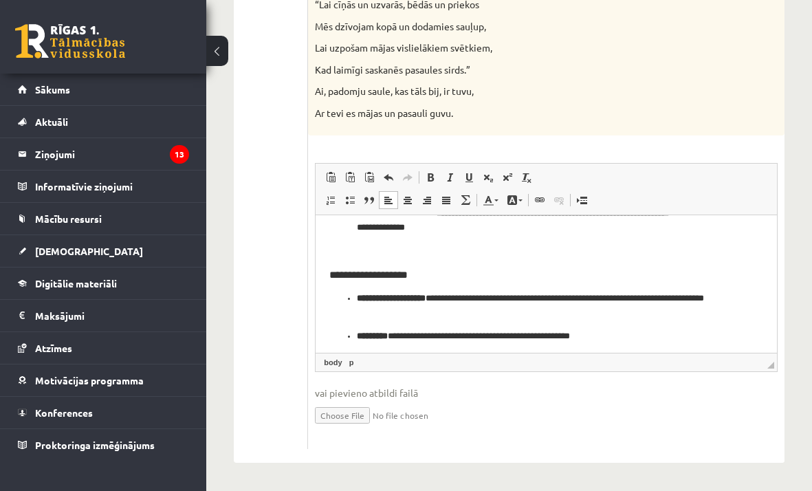
scroll to position [480, 0]
click at [323, 266] on html "**********" at bounding box center [547, 165] width 462 height 863
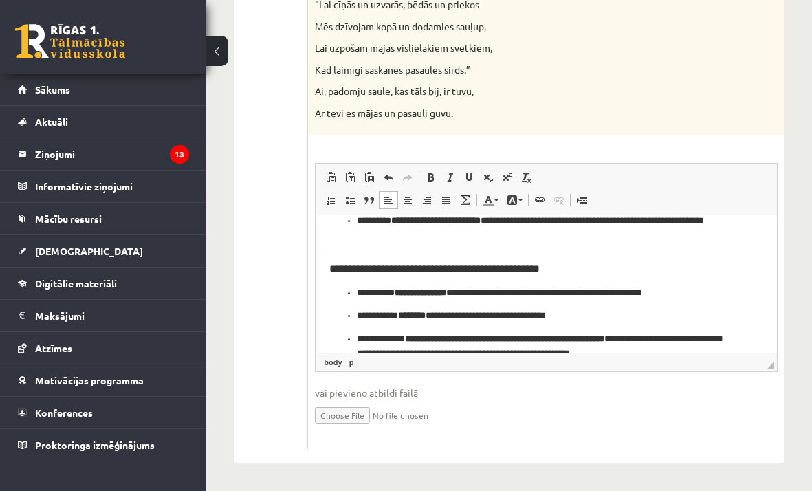
scroll to position [631, 0]
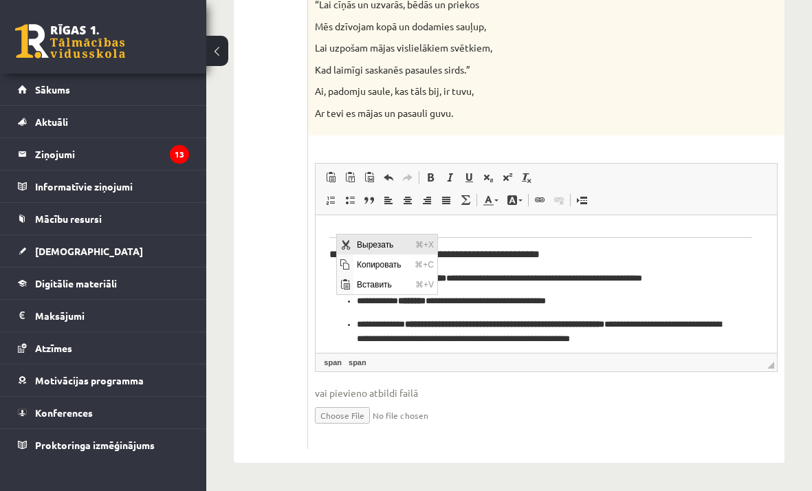
click at [340, 238] on span "Вырезать" at bounding box center [345, 245] width 17 height 20
click at [342, 239] on span "Вырезать" at bounding box center [343, 244] width 11 height 11
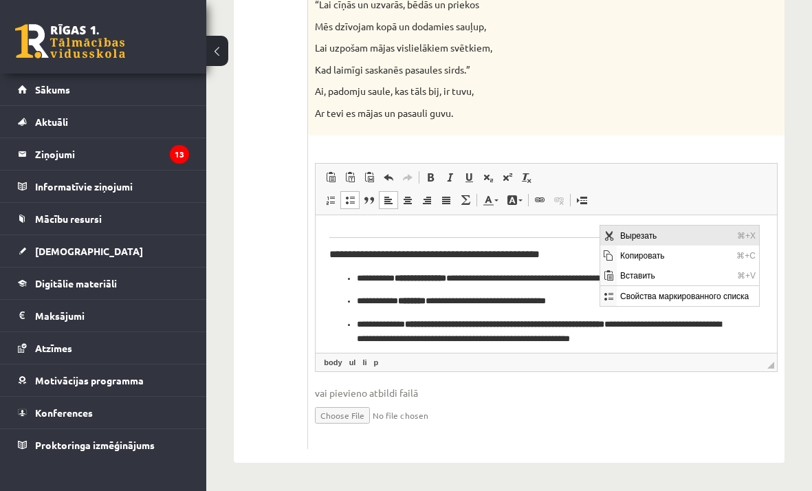
click at [620, 236] on span "Вырезать" at bounding box center [675, 236] width 117 height 20
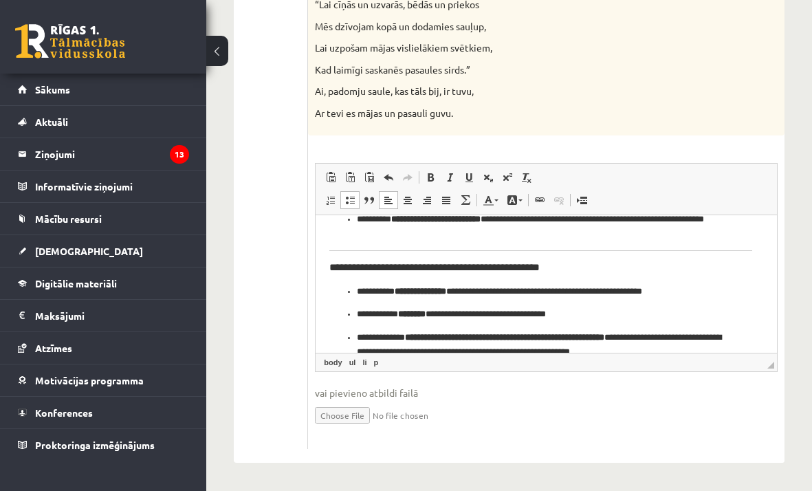
scroll to position [618, 0]
drag, startPoint x: 749, startPoint y: 261, endPoint x: 1066, endPoint y: 475, distance: 382.9
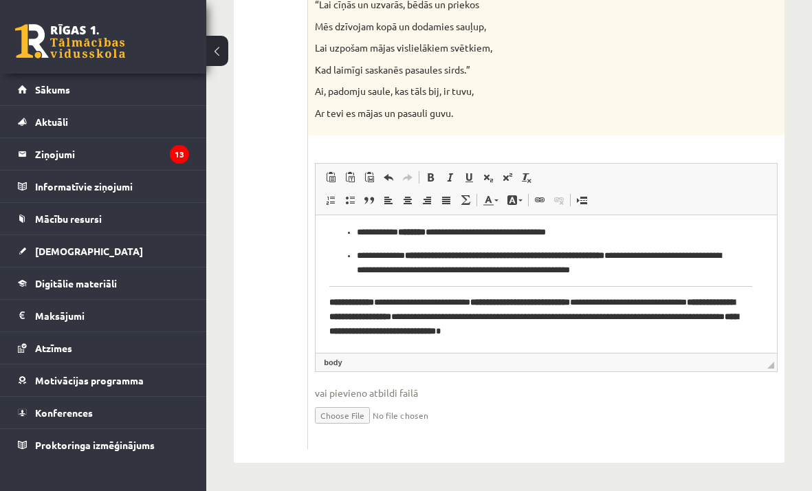
scroll to position [701, 0]
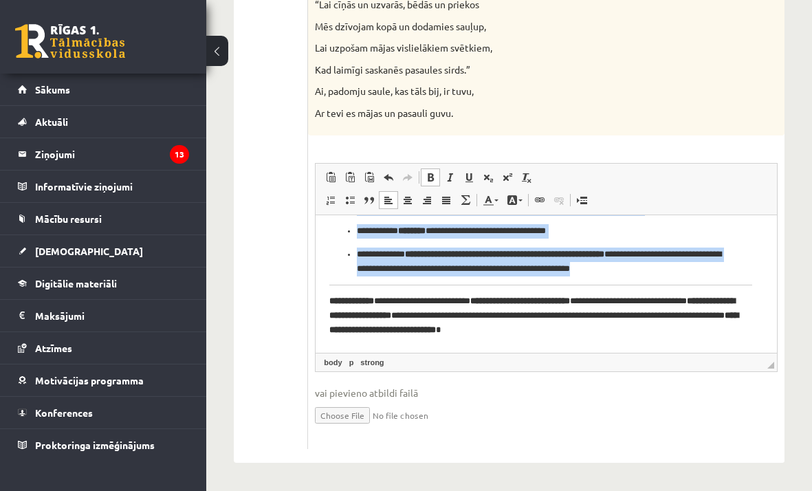
drag, startPoint x: 327, startPoint y: 289, endPoint x: 492, endPoint y: 282, distance: 165.2
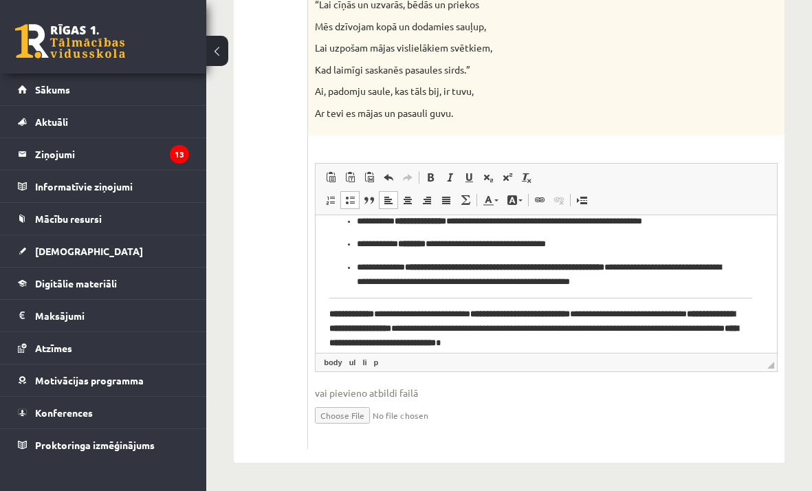
click at [332, 302] on span "Вырезать" at bounding box center [332, 306] width 11 height 11
drag, startPoint x: 330, startPoint y: 295, endPoint x: 647, endPoint y: 510, distance: 382.9
drag, startPoint x: 329, startPoint y: 294, endPoint x: 645, endPoint y: 508, distance: 382.3
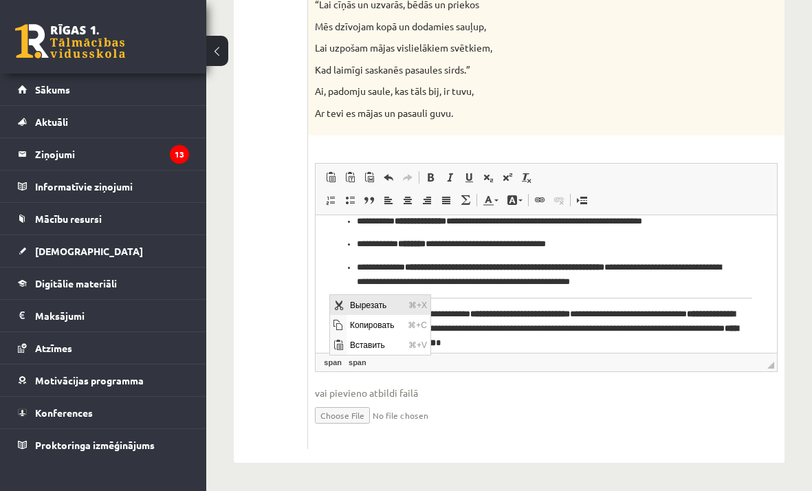
click at [335, 298] on span "Вырезать" at bounding box center [338, 305] width 17 height 20
click at [341, 298] on span "Вырезать" at bounding box center [344, 305] width 17 height 20
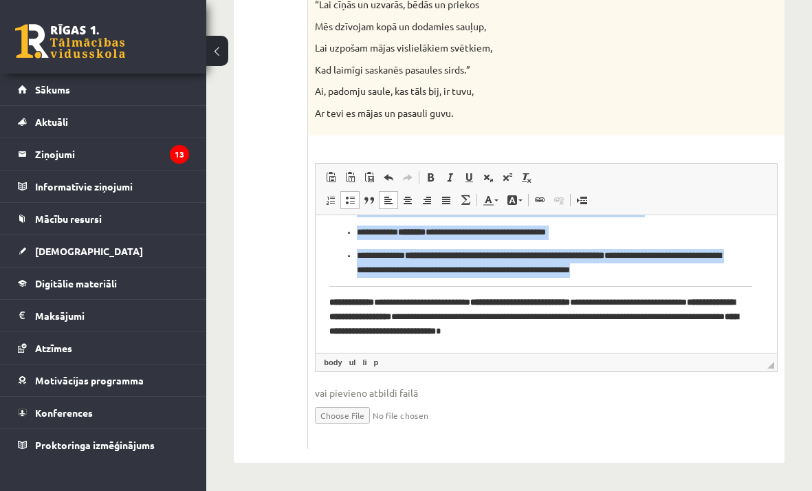
scroll to position [701, 0]
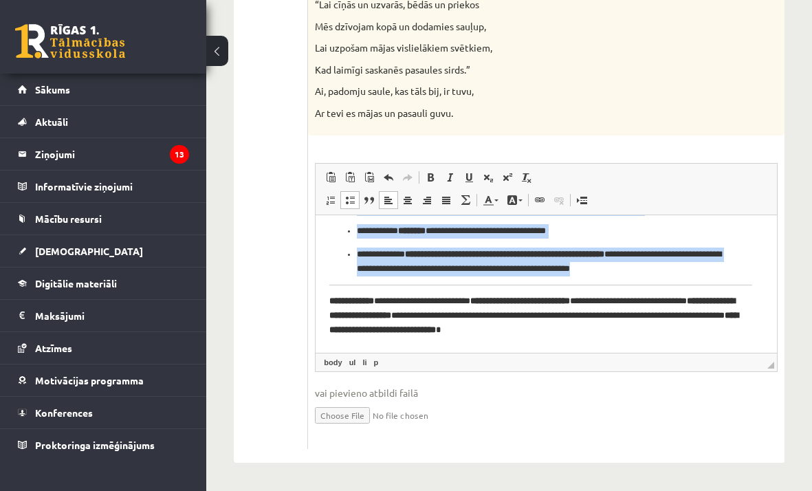
drag, startPoint x: 774, startPoint y: 346, endPoint x: 1071, endPoint y: 570, distance: 372.3
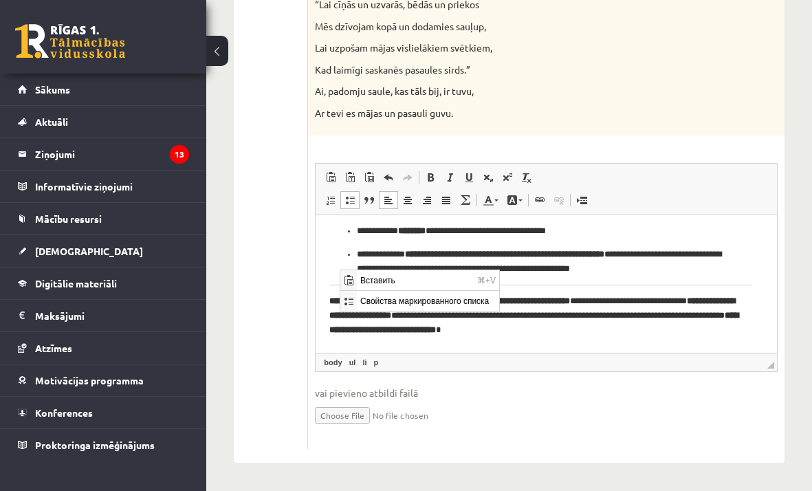
drag, startPoint x: 338, startPoint y: 269, endPoint x: 656, endPoint y: 484, distance: 382.9
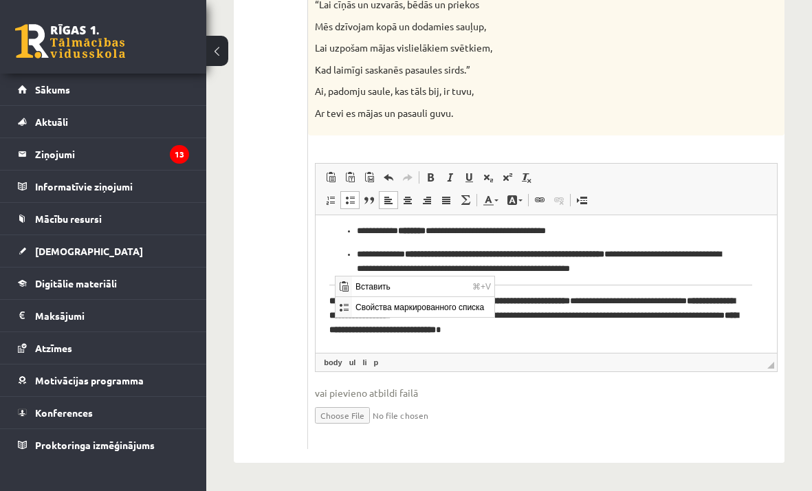
drag, startPoint x: 334, startPoint y: 275, endPoint x: 651, endPoint y: 490, distance: 382.3
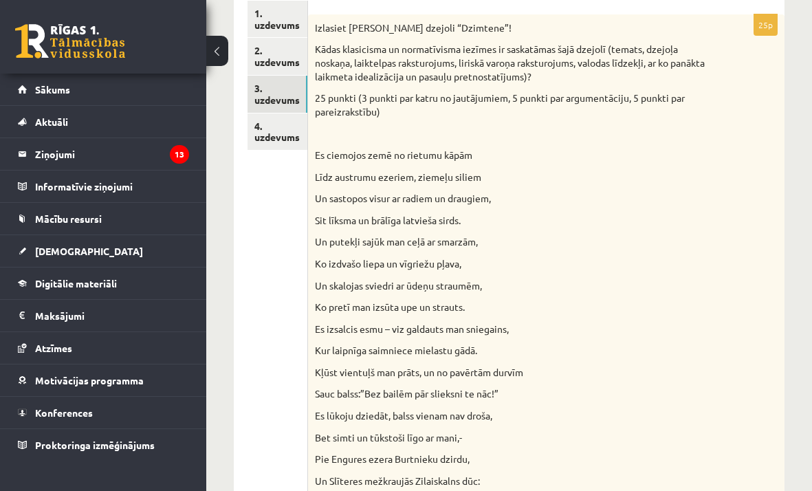
scroll to position [0, 0]
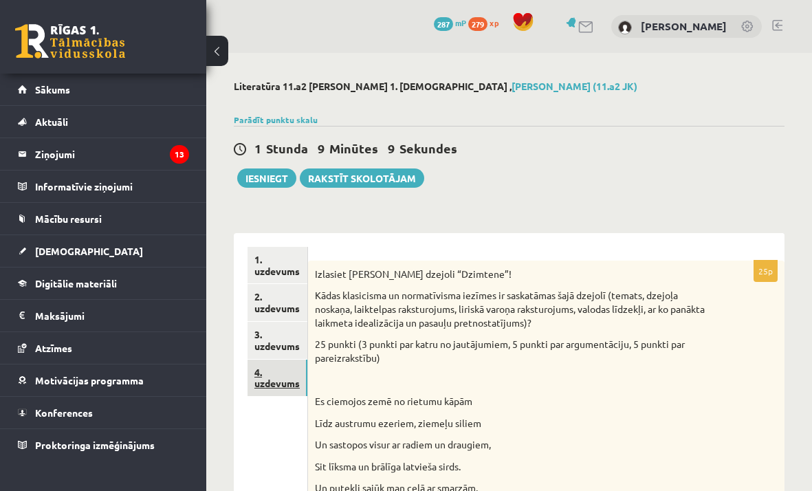
click at [284, 372] on link "4. uzdevums" at bounding box center [278, 378] width 60 height 37
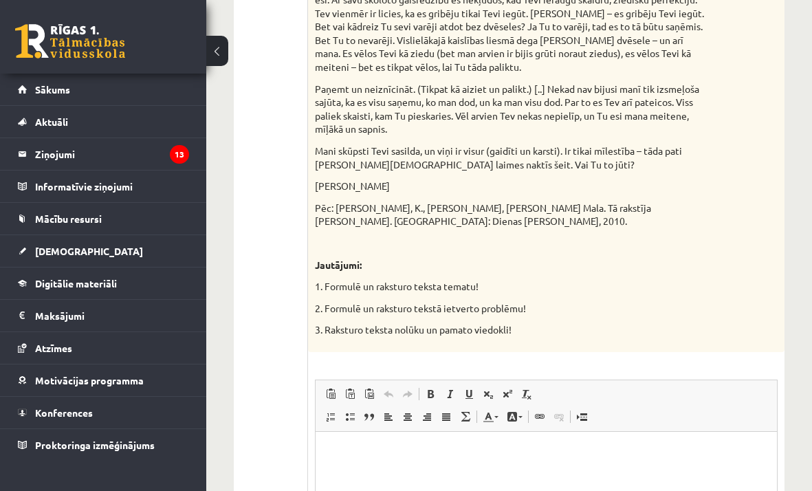
scroll to position [1792, 0]
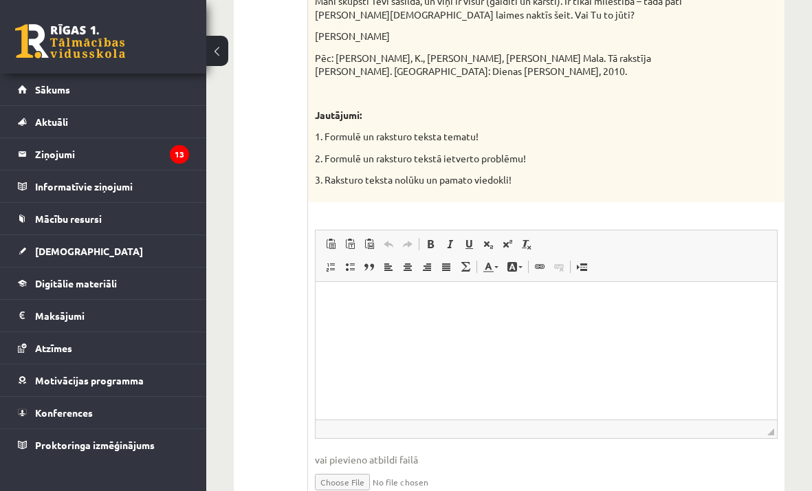
click at [389, 312] on html at bounding box center [547, 302] width 462 height 42
click at [355, 261] on span at bounding box center [350, 266] width 11 height 11
click at [343, 302] on p "**********" at bounding box center [546, 302] width 433 height 14
click at [357, 323] on li "Визуальный текстовый редактор, wiswyg-editor-user-answer-47024875073380" at bounding box center [546, 325] width 379 height 14
click at [343, 301] on p "**********" at bounding box center [546, 302] width 433 height 14
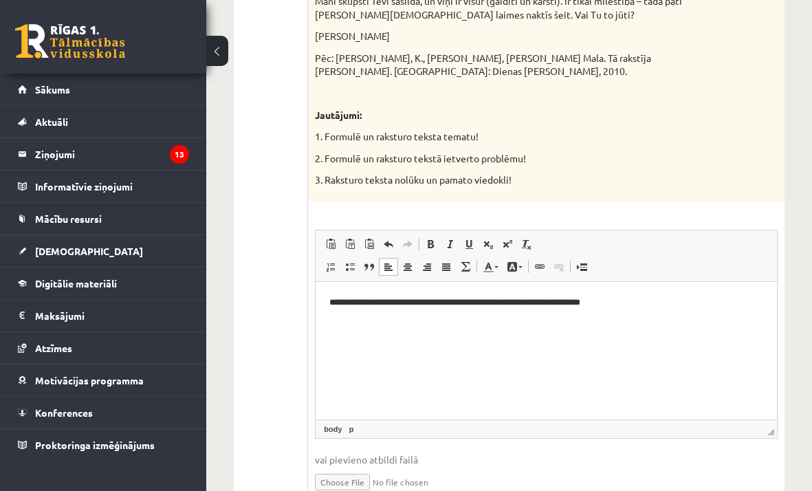
click at [341, 301] on p "**********" at bounding box center [546, 302] width 433 height 14
click at [356, 258] on link "Вставить / удалить маркированный список" at bounding box center [350, 267] width 19 height 18
click at [355, 261] on span at bounding box center [350, 266] width 11 height 11
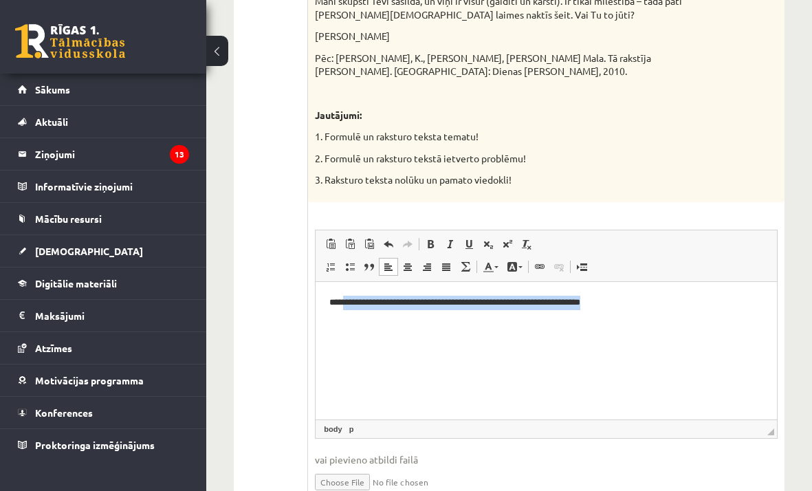
drag, startPoint x: 620, startPoint y: 303, endPoint x: 353, endPoint y: 301, distance: 266.9
click at [345, 301] on p "**********" at bounding box center [546, 302] width 433 height 14
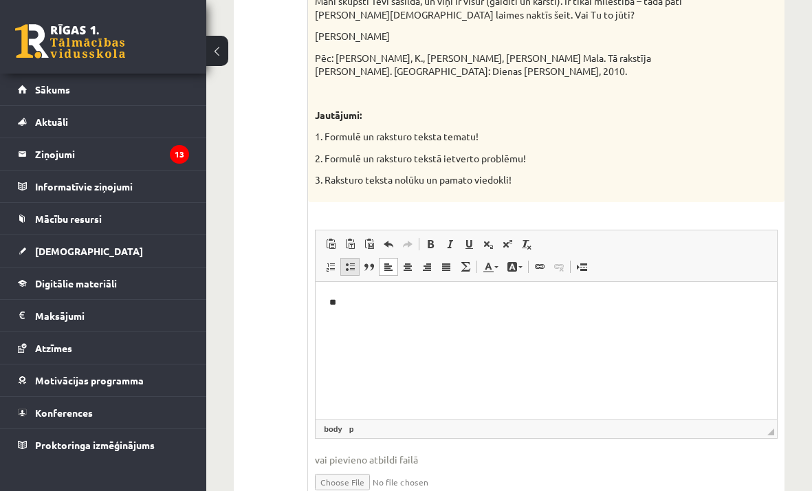
click at [356, 261] on span at bounding box center [350, 266] width 11 height 11
click at [327, 304] on html "**" at bounding box center [547, 325] width 462 height 88
click at [329, 258] on link "Вставить / удалить нумерованный список" at bounding box center [330, 267] width 19 height 18
click at [339, 258] on link "Вставить / удалить нумерованный список" at bounding box center [330, 267] width 19 height 18
click at [357, 330] on li "Визуальный текстовый редактор, wiswyg-editor-user-answer-47024875073380" at bounding box center [546, 325] width 379 height 14
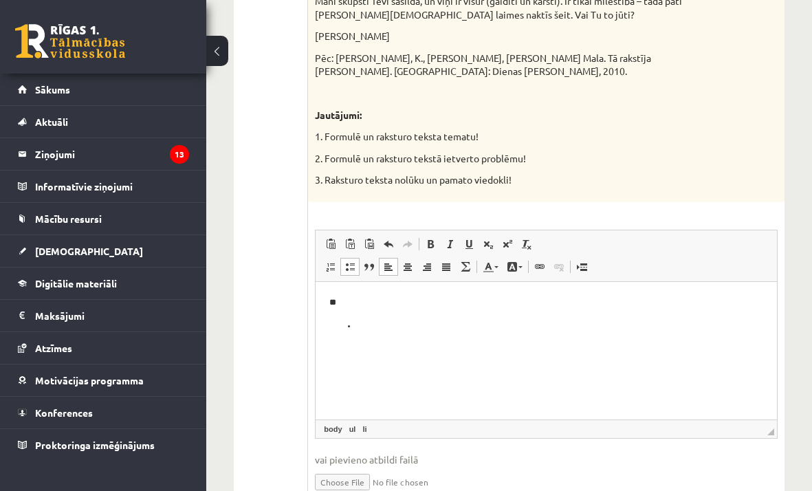
click at [343, 323] on ul "Визуальный текстовый редактор, wiswyg-editor-user-answer-47024875073380" at bounding box center [547, 325] width 434 height 14
click at [345, 324] on ul "Визуальный текстовый редактор, wiswyg-editor-user-answer-47024875073380" at bounding box center [547, 325] width 434 height 14
click at [358, 258] on link "Вставить / удалить маркированный список" at bounding box center [350, 267] width 19 height 18
click at [350, 303] on p "**" at bounding box center [546, 302] width 433 height 14
click at [376, 325] on li "Визуальный текстовый редактор, wiswyg-editor-user-answer-47024875073380" at bounding box center [546, 325] width 379 height 14
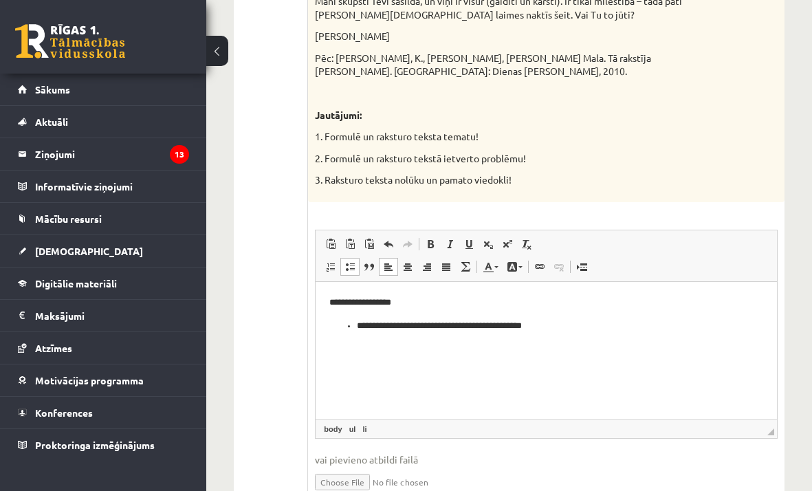
click at [459, 327] on li "**********" at bounding box center [546, 325] width 378 height 14
click at [582, 332] on li "**********" at bounding box center [546, 325] width 378 height 14
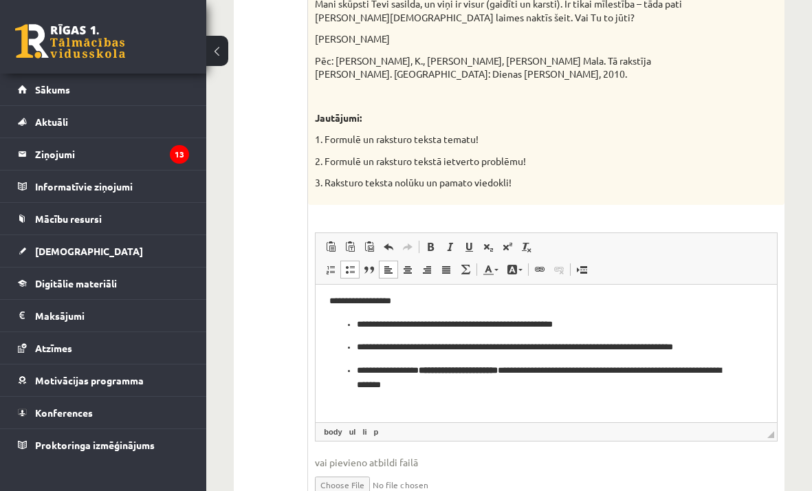
scroll to position [12, 0]
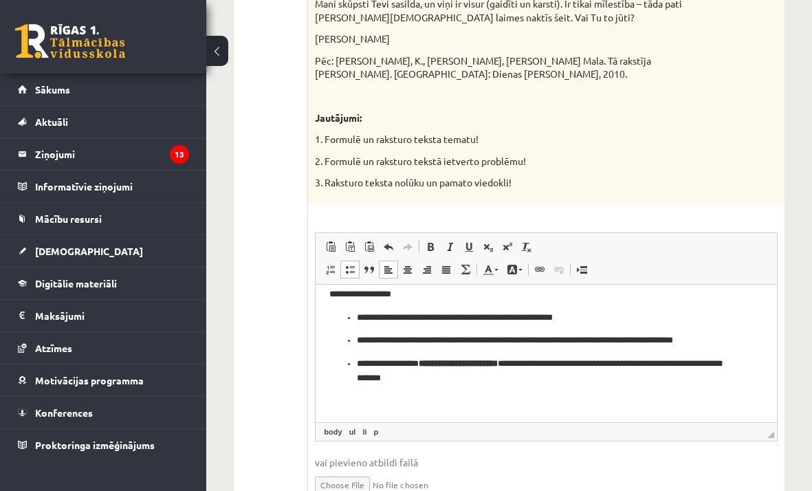
click at [354, 402] on p "Визуальный текстовый редактор, wiswyg-editor-user-answer-47024875073380" at bounding box center [547, 401] width 434 height 14
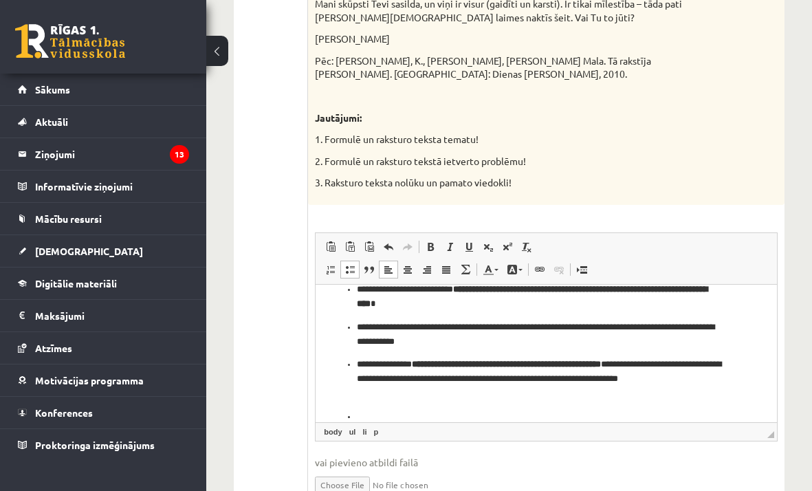
scroll to position [138, 0]
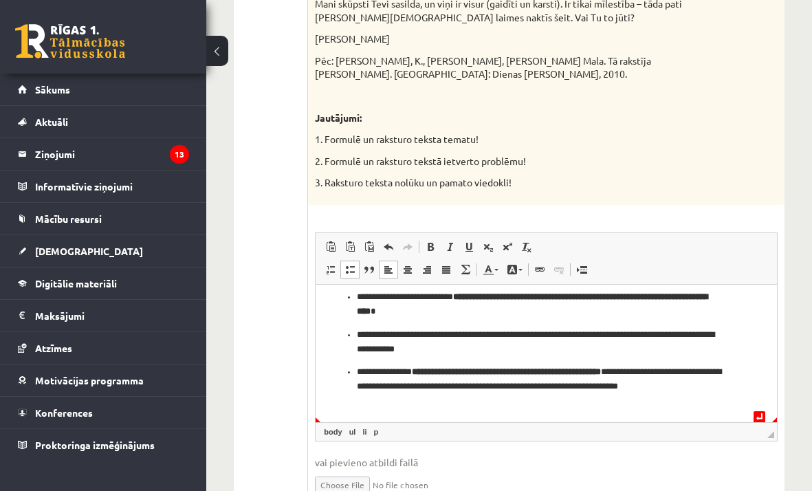
click at [352, 415] on html "**********" at bounding box center [547, 284] width 462 height 276
drag, startPoint x: 771, startPoint y: 387, endPoint x: 856, endPoint y: 691, distance: 315.6
click at [352, 410] on html "**********" at bounding box center [547, 284] width 462 height 276
click at [352, 412] on html "**********" at bounding box center [547, 284] width 462 height 276
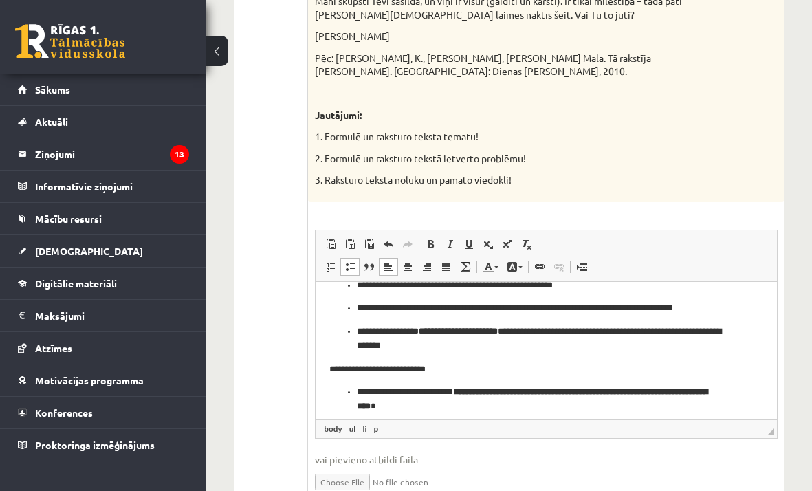
scroll to position [0, 0]
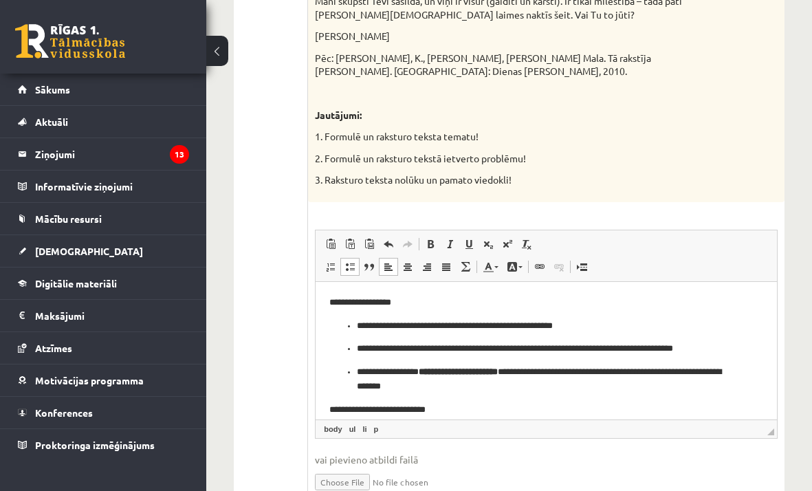
drag, startPoint x: 767, startPoint y: 393, endPoint x: 1054, endPoint y: 291, distance: 304.4
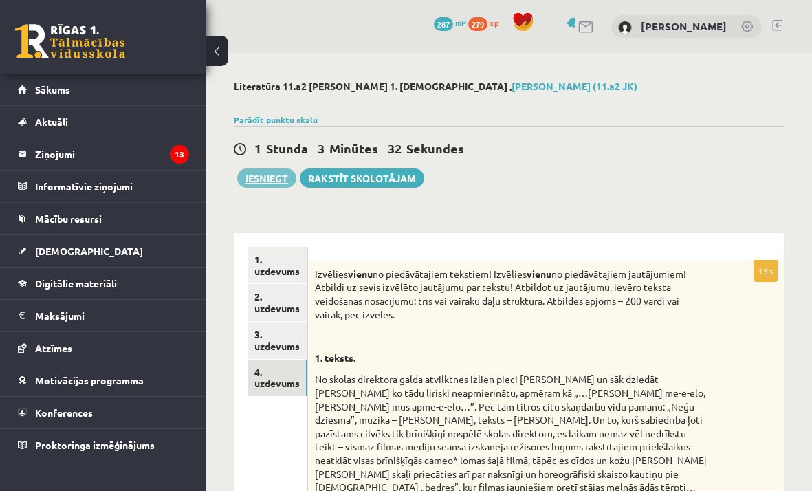
click at [278, 180] on button "Iesniegt" at bounding box center [266, 178] width 59 height 19
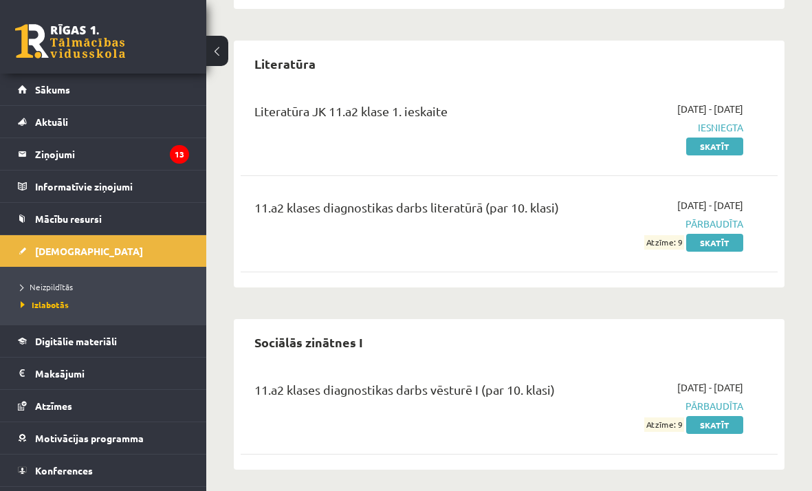
scroll to position [665, 0]
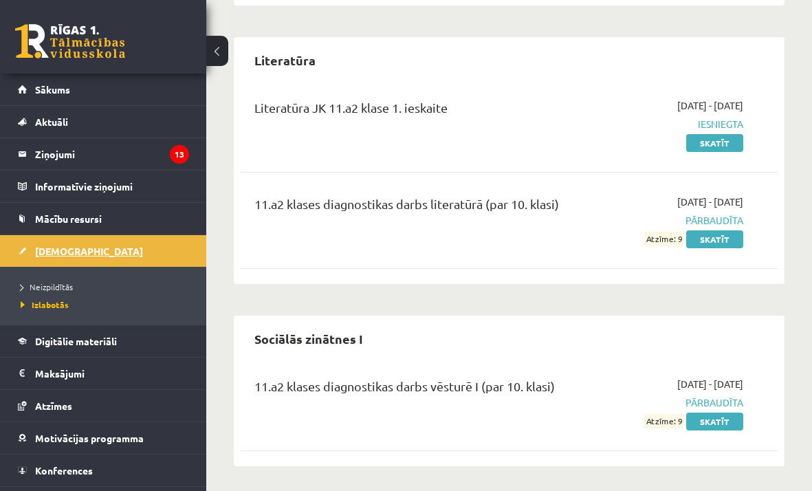
click at [88, 260] on link "[DEMOGRAPHIC_DATA]" at bounding box center [103, 251] width 171 height 32
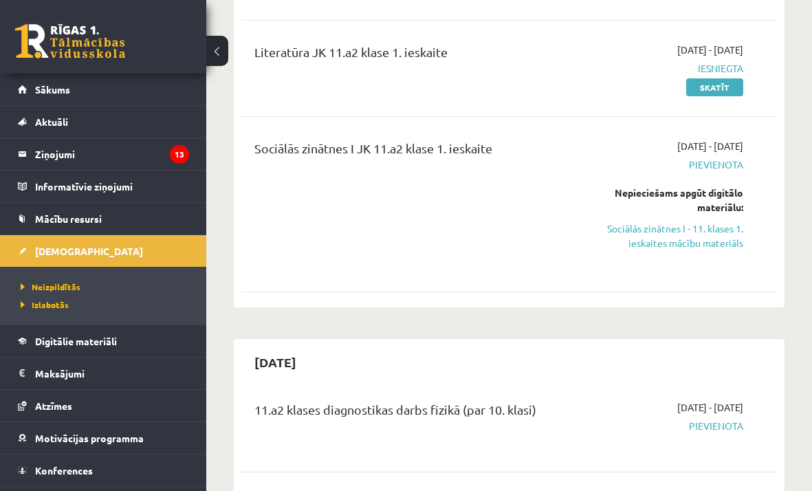
scroll to position [433, 0]
click at [672, 246] on link "Sociālās zinātnes I - 11. klases 1. ieskaites mācību materiāls" at bounding box center [668, 236] width 149 height 29
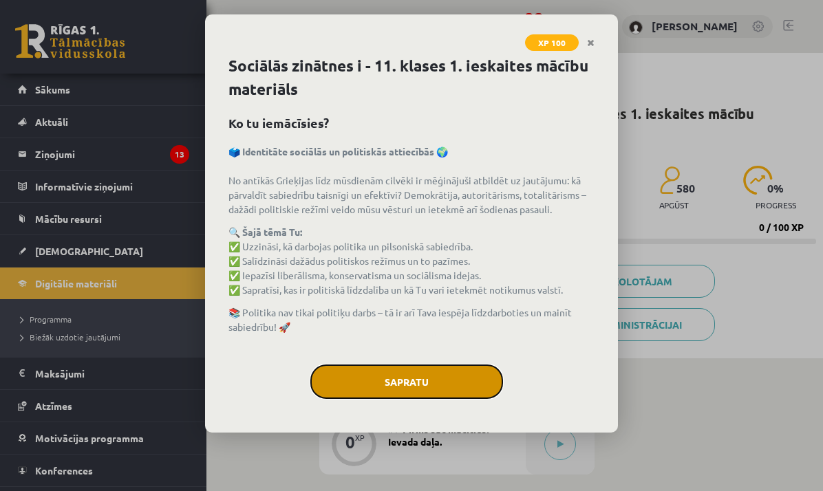
click at [387, 387] on button "Sapratu" at bounding box center [406, 382] width 193 height 34
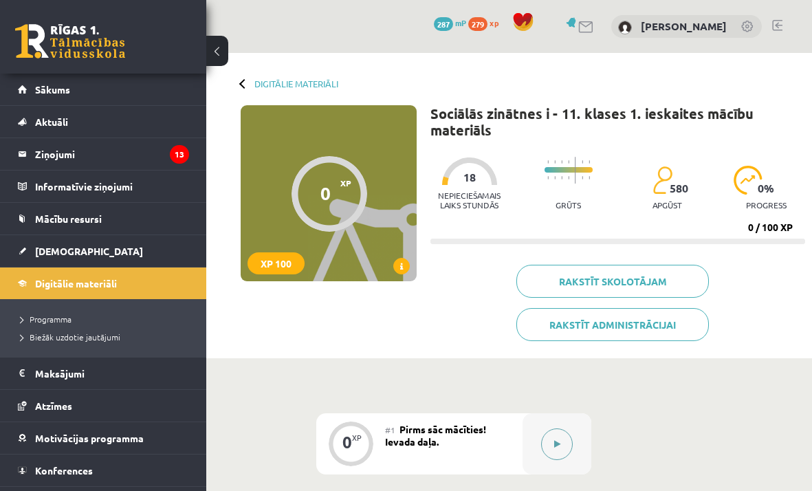
click at [549, 440] on button at bounding box center [557, 445] width 32 height 32
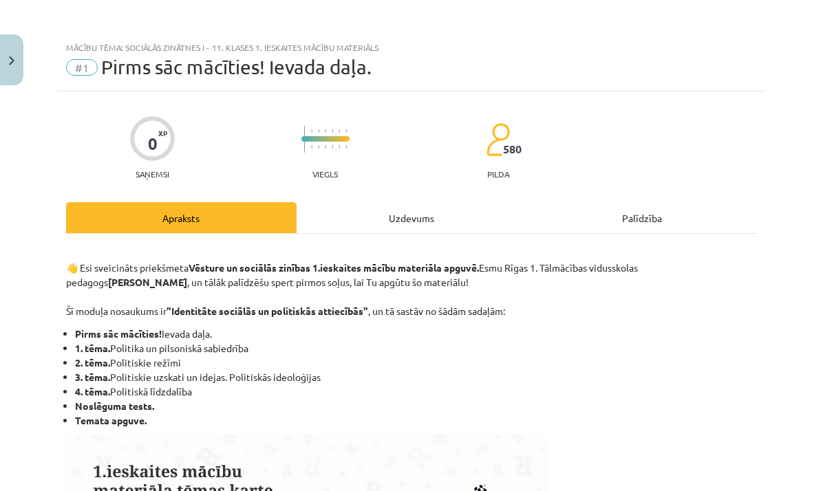
click at [423, 226] on div "Uzdevums" at bounding box center [411, 217] width 230 height 31
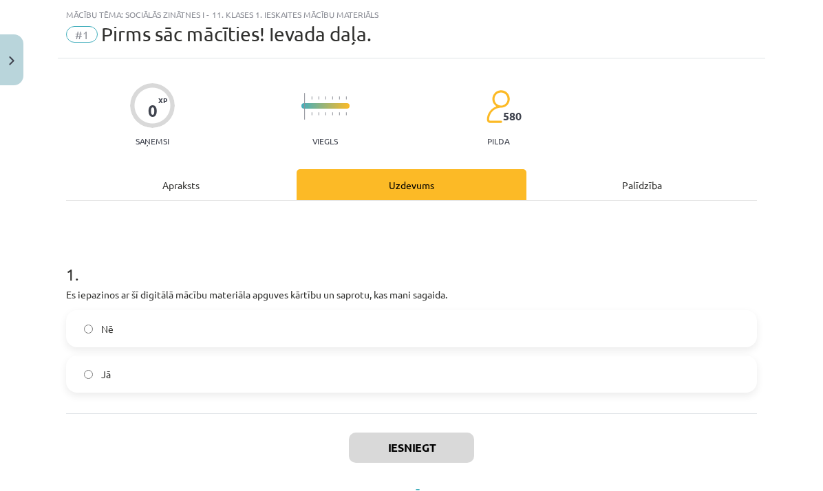
scroll to position [34, 0]
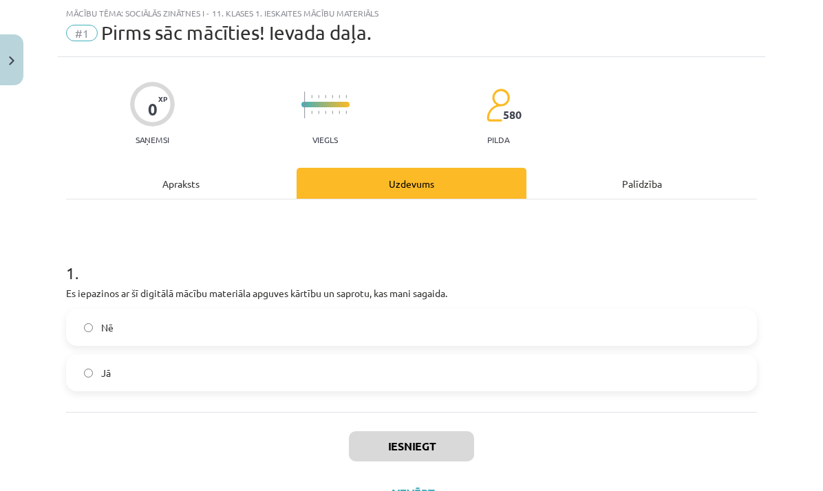
drag, startPoint x: 207, startPoint y: 376, endPoint x: 226, endPoint y: 389, distance: 22.7
click at [208, 376] on label "Jā" at bounding box center [411, 373] width 688 height 34
click at [433, 451] on button "Iesniegt" at bounding box center [411, 446] width 125 height 30
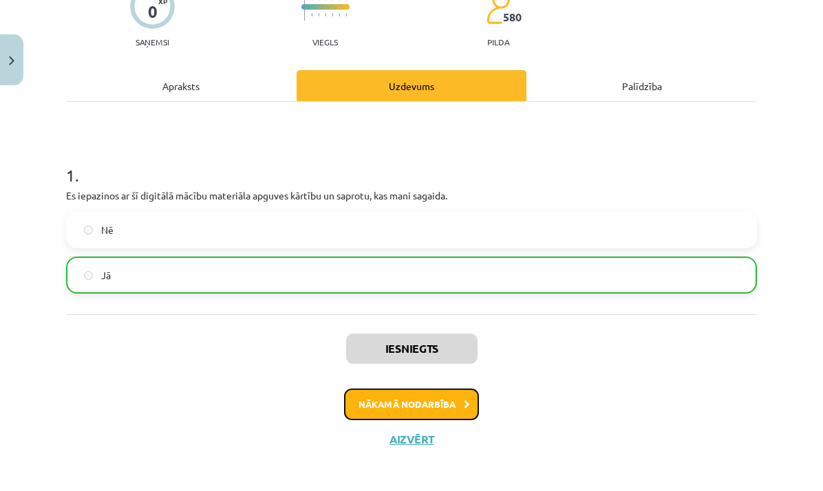
click at [455, 405] on button "Nākamā nodarbība" at bounding box center [411, 405] width 135 height 32
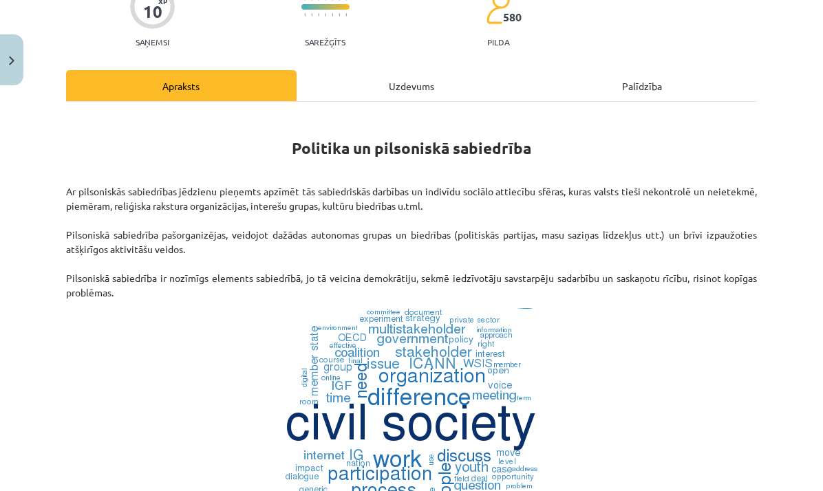
click at [395, 84] on div "Uzdevums" at bounding box center [411, 85] width 230 height 31
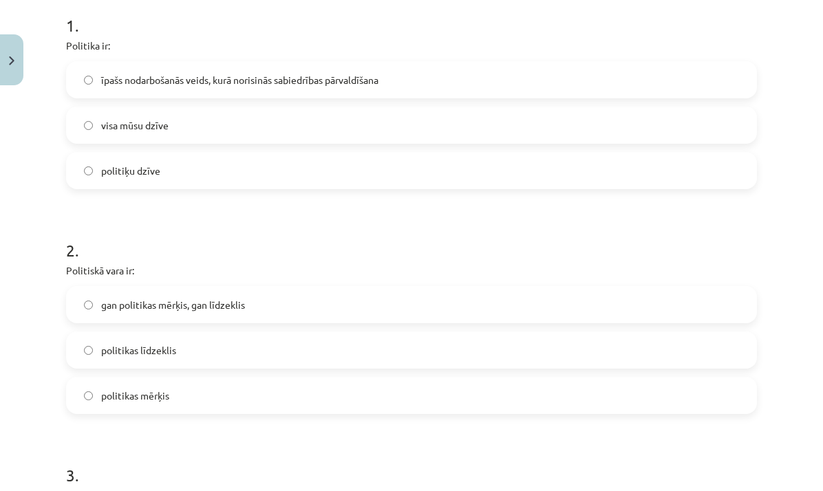
scroll to position [282, 0]
click at [222, 89] on label "īpašs nodarbošanās veids, kurā norisinās sabiedrības pārvaldīšana" at bounding box center [411, 80] width 688 height 34
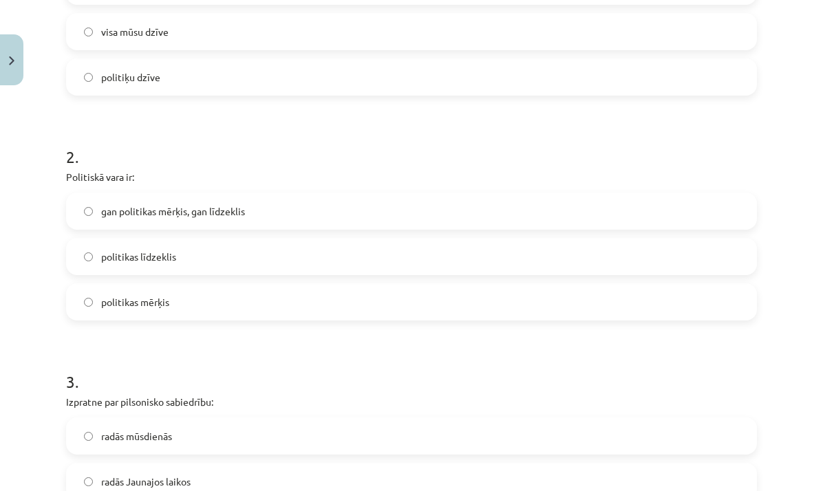
scroll to position [380, 0]
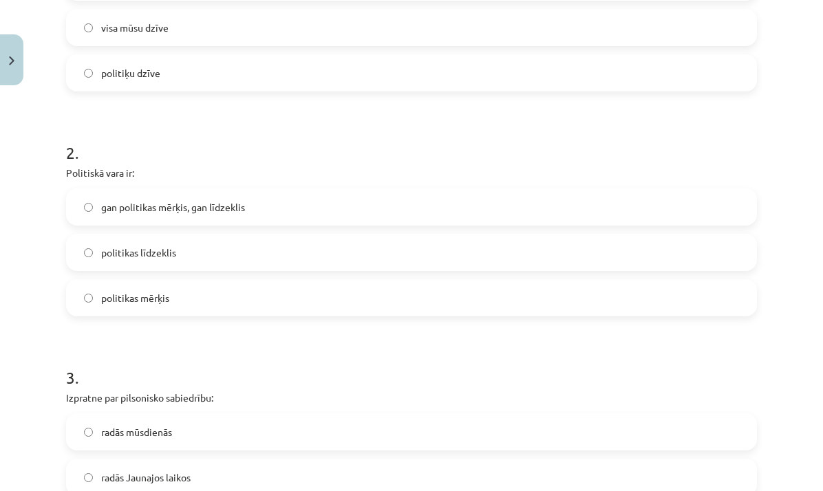
click at [199, 211] on span "gan politikas mērķis, gan līdzeklis" at bounding box center [173, 207] width 144 height 14
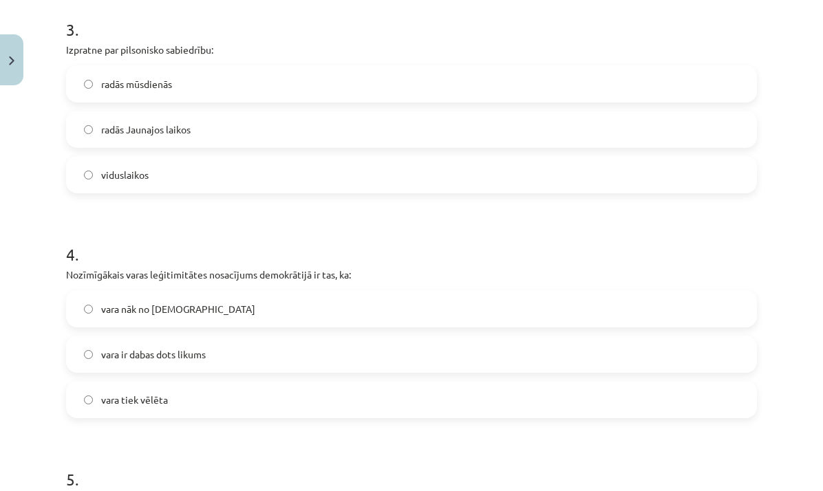
scroll to position [727, 0]
click at [187, 129] on span "radās Jaunajos laikos" at bounding box center [145, 130] width 89 height 14
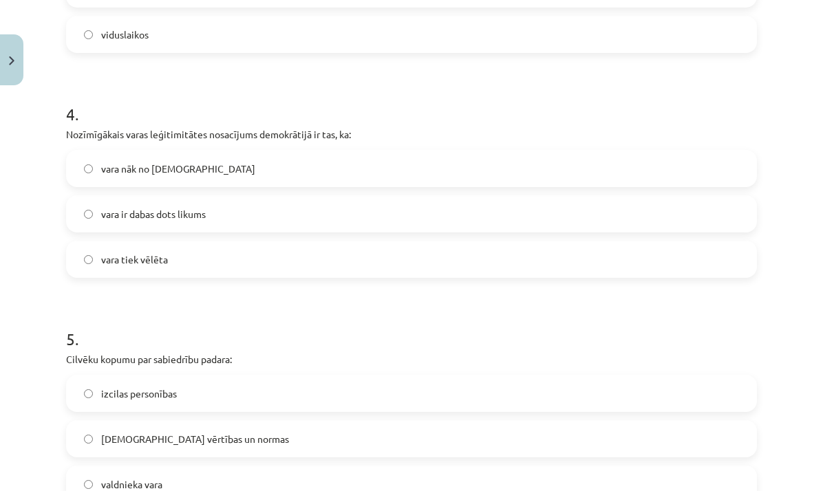
scroll to position [878, 0]
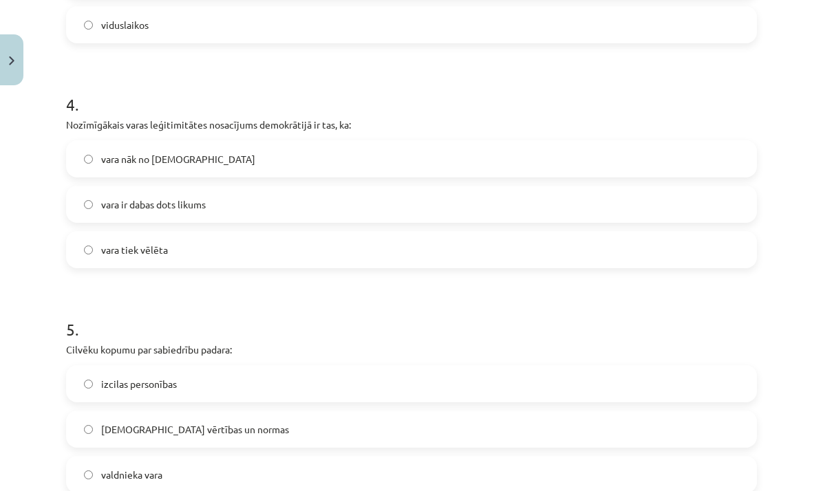
click at [152, 255] on span "vara tiek vēlēta" at bounding box center [134, 250] width 67 height 14
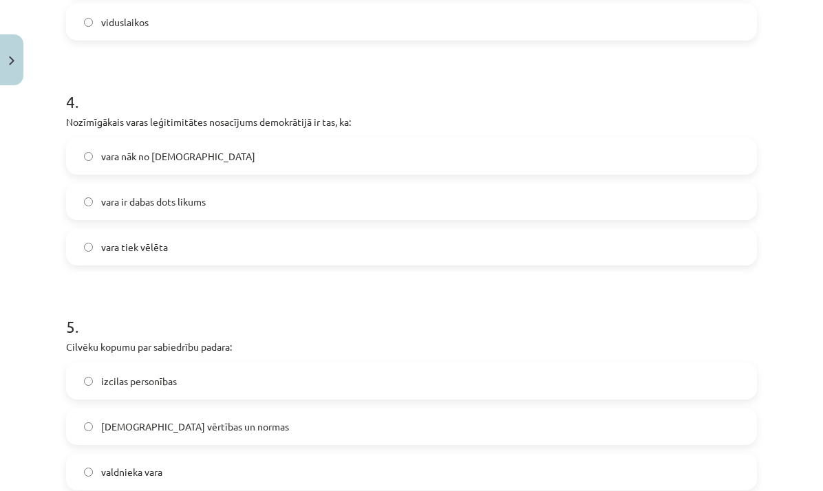
click at [328, 237] on label "vara tiek vēlēta" at bounding box center [411, 247] width 688 height 34
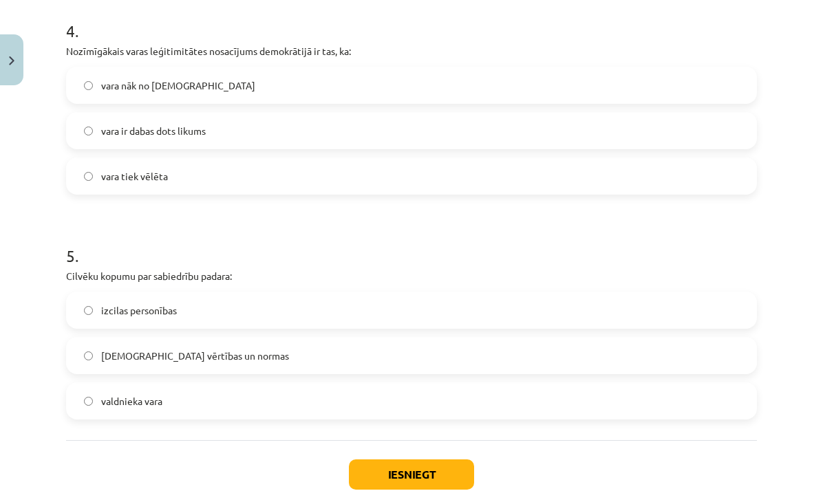
scroll to position [1039, 0]
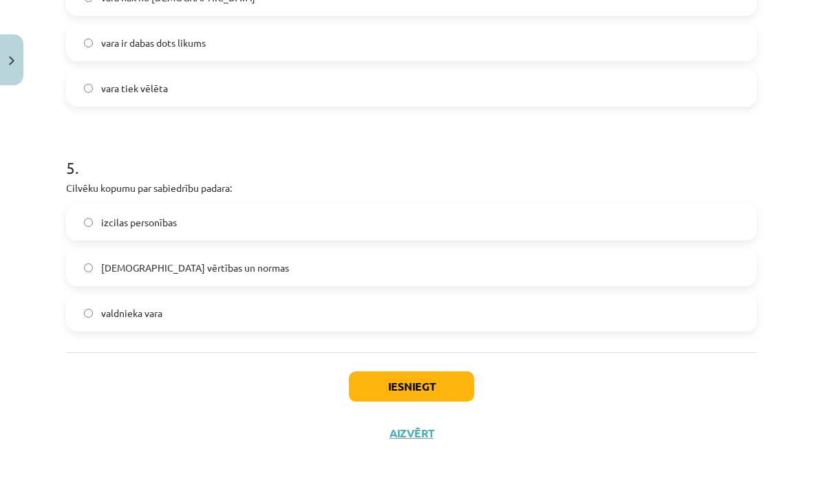
click at [270, 261] on label "kopīgās vērtības un normas" at bounding box center [411, 267] width 688 height 34
click at [439, 378] on button "Iesniegt" at bounding box center [411, 386] width 125 height 30
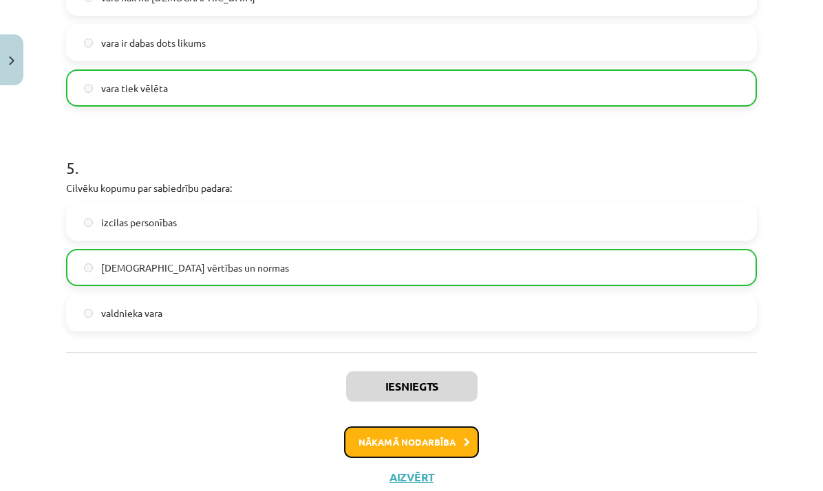
click at [466, 437] on button "Nākamā nodarbība" at bounding box center [411, 442] width 135 height 32
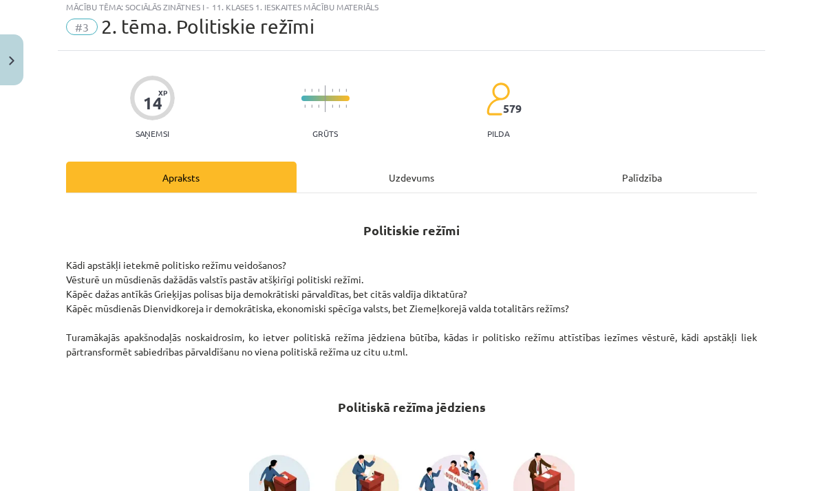
scroll to position [34, 0]
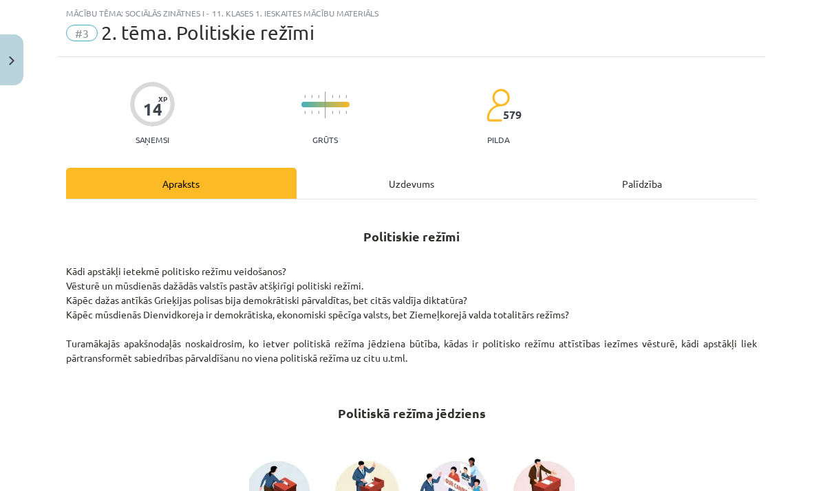
click at [408, 193] on div "Uzdevums" at bounding box center [411, 183] width 230 height 31
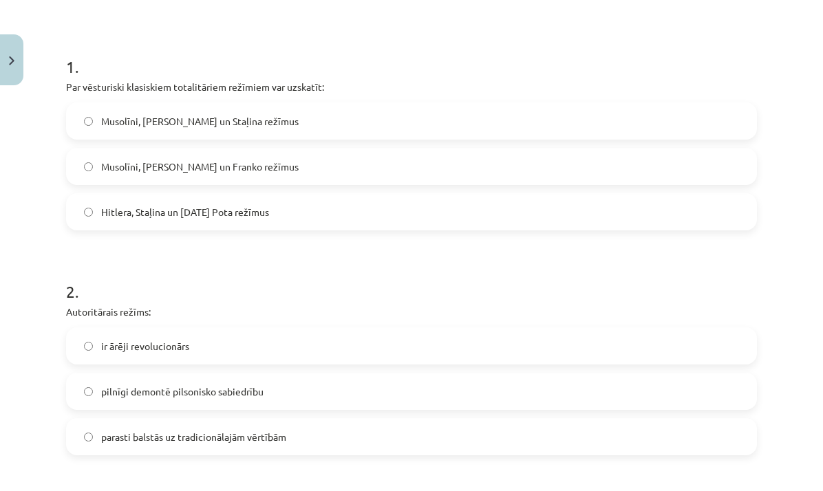
scroll to position [242, 0]
click at [229, 129] on label "Musolīni, Hitlera un Staļina režīmus" at bounding box center [411, 119] width 688 height 34
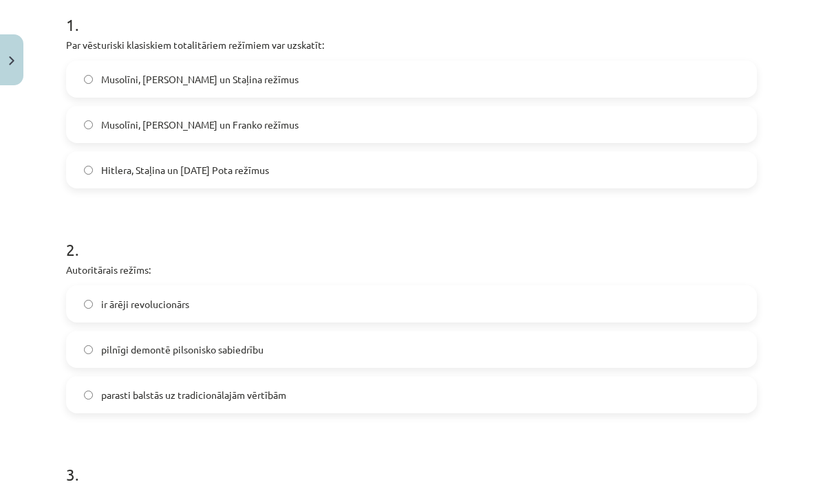
scroll to position [293, 0]
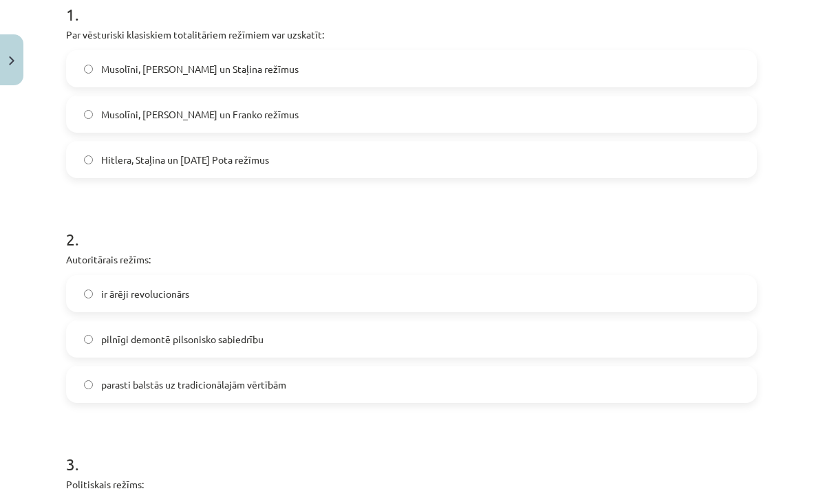
drag, startPoint x: 186, startPoint y: 395, endPoint x: 206, endPoint y: 361, distance: 39.2
click at [186, 395] on label "parasti balstās uz tradicionālajām vērtībām" at bounding box center [411, 384] width 688 height 34
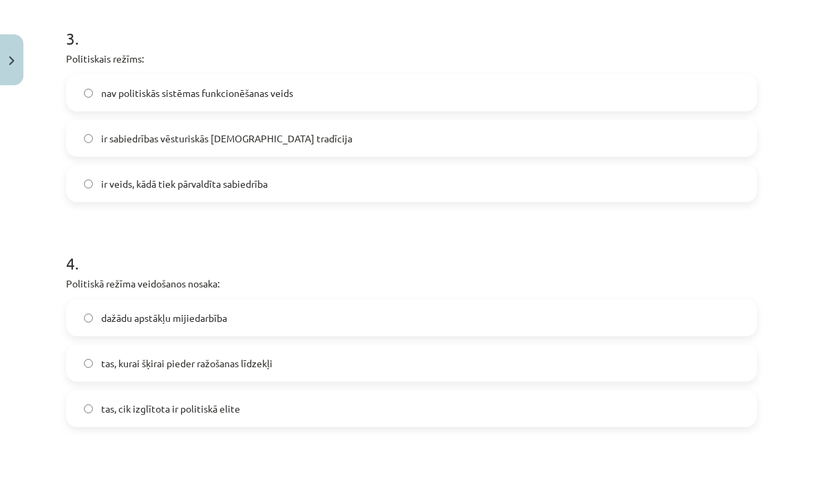
scroll to position [719, 0]
click at [189, 175] on label "ir veids, kādā tiek pārvaldīta sabiedrība" at bounding box center [411, 183] width 688 height 34
click at [191, 311] on span "dažādu apstākļu mijiedarbība" at bounding box center [164, 318] width 126 height 14
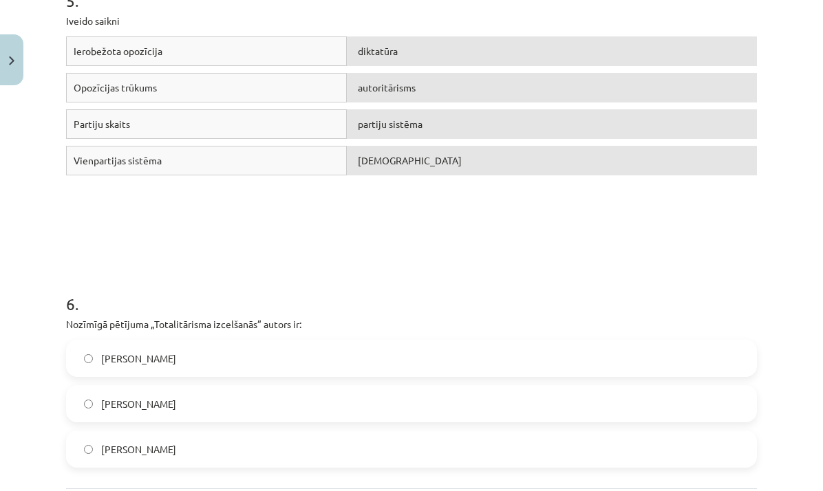
scroll to position [1213, 0]
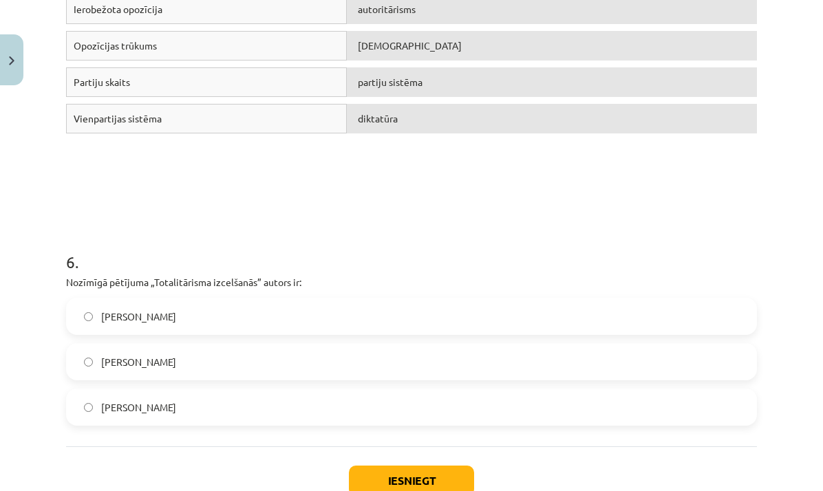
click at [173, 377] on label "Hanna Ārendte" at bounding box center [411, 362] width 688 height 34
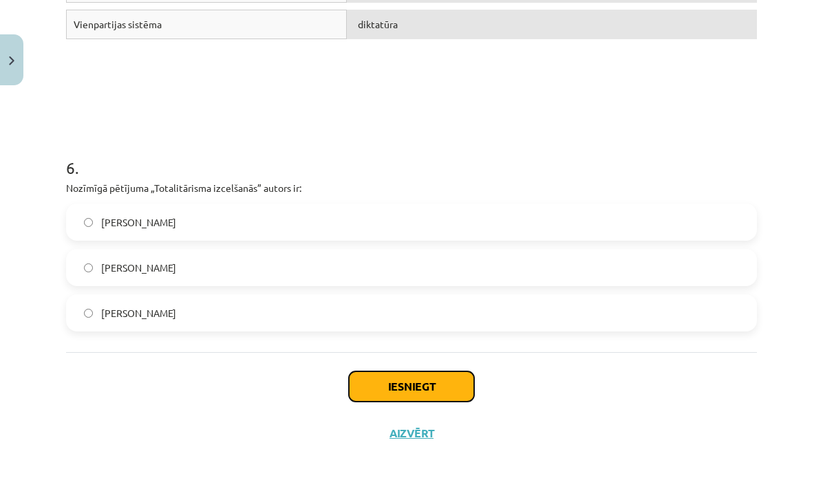
click at [441, 382] on button "Iesniegt" at bounding box center [411, 386] width 125 height 30
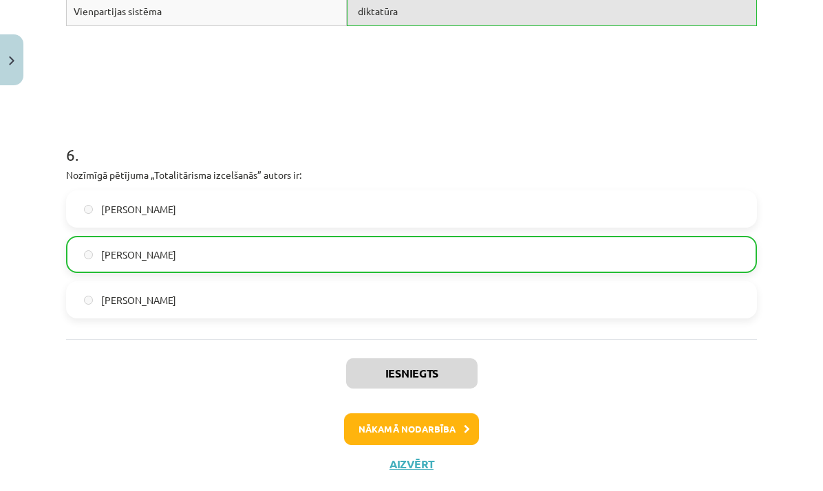
scroll to position [1394, 0]
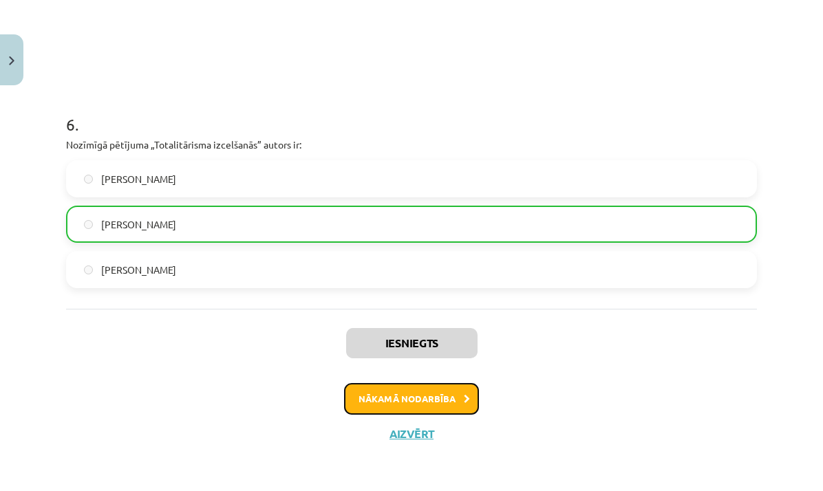
click at [446, 406] on button "Nākamā nodarbība" at bounding box center [411, 399] width 135 height 32
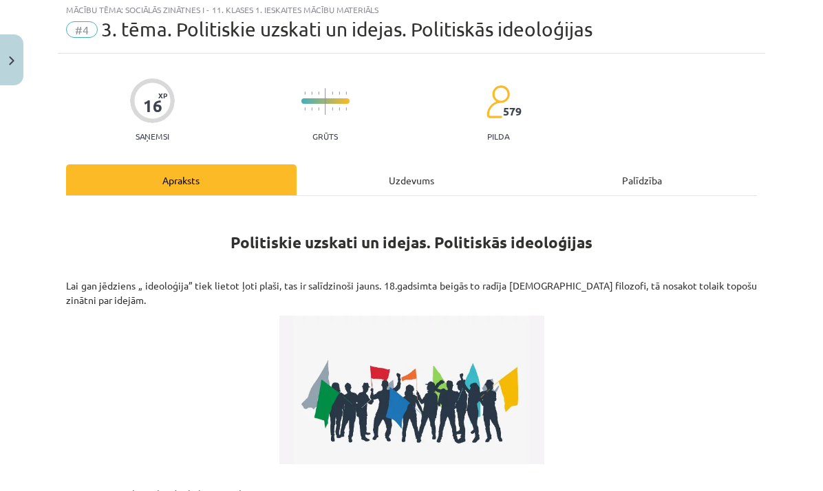
scroll to position [34, 0]
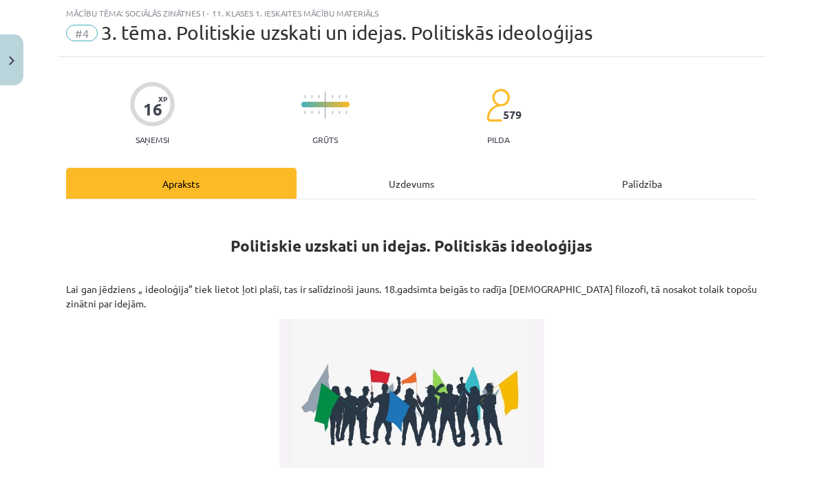
click at [426, 177] on div "Uzdevums" at bounding box center [411, 183] width 230 height 31
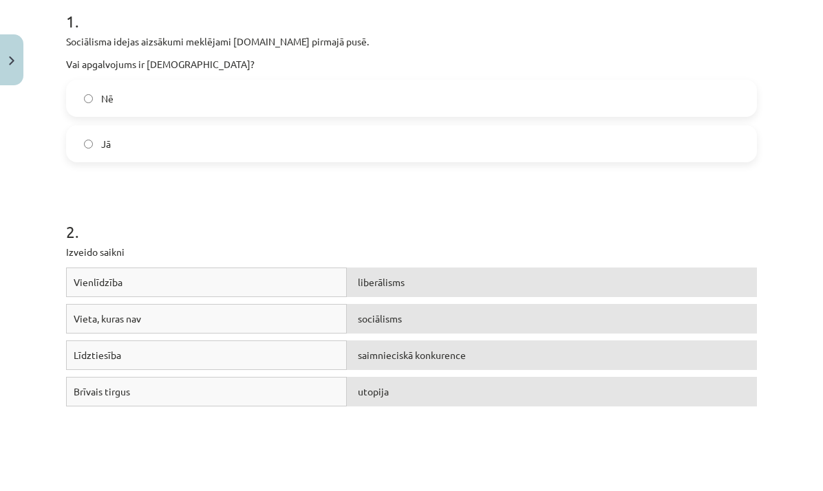
scroll to position [289, 0]
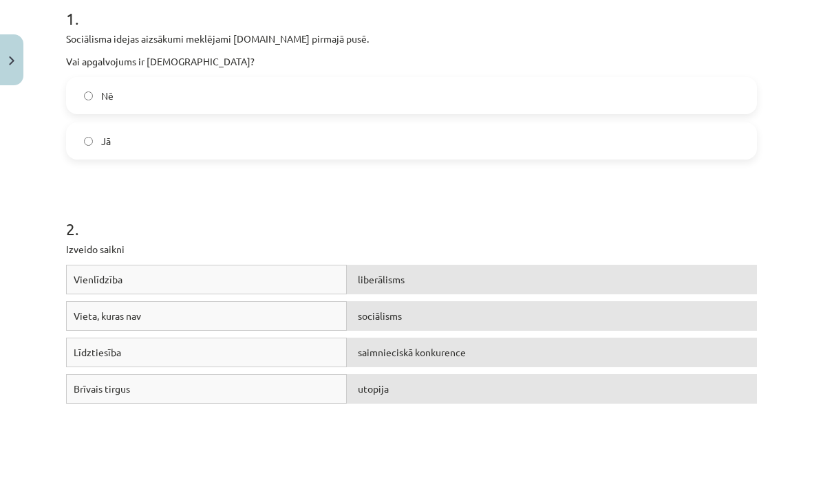
click at [310, 151] on label "Jā" at bounding box center [411, 141] width 688 height 34
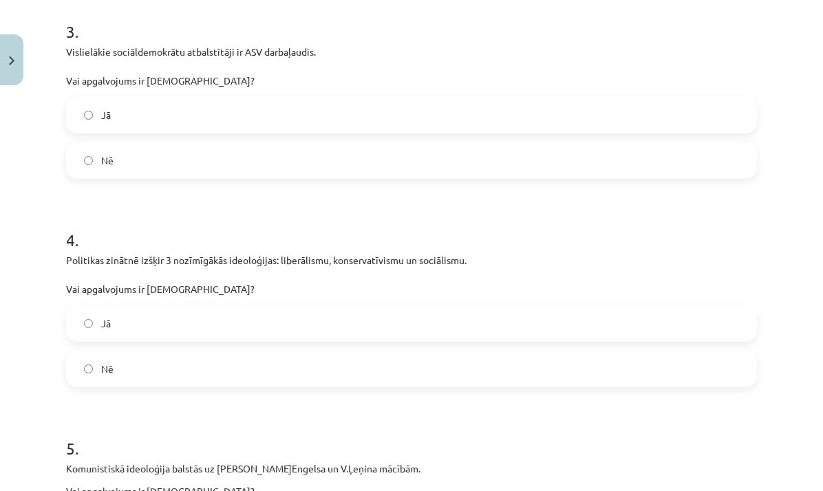
scroll to position [787, 0]
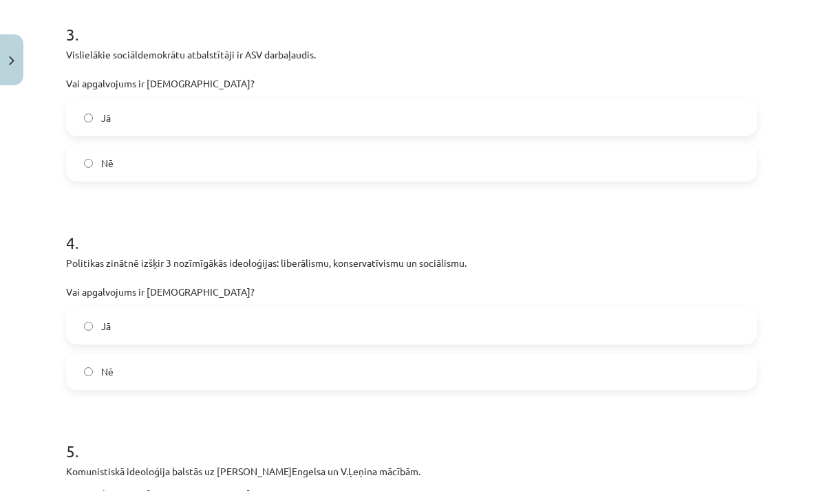
click at [125, 157] on label "Nē" at bounding box center [411, 163] width 688 height 34
click at [135, 332] on label "Jā" at bounding box center [411, 326] width 688 height 34
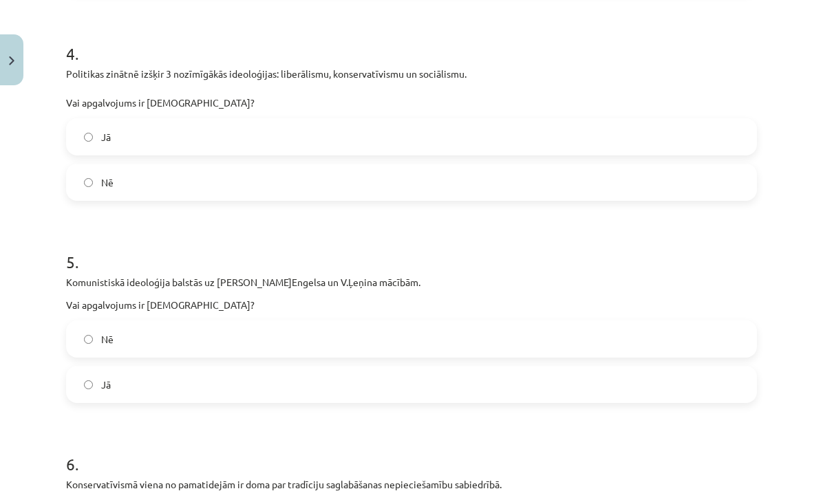
scroll to position [984, 0]
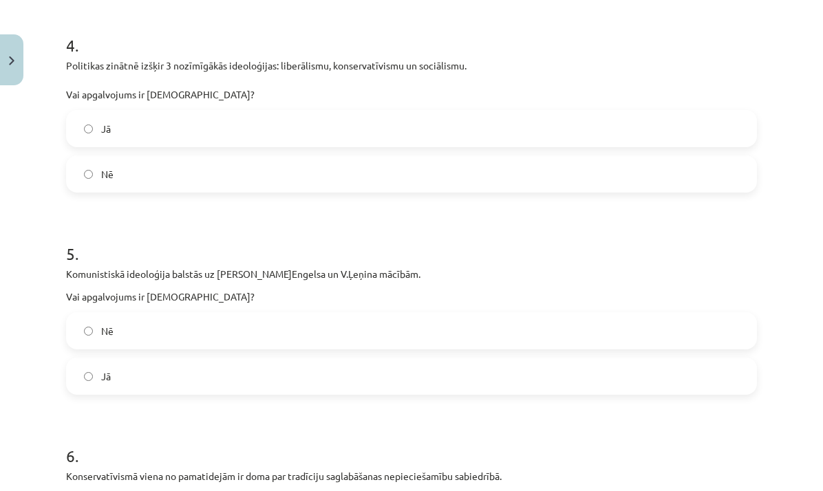
drag, startPoint x: 158, startPoint y: 381, endPoint x: 191, endPoint y: 352, distance: 43.9
click at [158, 380] on label "Jā" at bounding box center [411, 376] width 688 height 34
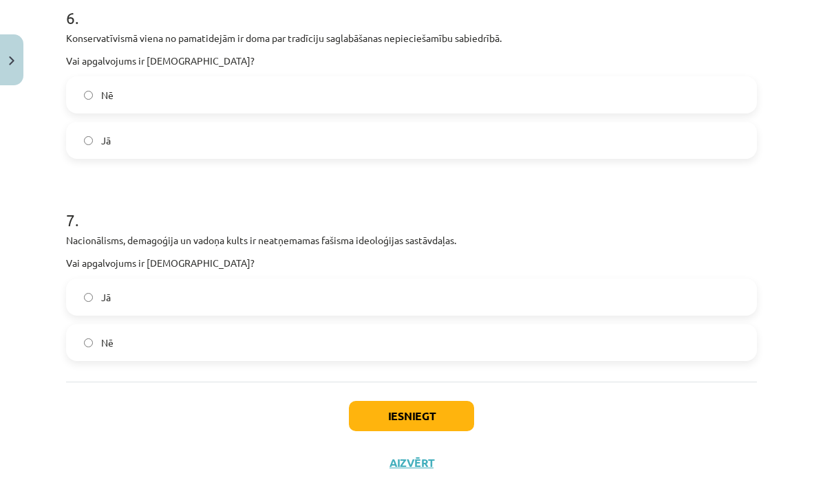
scroll to position [1423, 0]
click at [165, 129] on label "Jā" at bounding box center [411, 140] width 688 height 34
click at [149, 301] on label "Jā" at bounding box center [411, 297] width 688 height 34
click at [443, 425] on button "Iesniegt" at bounding box center [411, 416] width 125 height 30
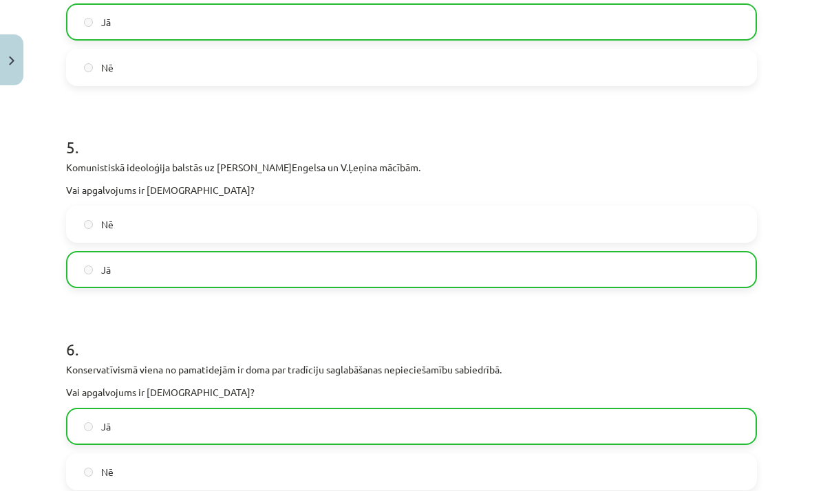
scroll to position [1495, 0]
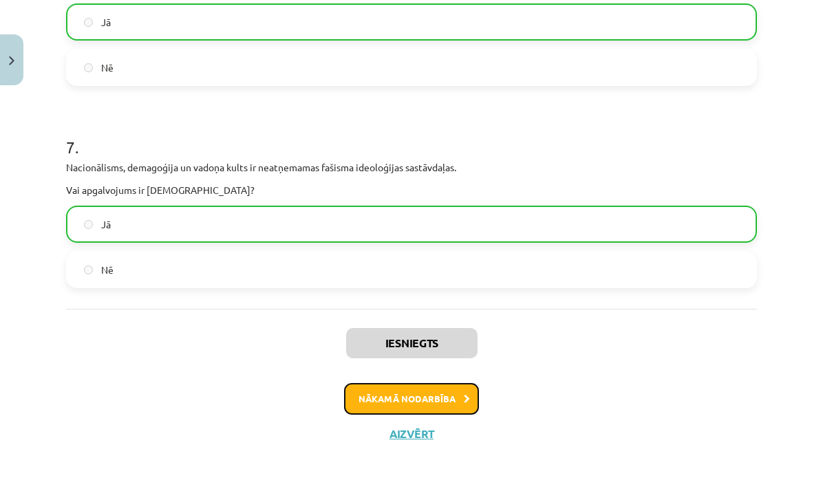
click at [465, 410] on button "Nākamā nodarbība" at bounding box center [411, 399] width 135 height 32
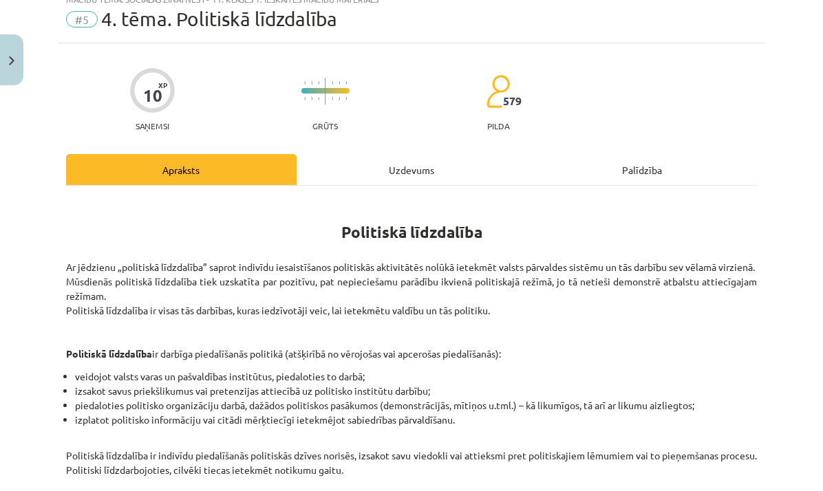
scroll to position [34, 0]
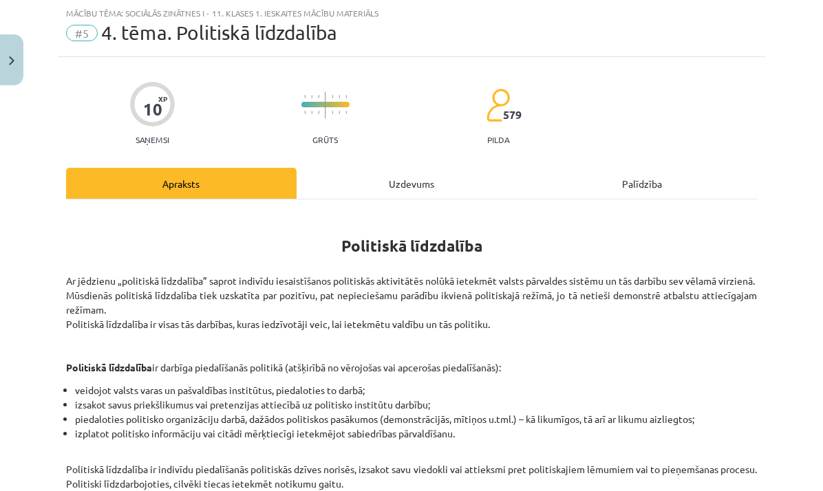
click at [422, 188] on div "Uzdevums" at bounding box center [411, 183] width 230 height 31
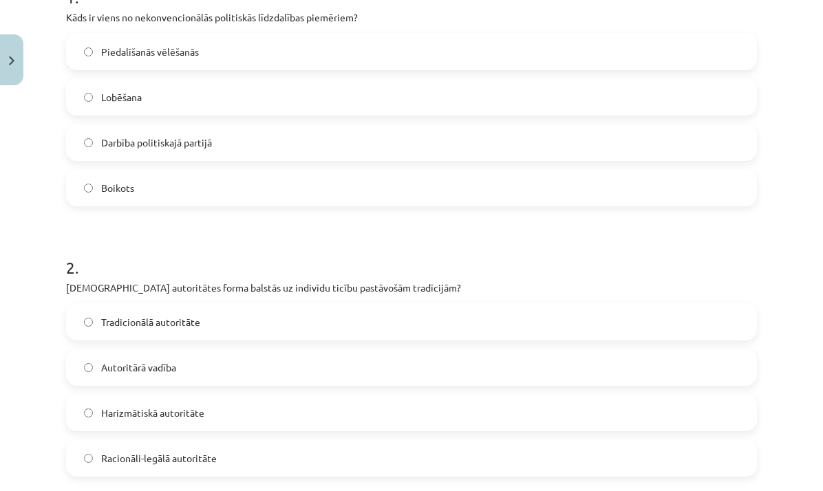
scroll to position [307, 0]
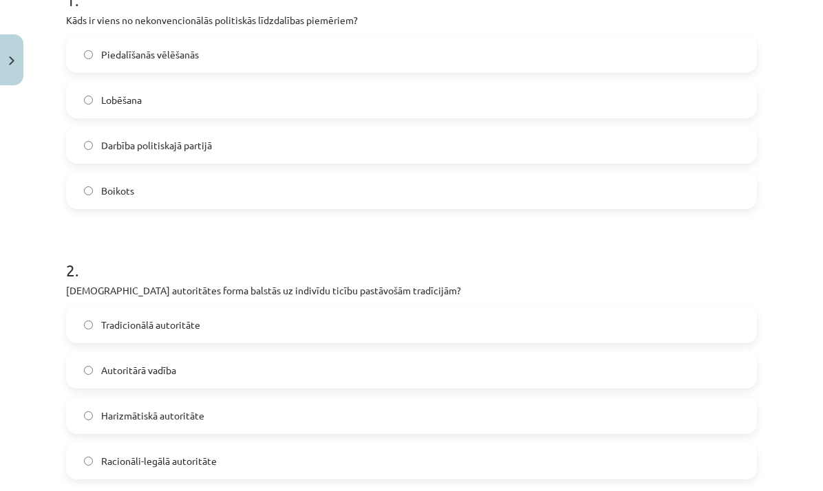
click at [149, 193] on label "Boikots" at bounding box center [411, 190] width 688 height 34
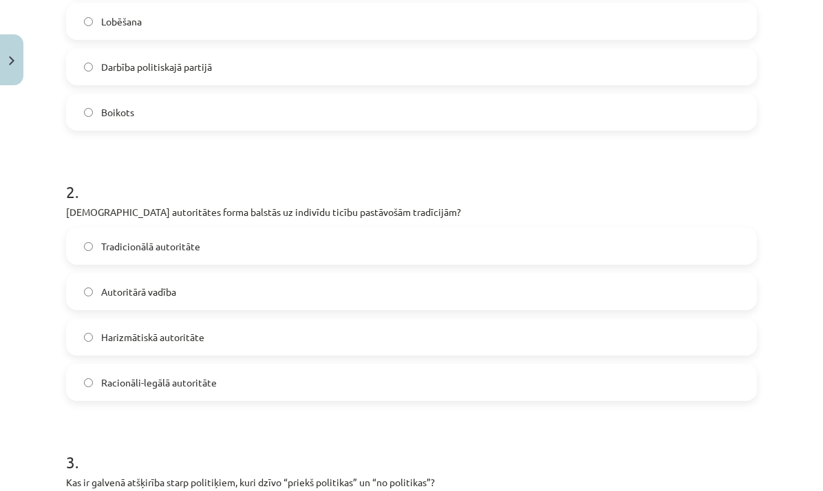
scroll to position [520, 0]
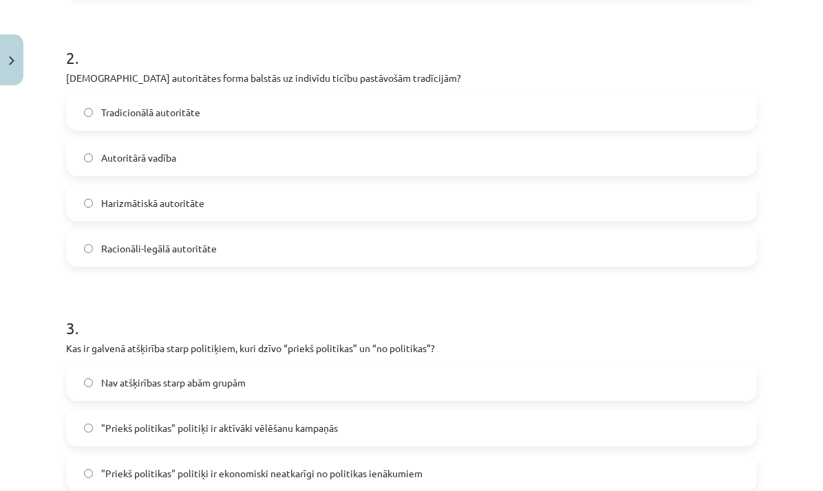
click at [213, 114] on label "Tradicionālā autoritāte" at bounding box center [411, 112] width 688 height 34
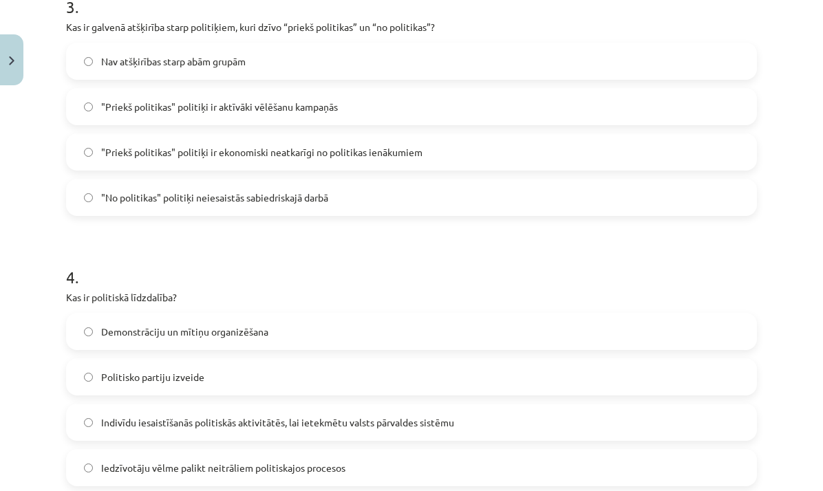
scroll to position [841, 0]
click at [261, 158] on span ""Priekš politikas" politiķi ir ekonomiski neatkarīgi no politikas ienākumiem" at bounding box center [261, 153] width 321 height 14
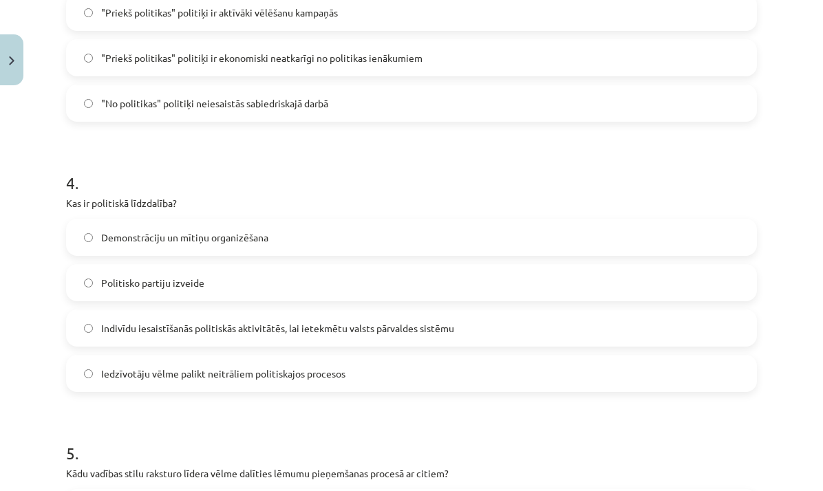
scroll to position [960, 0]
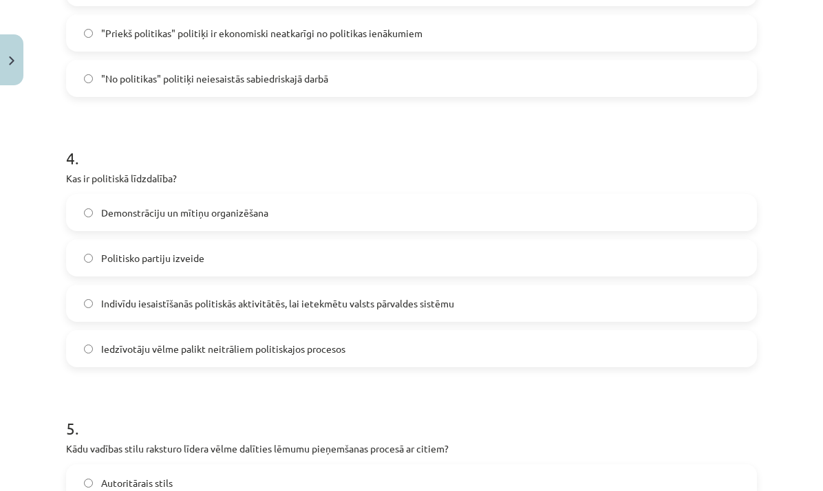
click at [360, 311] on label "Indivīdu iesaistīšanās politiskās aktivitātēs, lai ietekmētu valsts pārvaldes s…" at bounding box center [411, 303] width 688 height 34
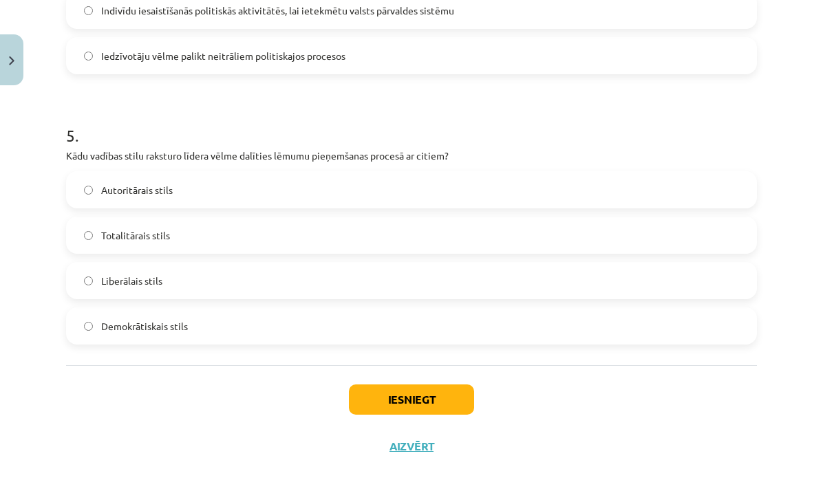
scroll to position [1266, 0]
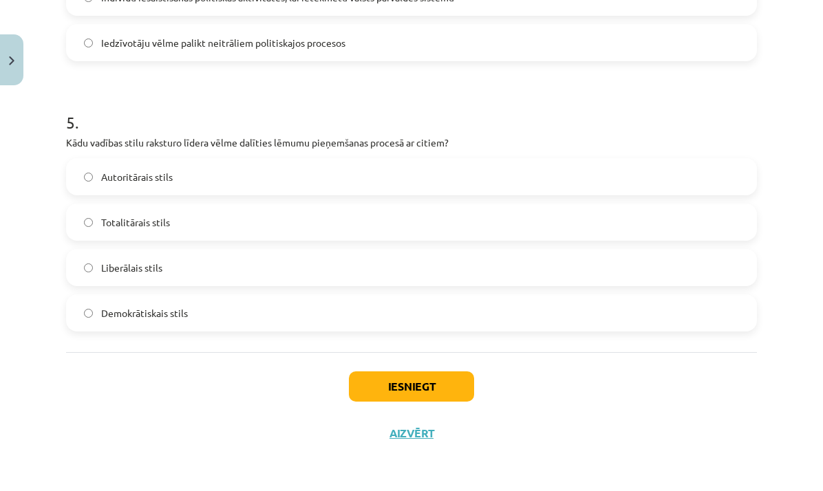
click at [169, 313] on span "Demokrātiskais stils" at bounding box center [144, 313] width 87 height 14
click at [451, 390] on button "Iesniegt" at bounding box center [411, 386] width 125 height 30
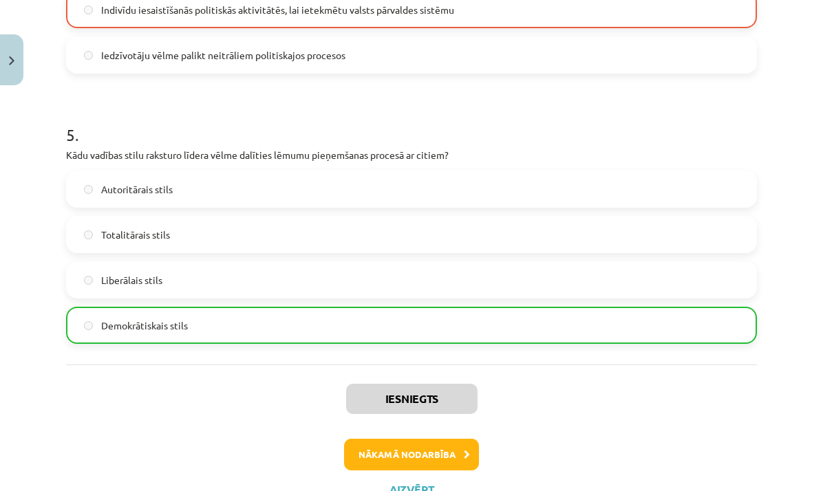
scroll to position [1310, 0]
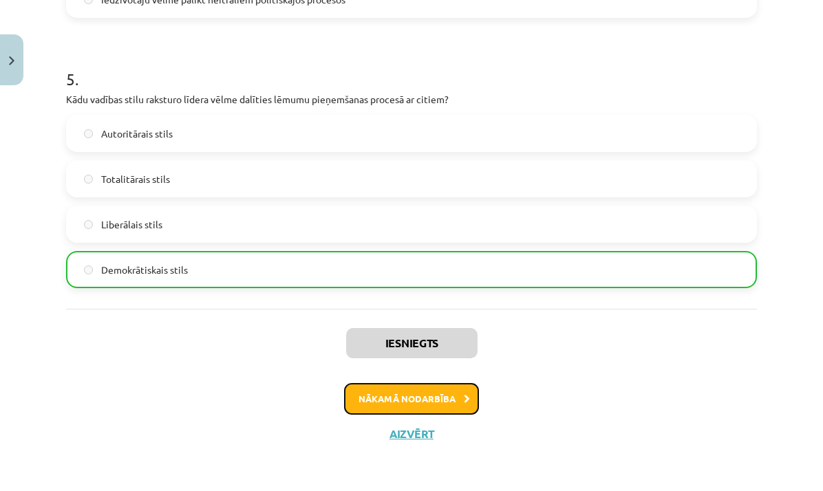
click at [446, 399] on button "Nākamā nodarbība" at bounding box center [411, 399] width 135 height 32
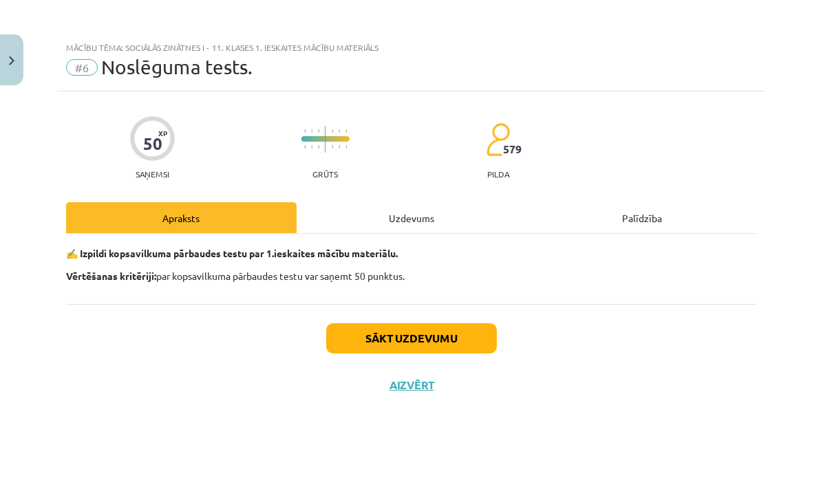
scroll to position [0, 0]
click at [450, 331] on button "Sākt uzdevumu" at bounding box center [411, 338] width 171 height 30
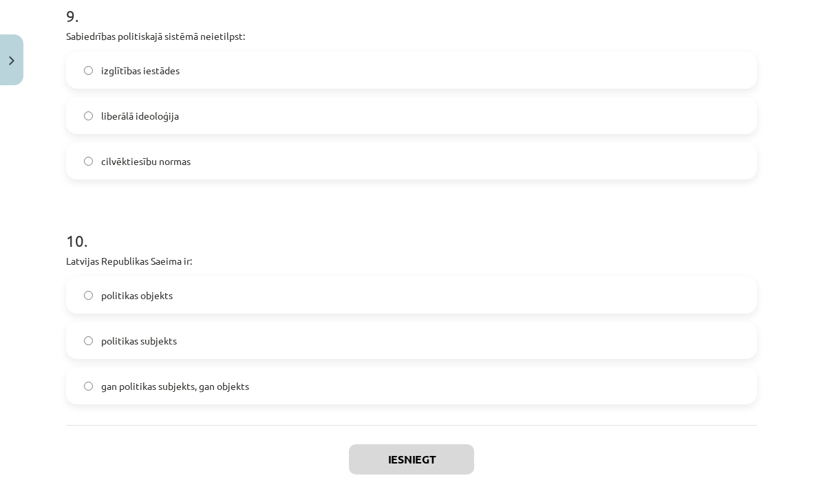
scroll to position [2164, 0]
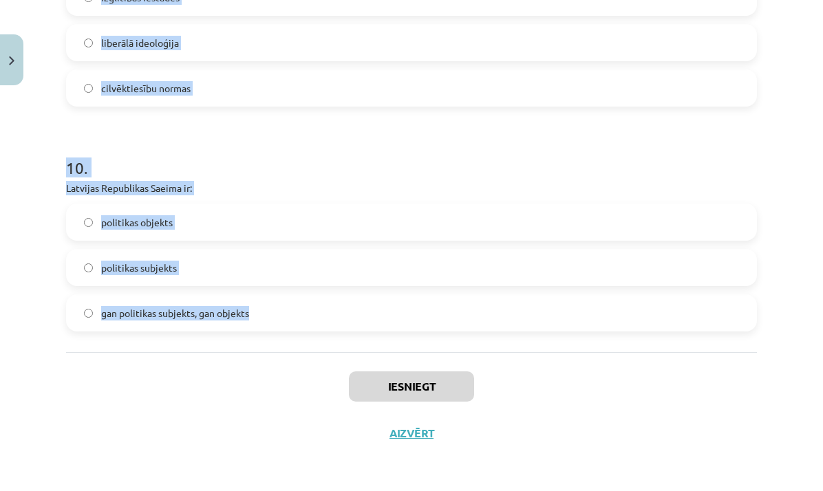
drag, startPoint x: 94, startPoint y: 39, endPoint x: 263, endPoint y: 295, distance: 307.4
copy form "Politiskās partijas pirmsvēlēšanu solījumi pieder pie: garīgajiem politikas līd…"
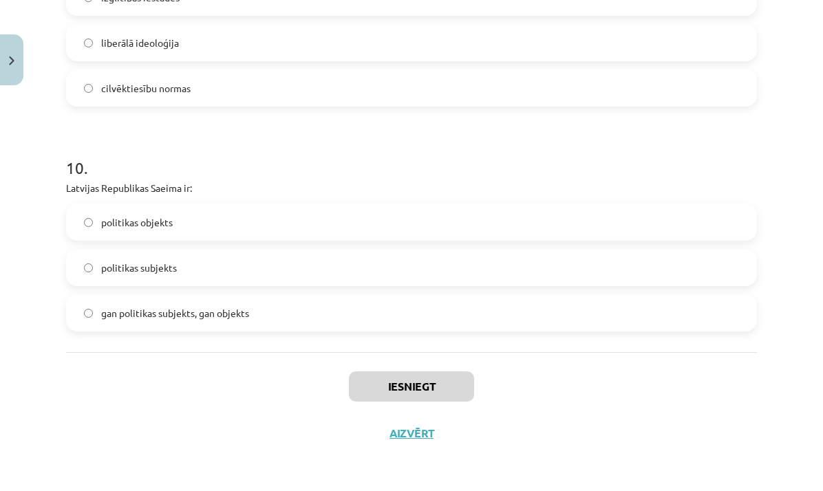
click at [519, 146] on h1 "10 ." at bounding box center [411, 155] width 691 height 43
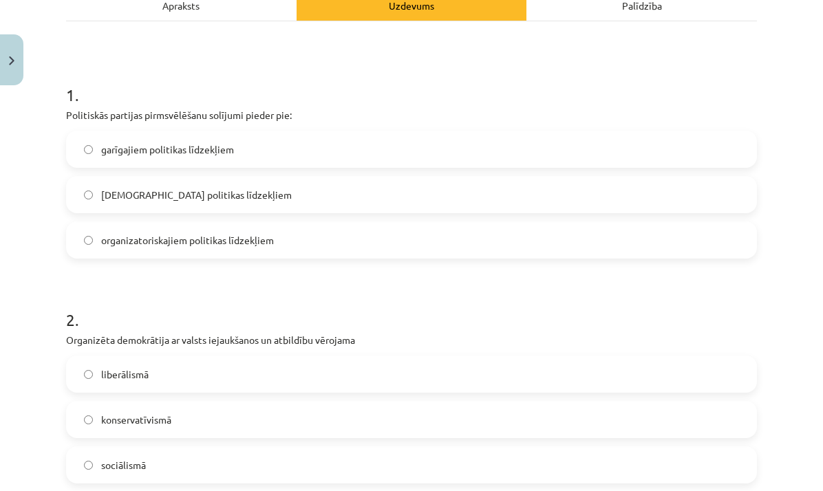
scroll to position [298, 0]
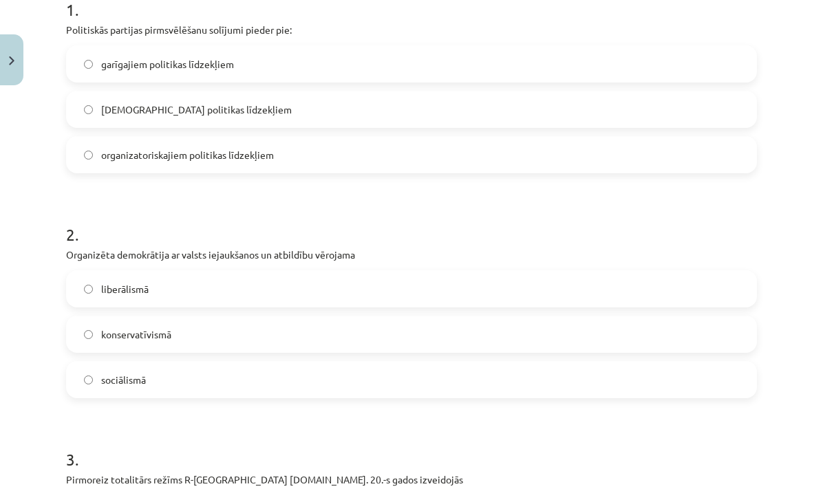
click at [264, 65] on label "garīgajiem politikas līdzekļiem" at bounding box center [411, 64] width 688 height 34
drag, startPoint x: 128, startPoint y: 371, endPoint x: 134, endPoint y: 364, distance: 9.3
click at [129, 371] on label "sociālismā" at bounding box center [411, 380] width 688 height 34
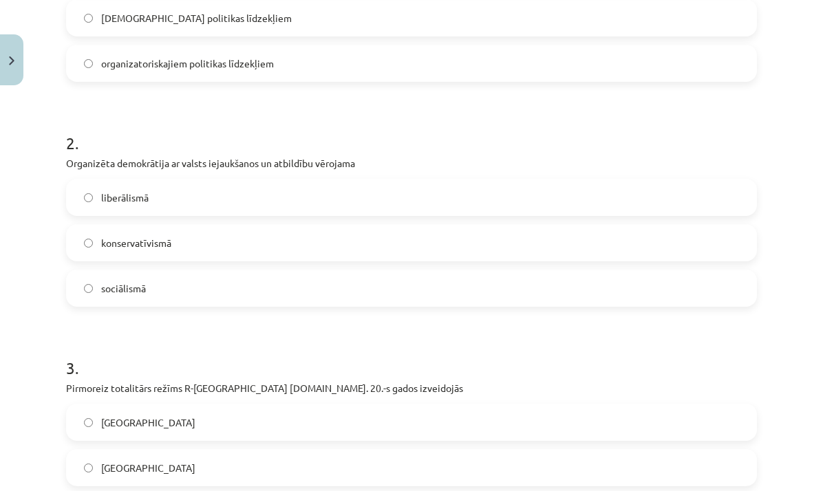
scroll to position [512, 0]
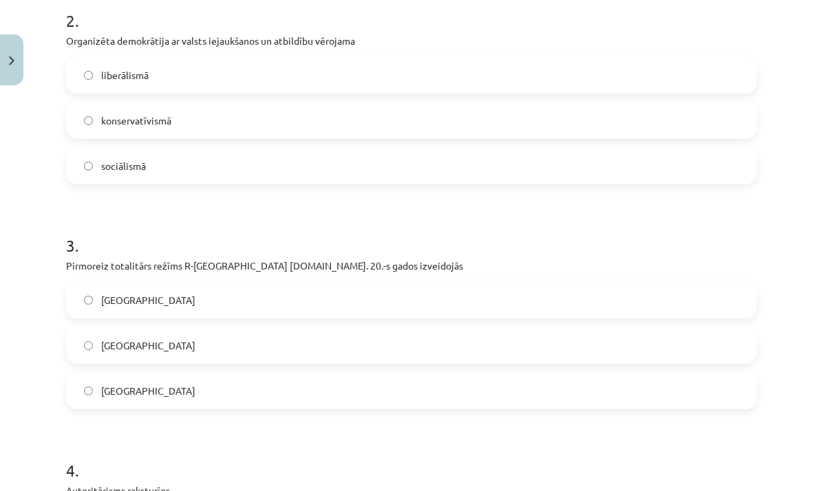
click at [125, 349] on label "Itālijā" at bounding box center [411, 345] width 688 height 34
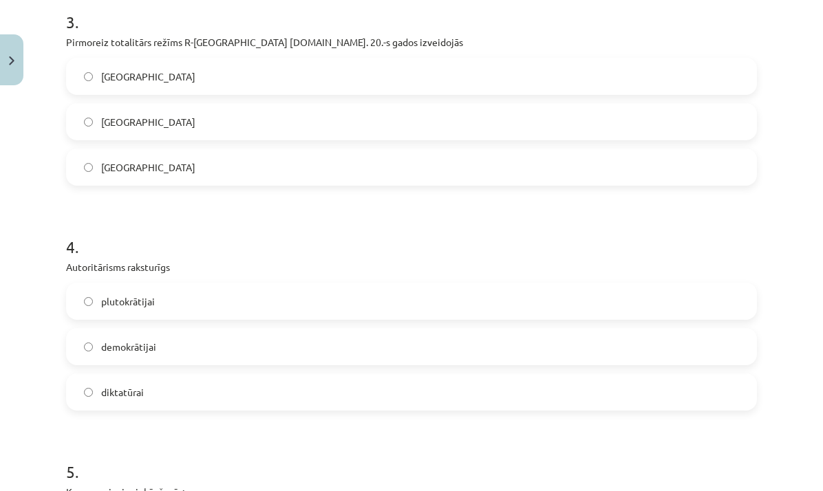
scroll to position [813, 0]
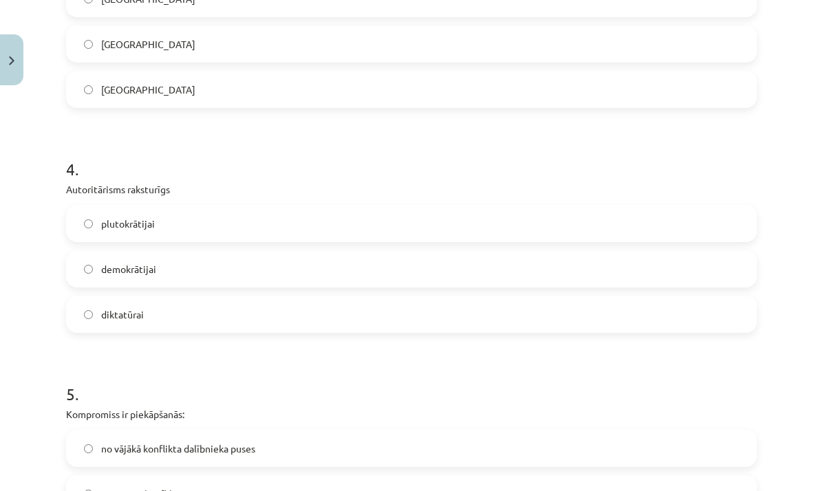
click at [183, 311] on label "diktatūrai" at bounding box center [411, 314] width 688 height 34
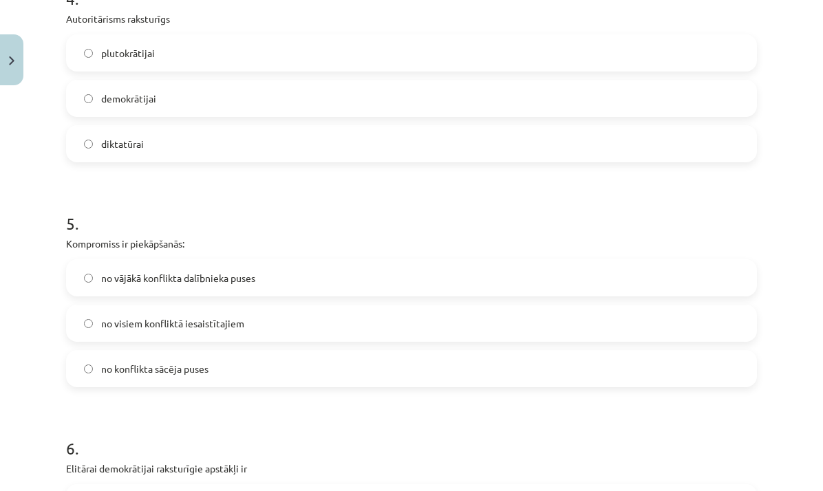
scroll to position [995, 0]
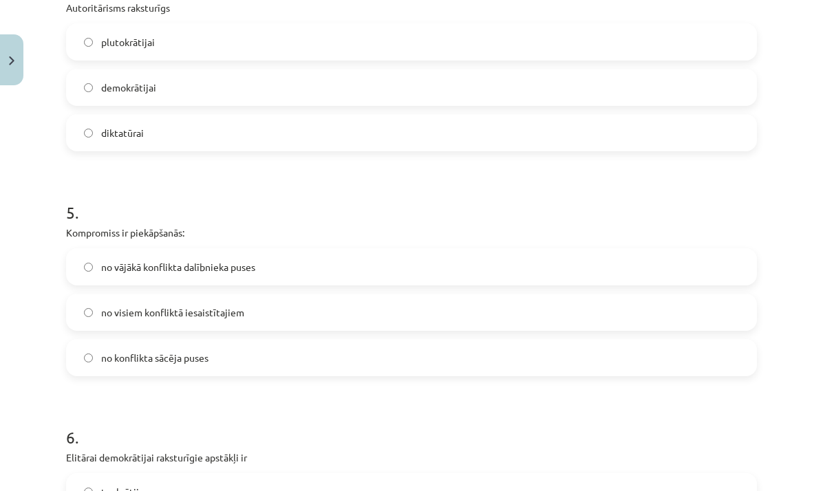
click at [275, 306] on label "no visiem konfliktā iesaistītajiem" at bounding box center [411, 312] width 688 height 34
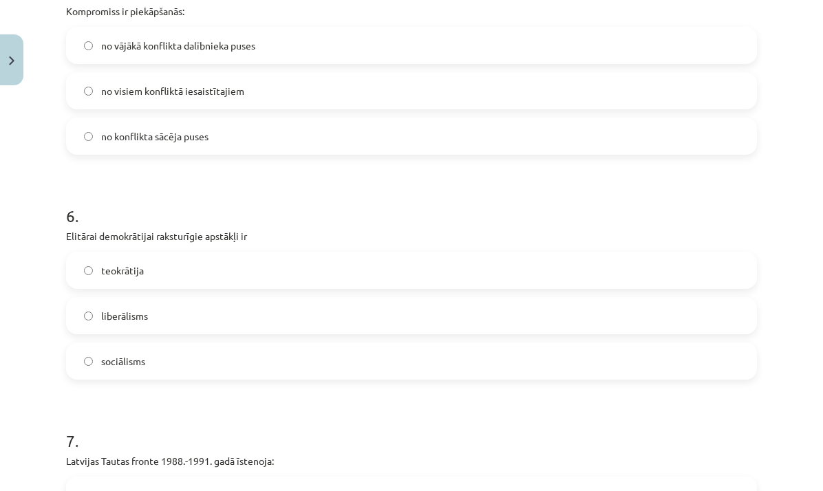
scroll to position [1230, 0]
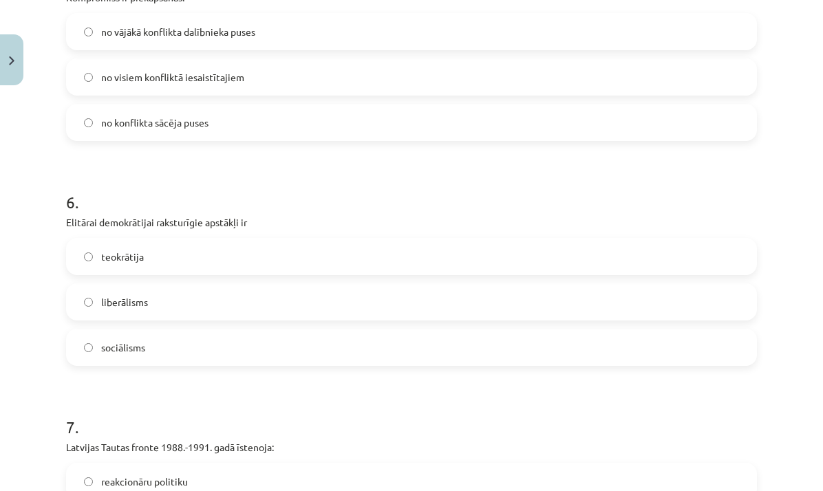
drag, startPoint x: 145, startPoint y: 306, endPoint x: 226, endPoint y: 254, distance: 96.6
click at [147, 305] on span "liberālisms" at bounding box center [124, 302] width 47 height 14
drag, startPoint x: 259, startPoint y: 299, endPoint x: 264, endPoint y: 291, distance: 9.0
click at [261, 296] on label "liberālisms" at bounding box center [411, 302] width 688 height 34
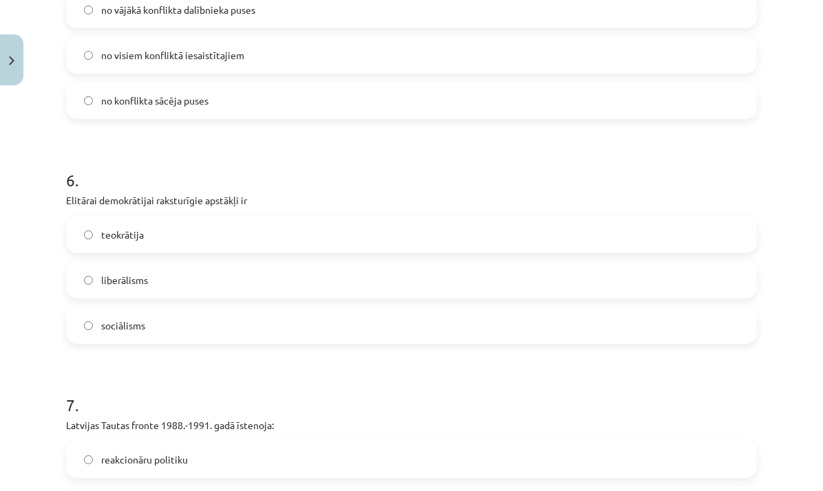
scroll to position [1440, 0]
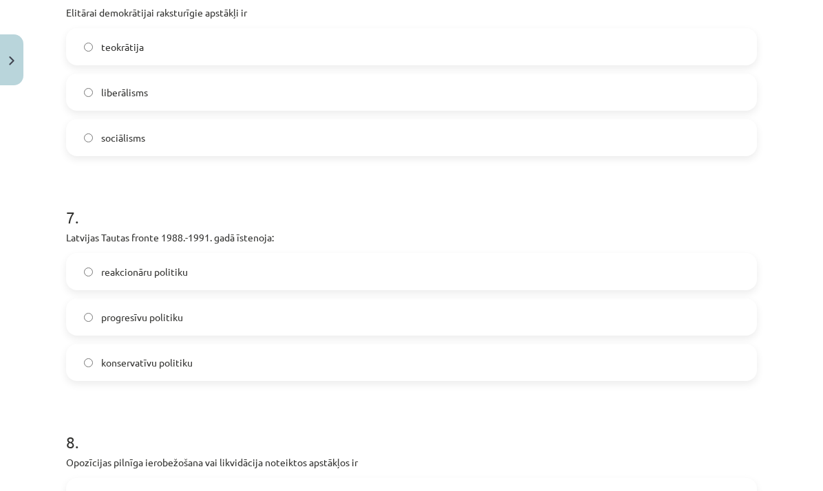
drag, startPoint x: 196, startPoint y: 321, endPoint x: 442, endPoint y: 142, distance: 303.4
click at [196, 321] on label "progresīvu politiku" at bounding box center [411, 317] width 688 height 34
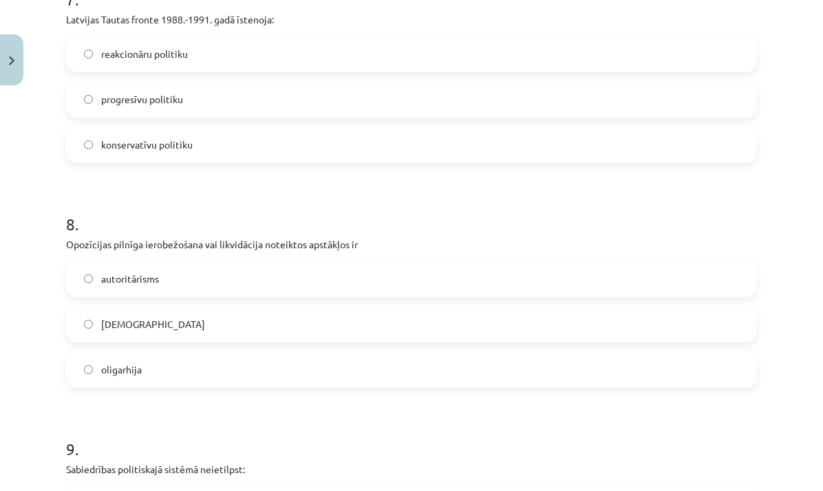
click at [206, 329] on label "totalitārisms" at bounding box center [411, 324] width 688 height 34
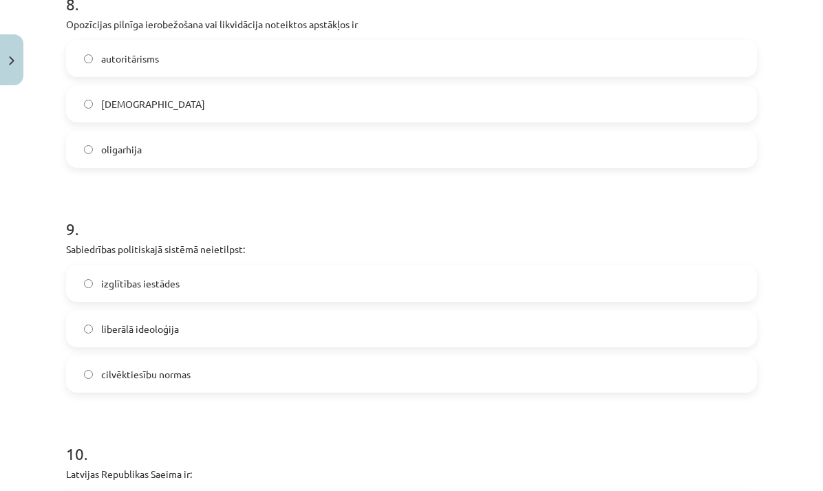
click at [219, 280] on label "izglītības iestādes" at bounding box center [411, 283] width 688 height 34
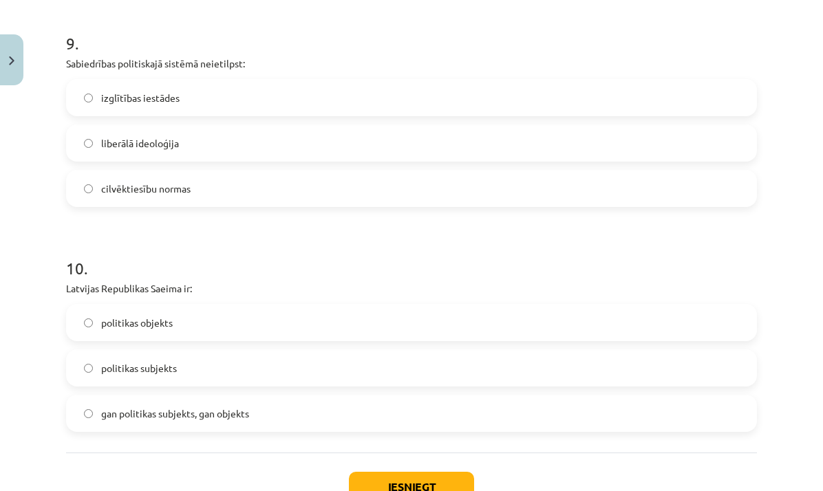
scroll to position [2134, 0]
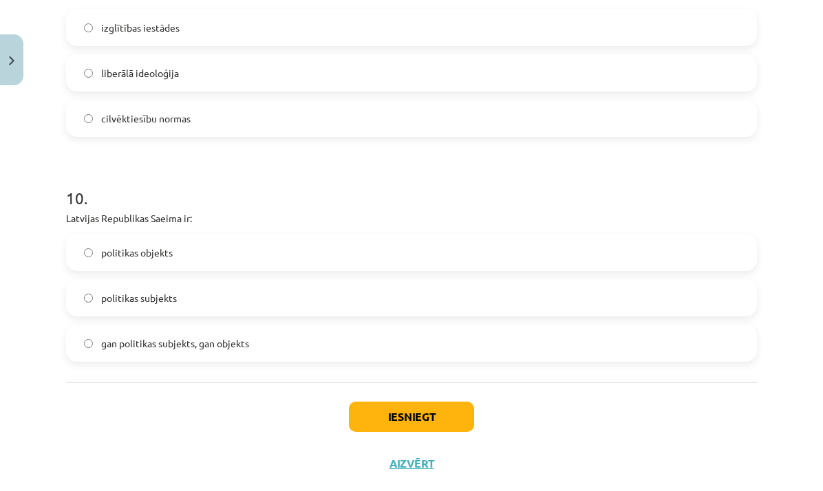
drag, startPoint x: 219, startPoint y: 342, endPoint x: 261, endPoint y: 360, distance: 45.9
click at [220, 341] on span "gan politikas subjekts, gan objekts" at bounding box center [175, 343] width 148 height 14
click at [420, 415] on button "Iesniegt" at bounding box center [411, 417] width 125 height 30
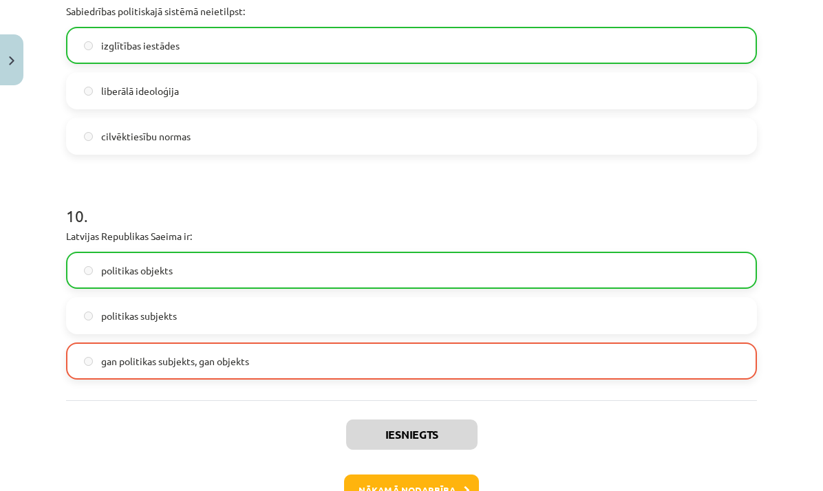
scroll to position [2135, 0]
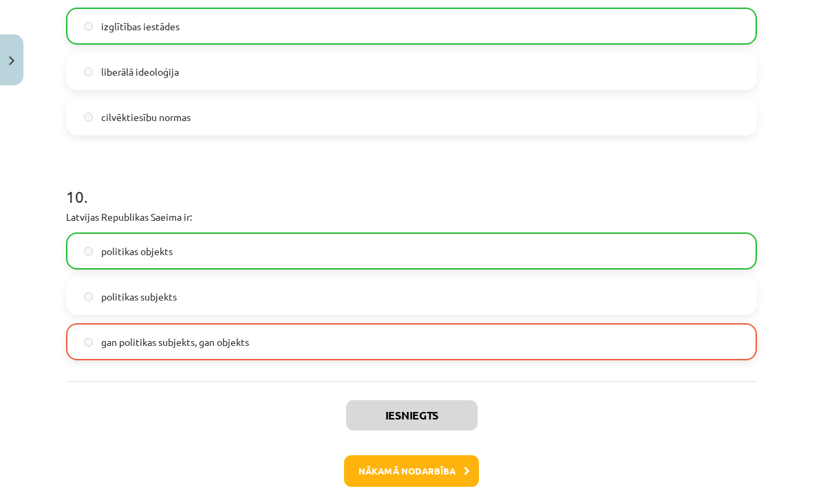
click at [567, 354] on label "gan politikas subjekts, gan objekts" at bounding box center [411, 342] width 688 height 34
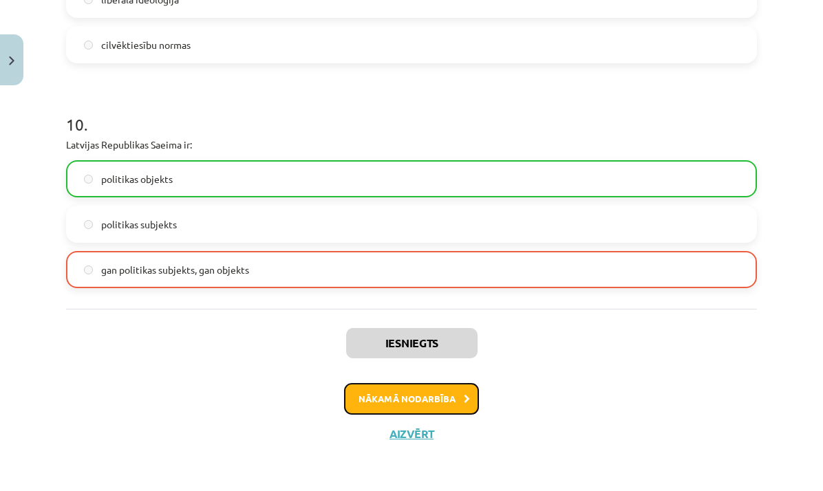
click at [449, 404] on button "Nākamā nodarbība" at bounding box center [411, 399] width 135 height 32
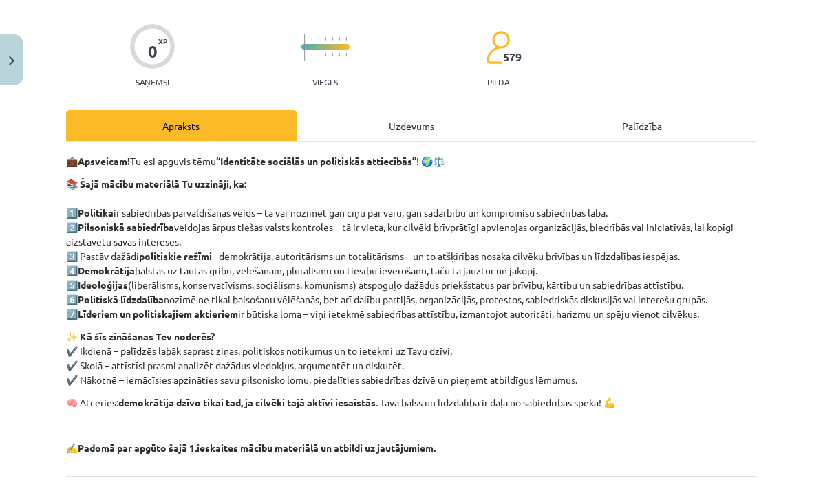
click at [424, 120] on div "Uzdevums" at bounding box center [411, 125] width 230 height 31
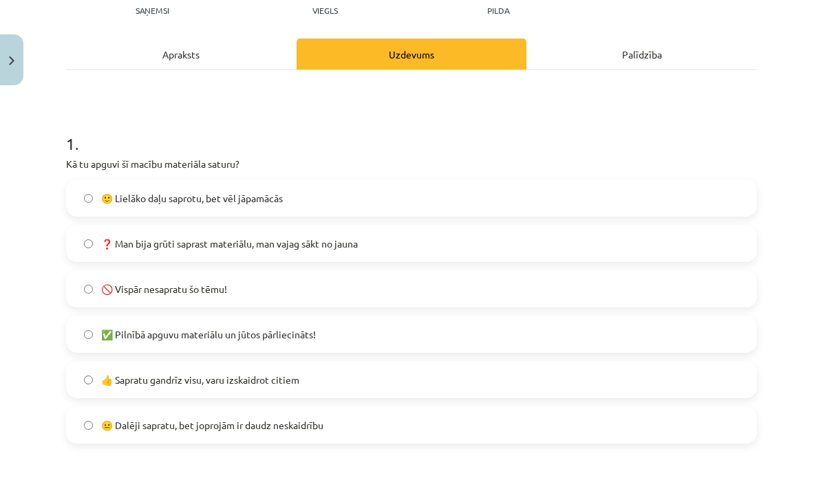
scroll to position [166, 0]
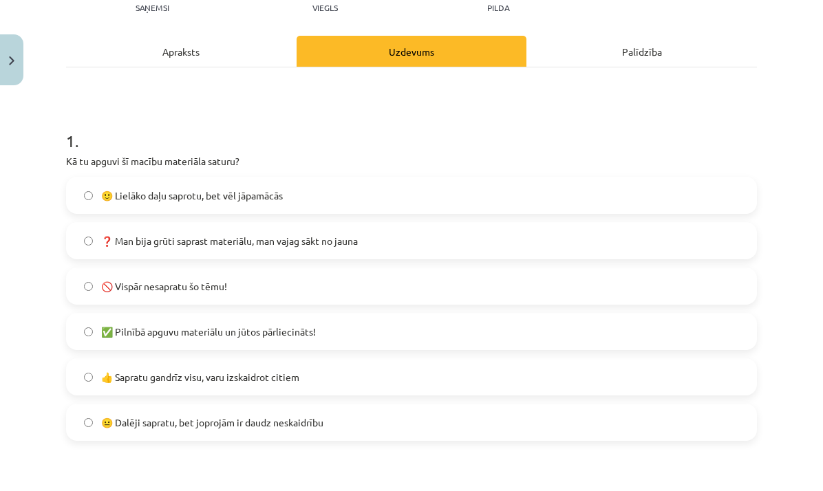
click at [304, 206] on label "🙂 Lielāko daļu saprotu, bet vēl jāpamācās" at bounding box center [411, 195] width 688 height 34
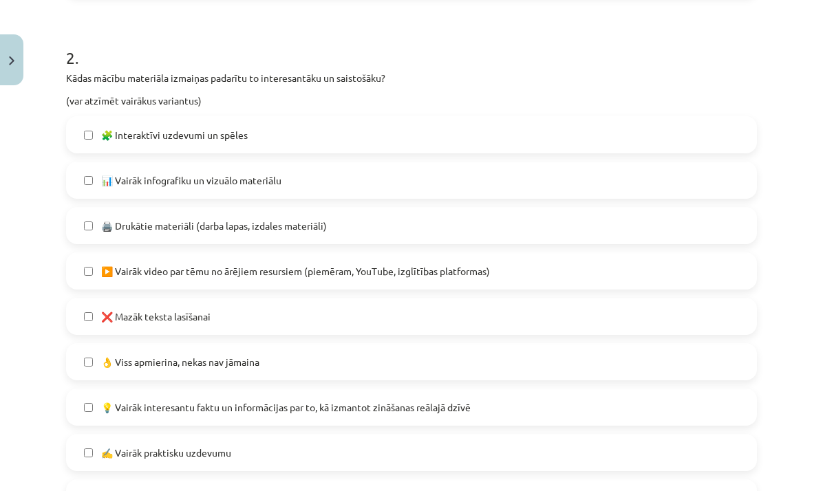
scroll to position [621, 0]
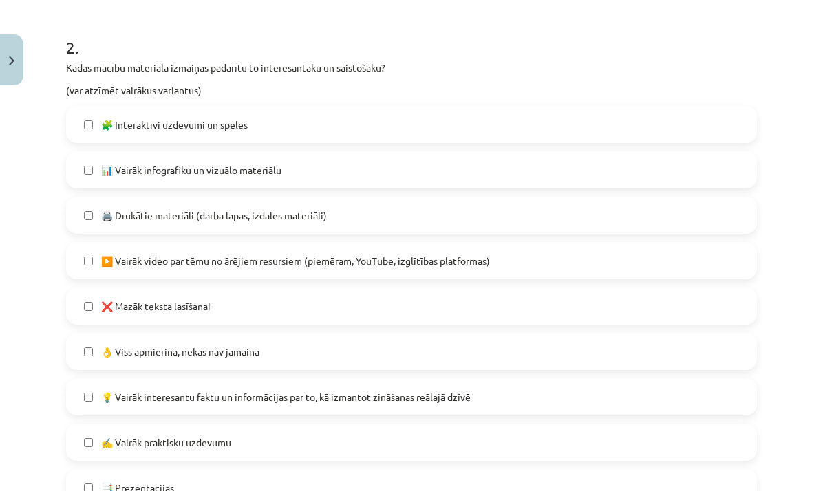
click at [345, 301] on label "❌ Mazāk teksta lasīšanai" at bounding box center [411, 306] width 688 height 34
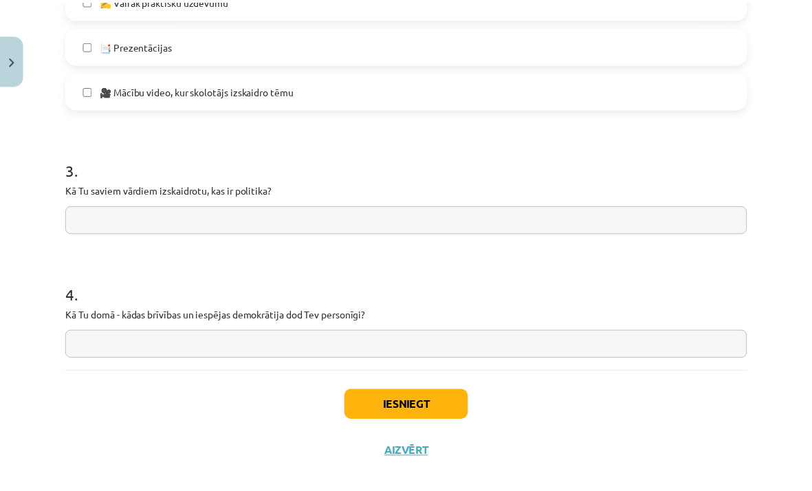
scroll to position [1083, 0]
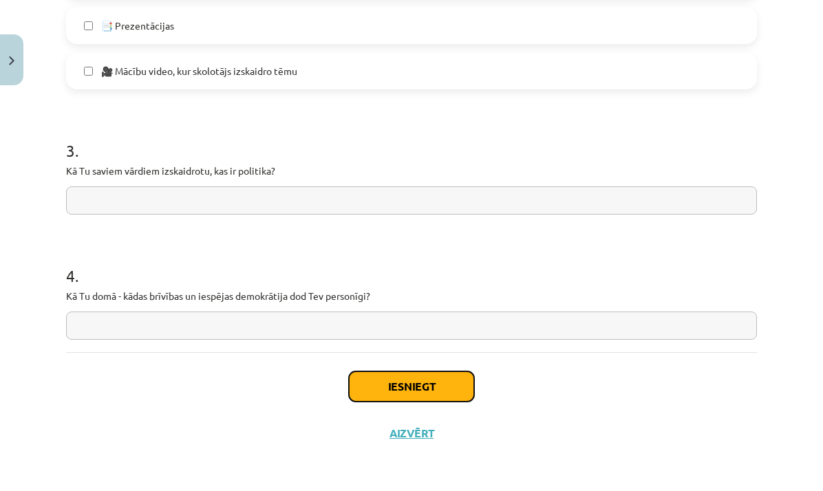
click at [427, 392] on button "Iesniegt" at bounding box center [411, 386] width 125 height 30
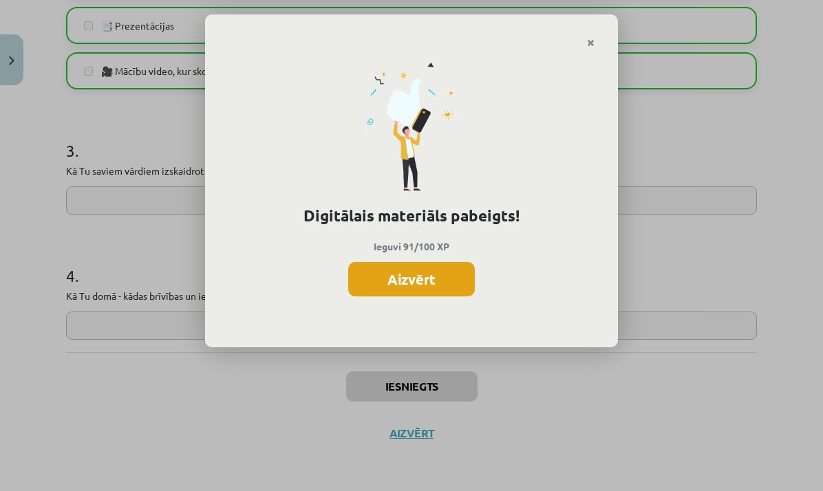
click at [448, 293] on button "Aizvērt" at bounding box center [411, 279] width 127 height 34
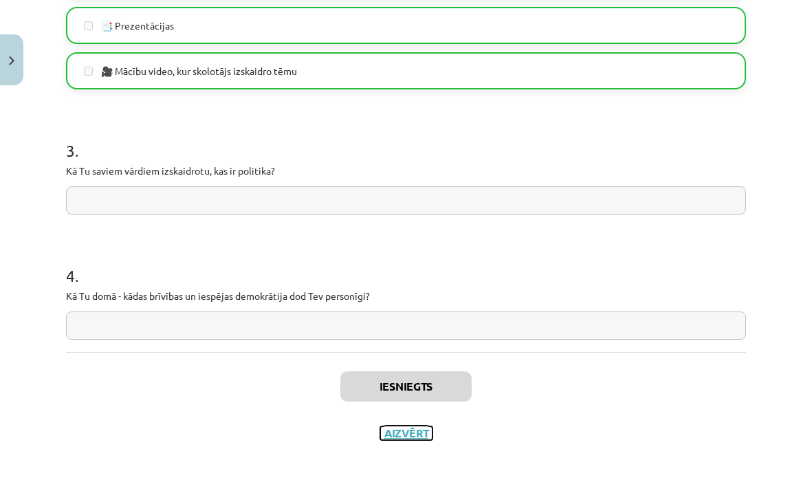
click at [401, 438] on button "Aizvērt" at bounding box center [406, 433] width 52 height 14
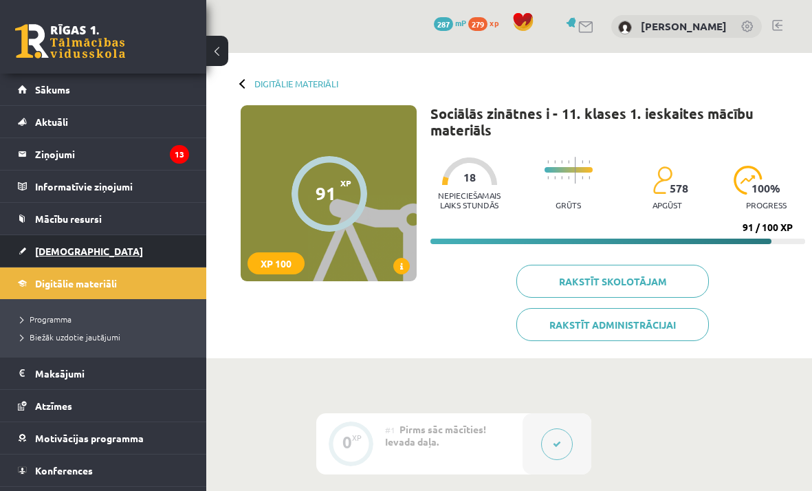
click at [85, 244] on link "[DEMOGRAPHIC_DATA]" at bounding box center [103, 251] width 171 height 32
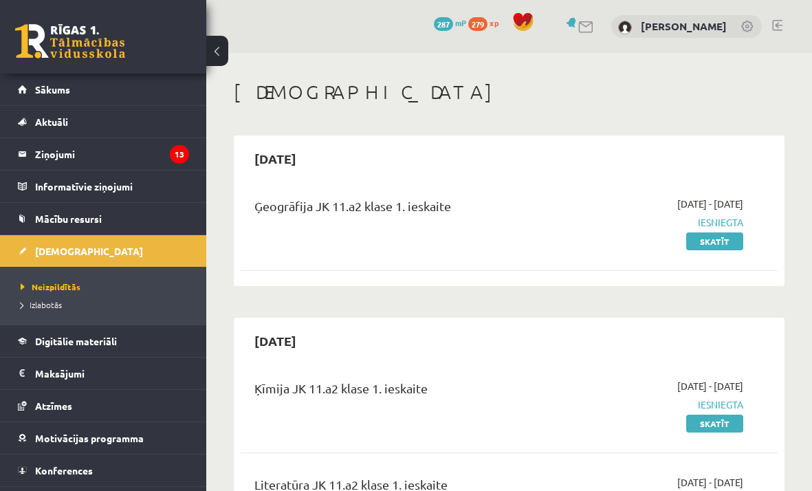
click at [780, 30] on link at bounding box center [778, 25] width 10 height 11
